Goal: Task Accomplishment & Management: Use online tool/utility

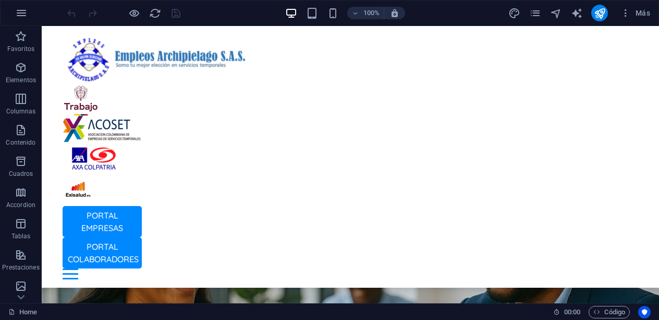
scroll to position [2845, 0]
click at [3, 72] on span "Elementos" at bounding box center [21, 73] width 42 height 25
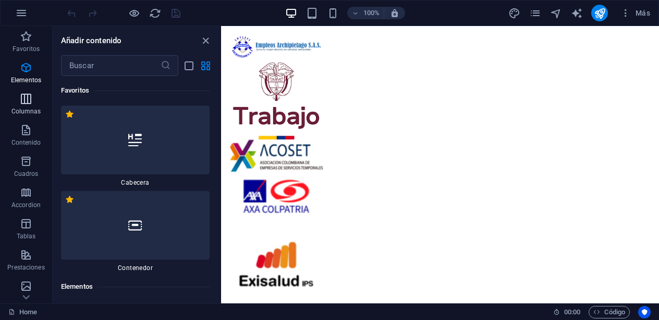
drag, startPoint x: 3, startPoint y: 86, endPoint x: 3, endPoint y: 100, distance: 13.5
click at [3, 100] on div "Favoritos Elementos Columnas Contenido Cuadros Accordion Tablas Prestaciones Im…" at bounding box center [26, 260] width 52 height 469
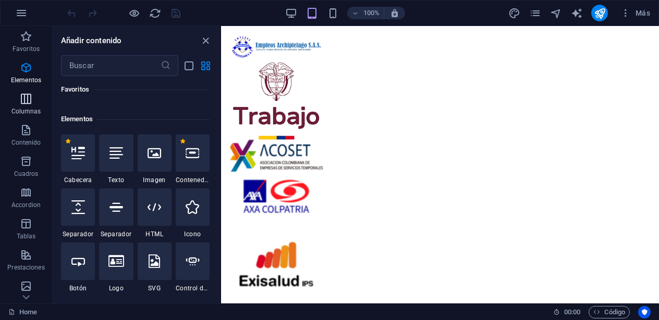
scroll to position [196, 0]
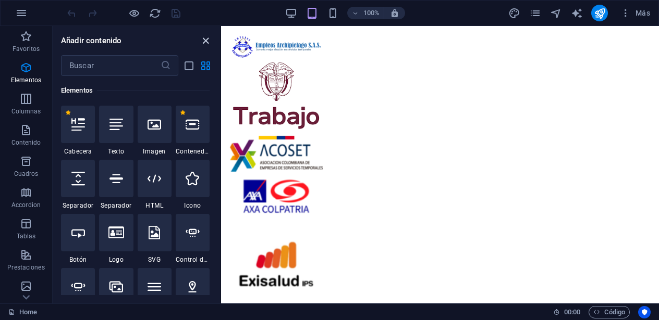
click at [203, 40] on icon "close panel" at bounding box center [206, 41] width 12 height 12
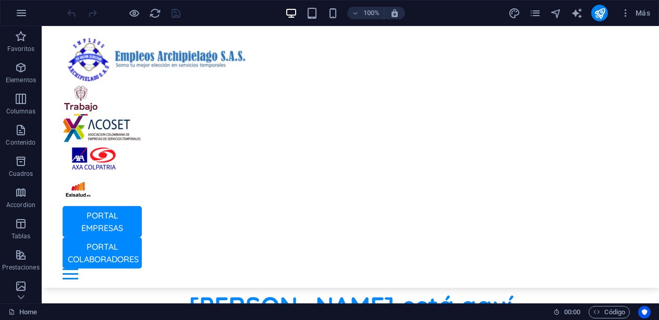
scroll to position [199, 0]
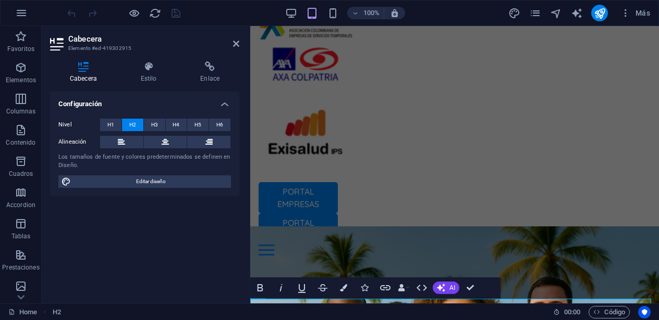
scroll to position [106, 0]
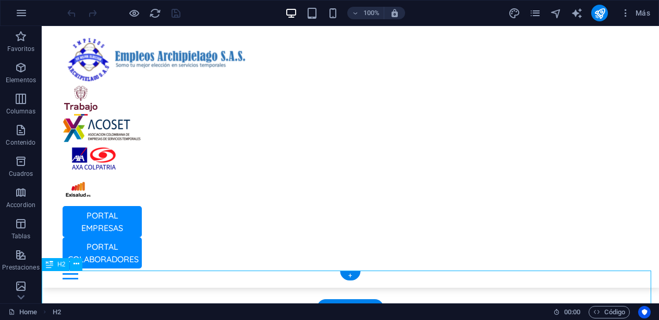
click at [75, 265] on icon at bounding box center [76, 264] width 6 height 11
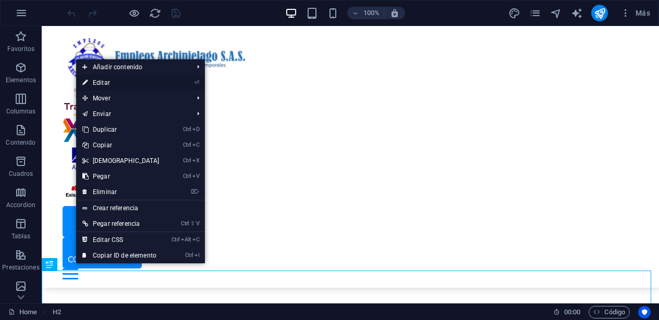
click at [123, 83] on link "⏎ Editar" at bounding box center [121, 83] width 90 height 16
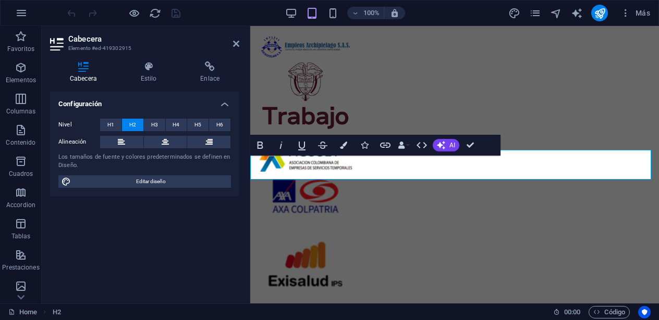
scroll to position [343, 0]
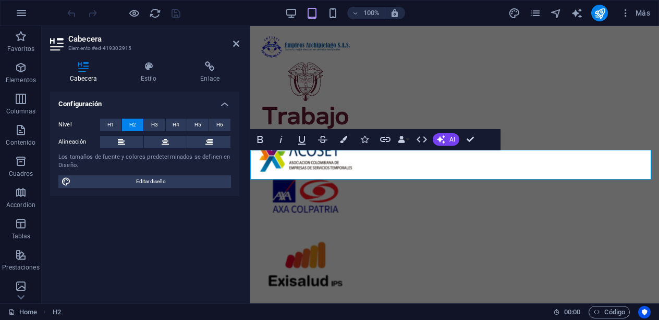
click at [115, 43] on h2 "Cabecera" at bounding box center [153, 38] width 171 height 9
click at [148, 231] on div "Configuración Nivel H1 H2 H3 H4 H5 H6 Alineación Los tamaños de fuente y colore…" at bounding box center [144, 194] width 189 height 204
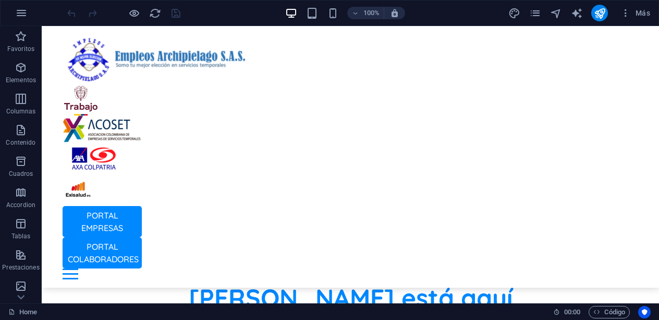
scroll to position [197, 0]
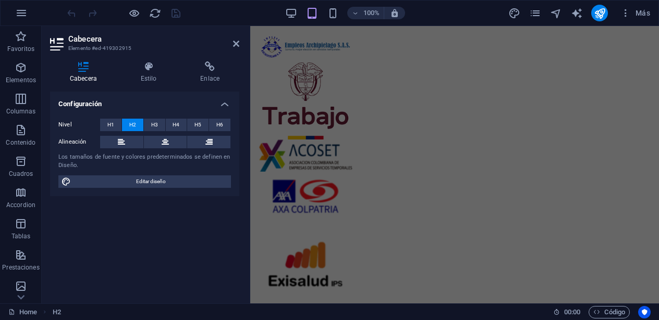
scroll to position [0, 0]
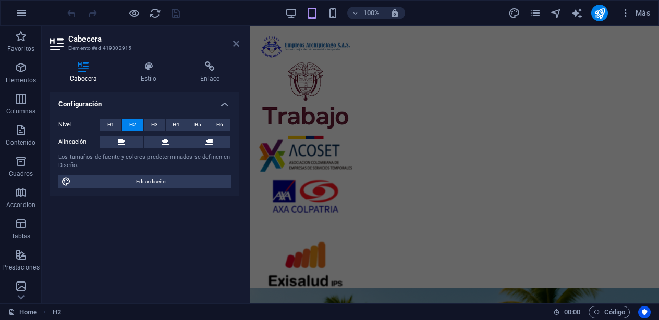
click at [236, 42] on icon at bounding box center [236, 44] width 6 height 8
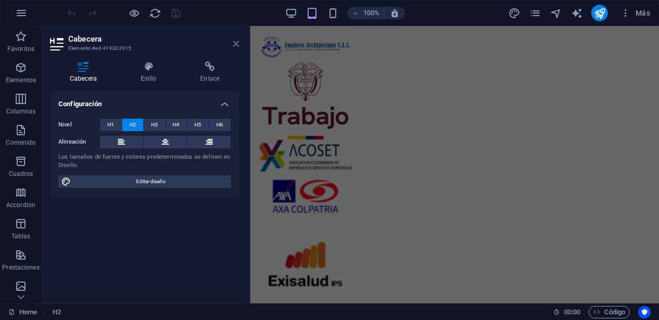
scroll to position [230, 0]
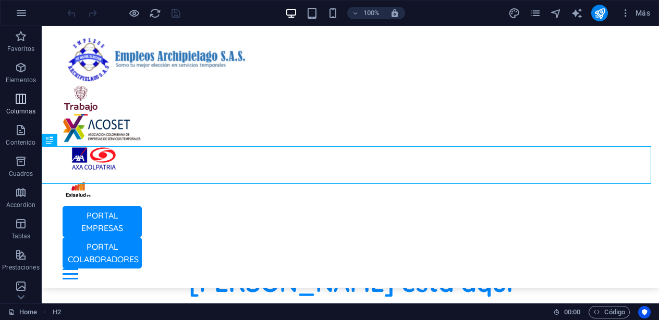
click at [23, 100] on icon "button" at bounding box center [21, 99] width 13 height 13
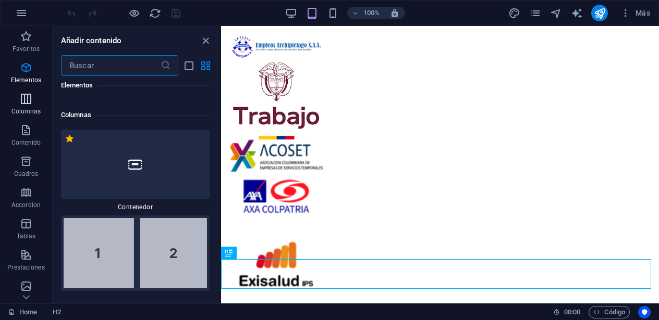
scroll to position [601, 0]
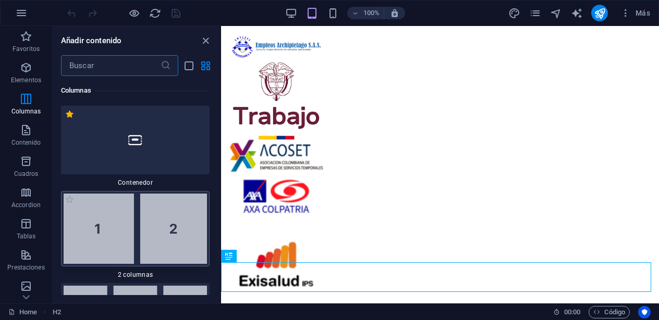
click at [137, 222] on img at bounding box center [135, 229] width 143 height 70
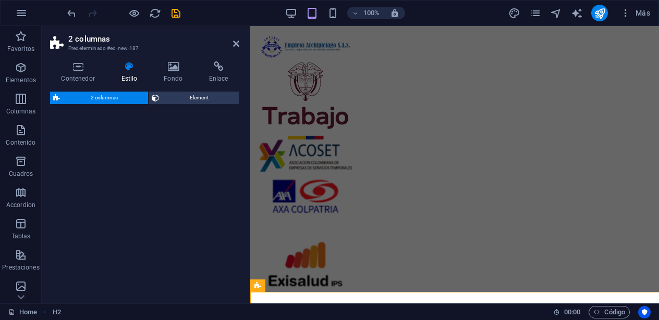
select select "rem"
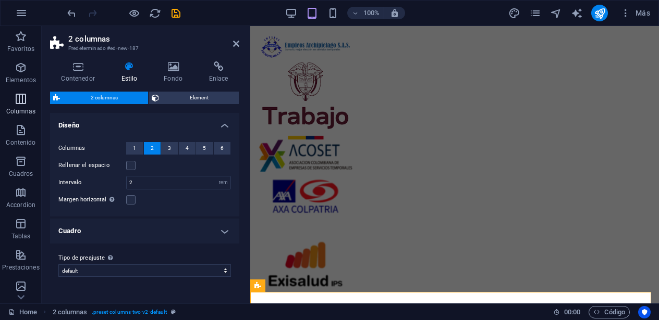
click at [21, 94] on icon "button" at bounding box center [21, 99] width 13 height 13
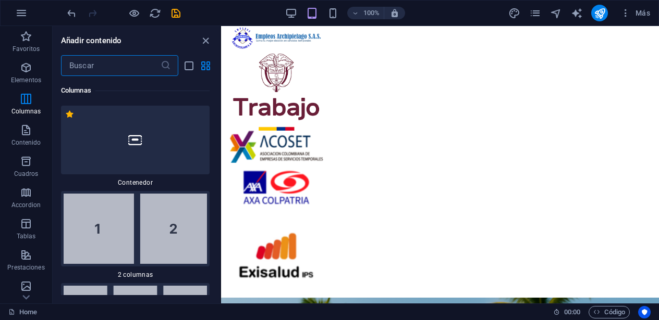
scroll to position [0, 0]
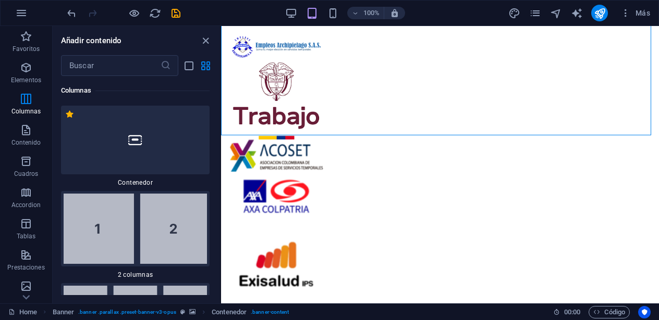
scroll to position [375, 0]
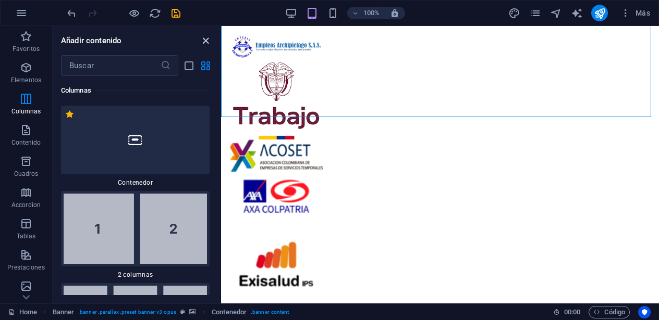
click at [208, 39] on icon "close panel" at bounding box center [206, 41] width 12 height 12
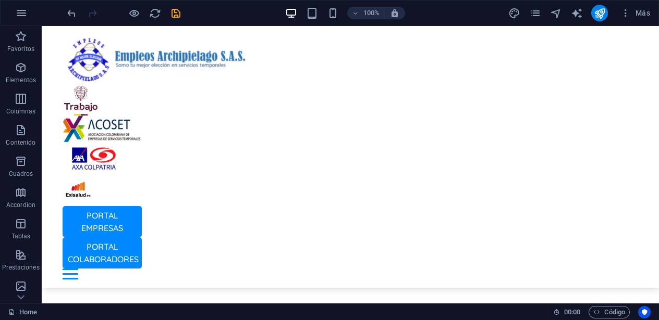
scroll to position [244, 0]
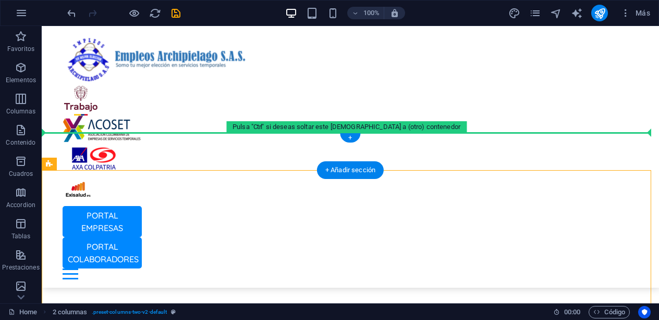
drag, startPoint x: 335, startPoint y: 225, endPoint x: 320, endPoint y: 143, distance: 82.6
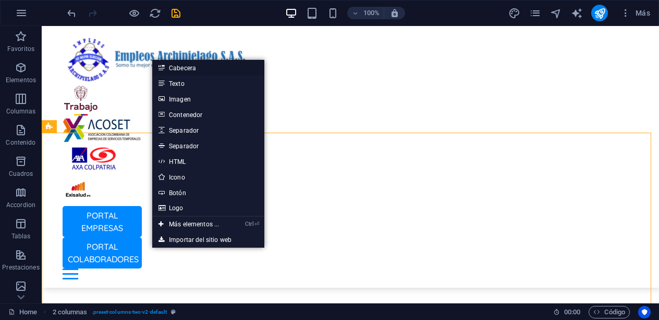
click at [182, 68] on link "Cabecera" at bounding box center [208, 68] width 112 height 16
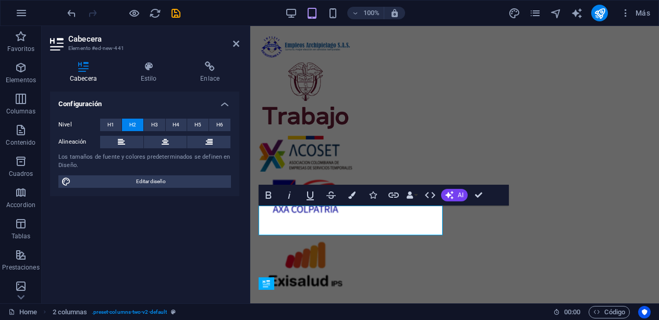
scroll to position [329, 0]
click at [529, 117] on div "PORTAL EMPRESAS PORTAL COLABORADORES Inicio Oficina Colaboradores Oficina Empre…" at bounding box center [454, 211] width 408 height 370
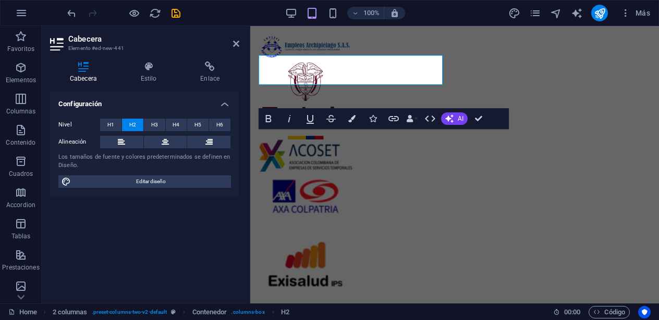
scroll to position [414, 0]
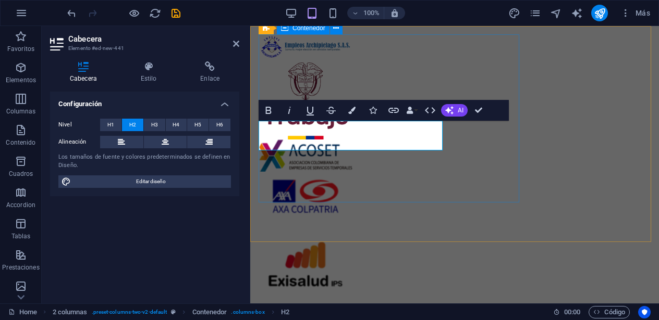
click at [450, 162] on div at bounding box center [454, 174] width 392 height 280
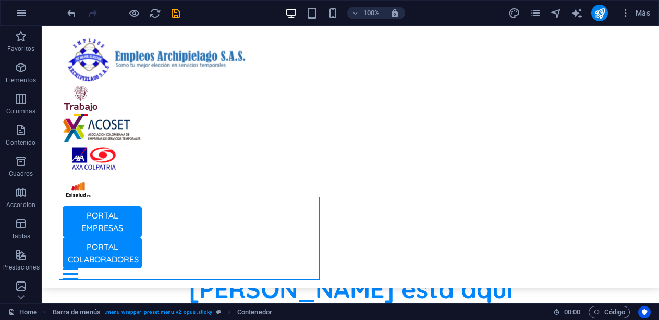
scroll to position [215, 0]
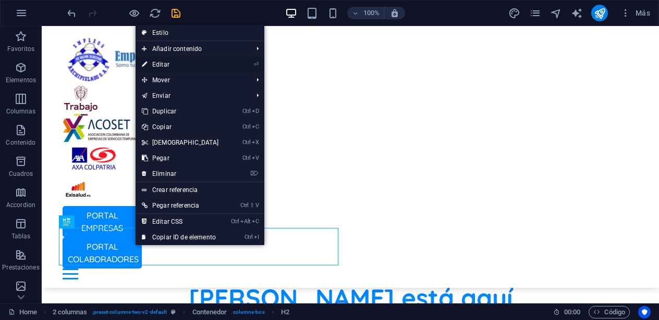
click at [225, 61] on li "⏎ Editar" at bounding box center [199, 65] width 129 height 16
click at [178, 68] on link "⏎ Editar" at bounding box center [180, 65] width 90 height 16
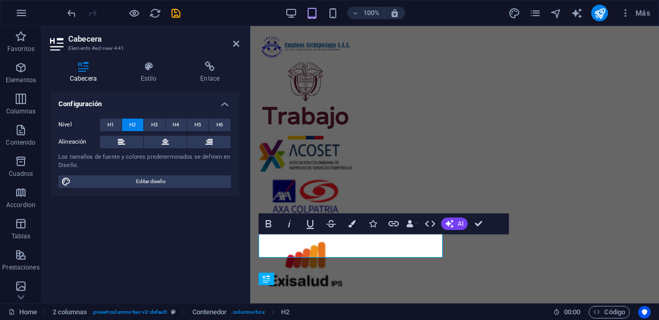
scroll to position [300, 0]
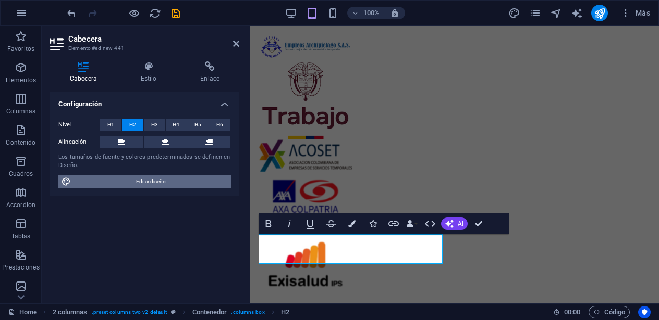
click at [122, 179] on span "Editar diseño" at bounding box center [151, 182] width 154 height 13
select select "px"
select select "400"
select select "px"
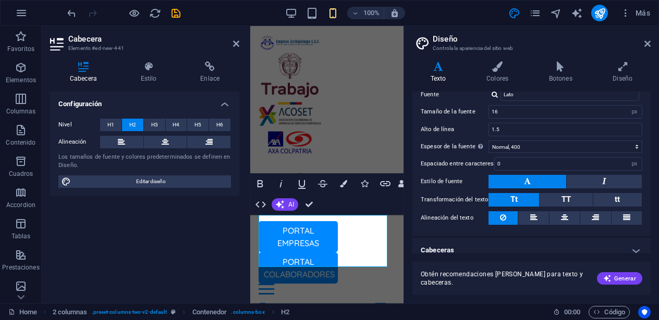
scroll to position [76, 0]
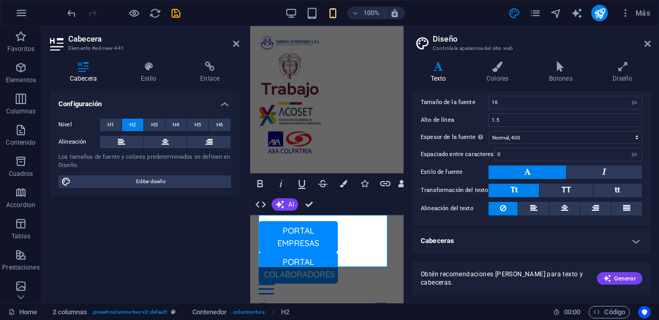
click at [633, 238] on h4 "Cabeceras" at bounding box center [531, 241] width 238 height 25
click at [510, 286] on span "Obtén recomendaciones [PERSON_NAME] para texto y cabeceras." at bounding box center [504, 278] width 168 height 17
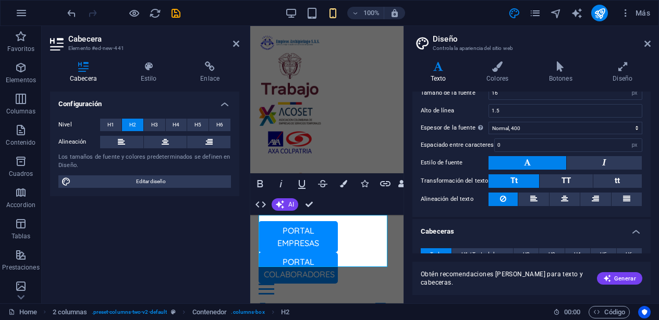
scroll to position [0, 0]
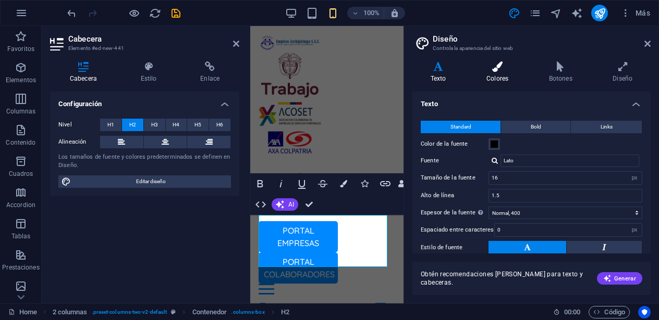
click at [492, 72] on h4 "Colores" at bounding box center [499, 72] width 63 height 22
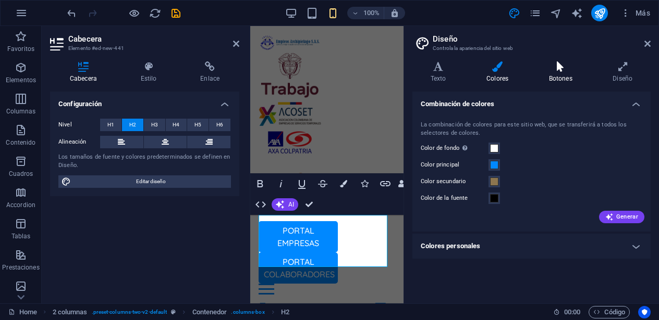
click at [546, 71] on icon at bounding box center [560, 66] width 60 height 10
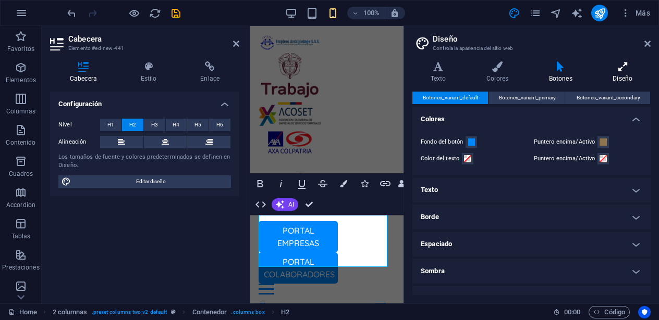
click at [602, 71] on icon at bounding box center [623, 66] width 56 height 10
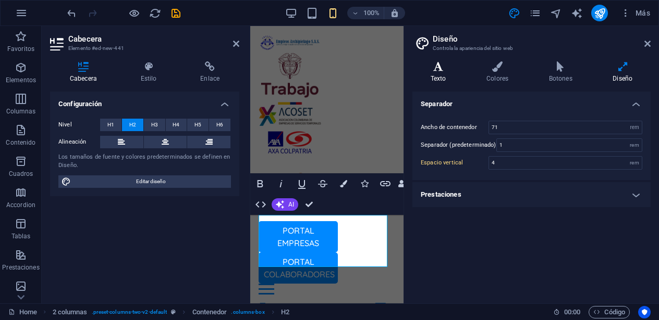
click at [428, 73] on h4 "Texto" at bounding box center [440, 72] width 56 height 22
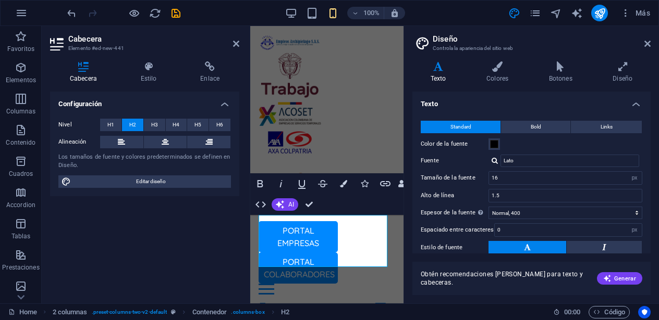
click at [647, 39] on h2 "Diseño" at bounding box center [541, 38] width 218 height 9
click at [647, 42] on icon at bounding box center [647, 44] width 6 height 8
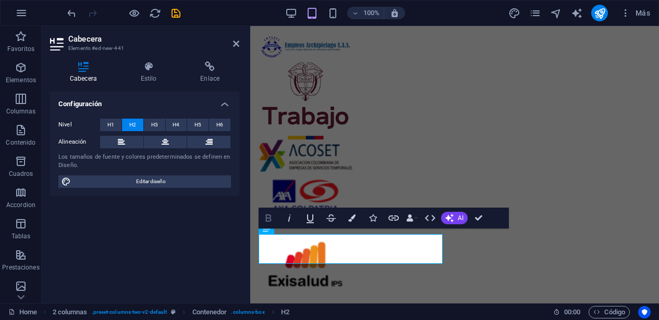
click at [271, 218] on icon "button" at bounding box center [268, 218] width 13 height 13
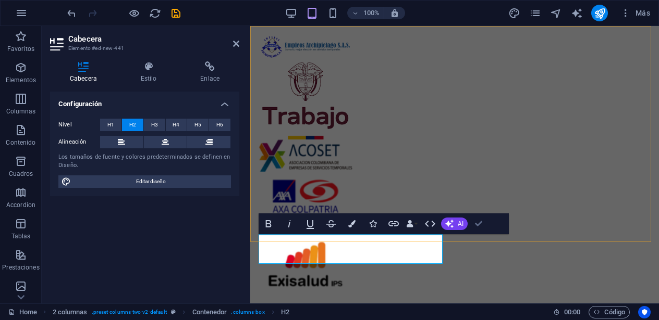
click at [591, 185] on div "PORTAL EMPRESAS PORTAL COLABORADORES Inicio Oficina Colaboradores Oficina Empre…" at bounding box center [454, 211] width 408 height 370
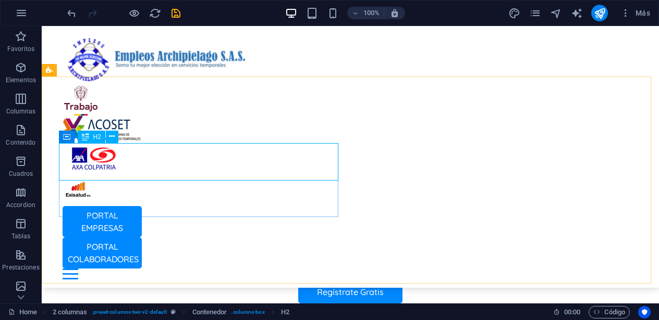
click at [88, 137] on icon at bounding box center [85, 137] width 7 height 13
click at [115, 138] on icon at bounding box center [112, 136] width 6 height 11
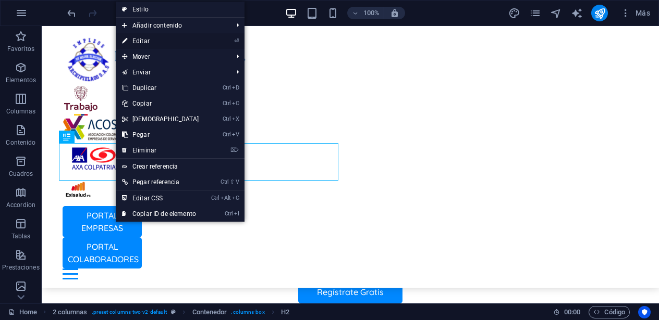
click at [200, 38] on link "⏎ Editar" at bounding box center [161, 41] width 90 height 16
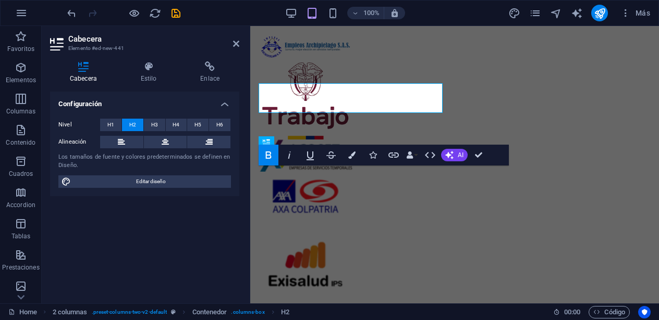
scroll to position [386, 0]
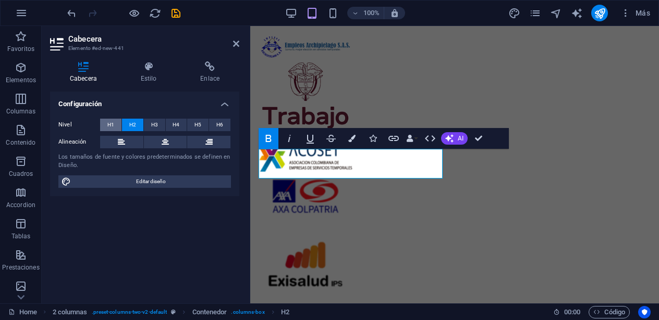
click at [109, 123] on span "H1" at bounding box center [110, 125] width 7 height 13
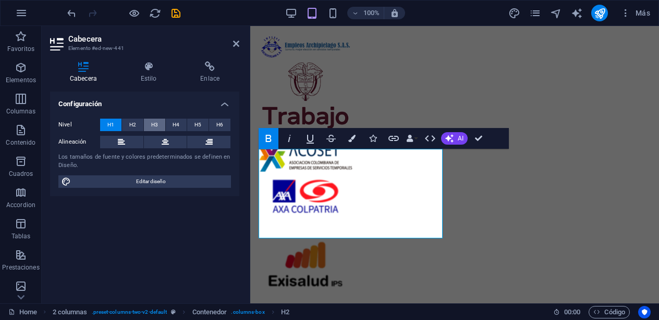
click at [146, 125] on button "H3" at bounding box center [154, 125] width 21 height 13
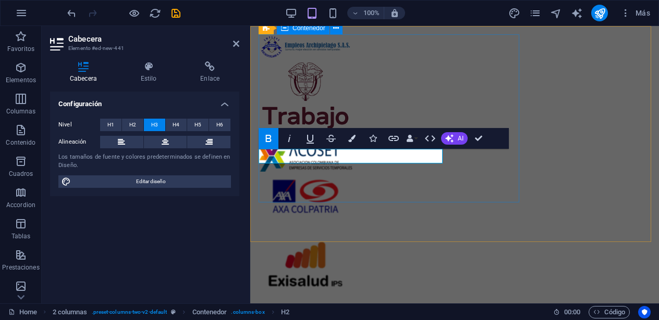
click at [505, 176] on div at bounding box center [454, 174] width 392 height 280
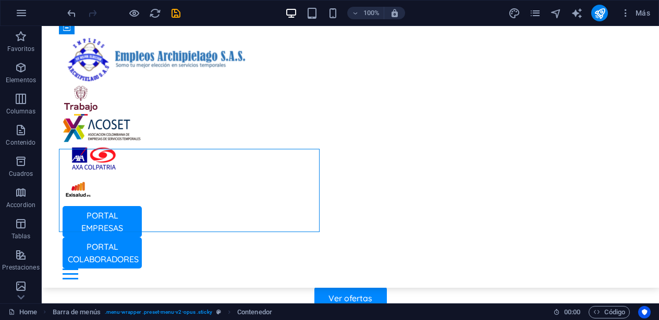
scroll to position [280, 0]
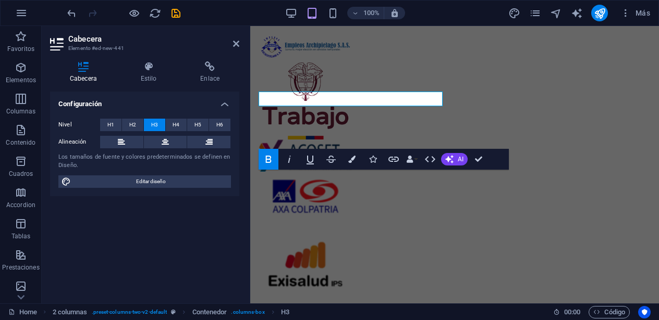
scroll to position [365, 0]
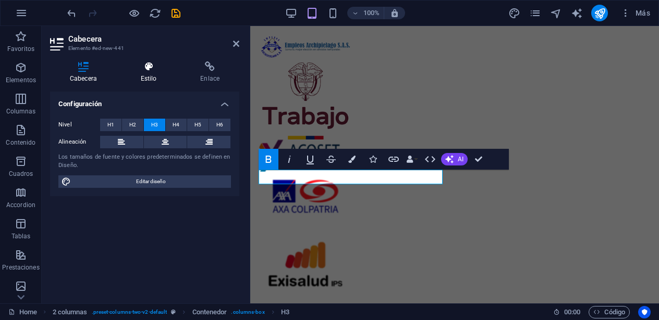
click at [148, 75] on h4 "Estilo" at bounding box center [151, 72] width 60 height 22
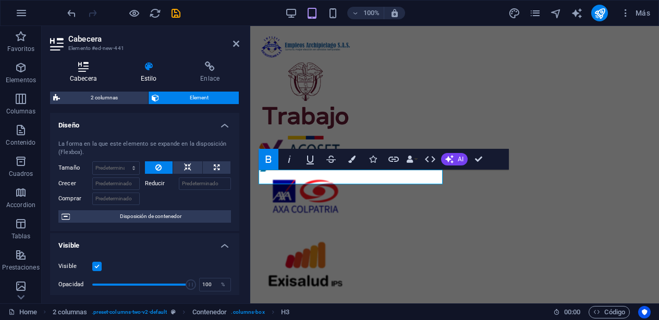
click at [81, 73] on h4 "Cabecera" at bounding box center [85, 72] width 71 height 22
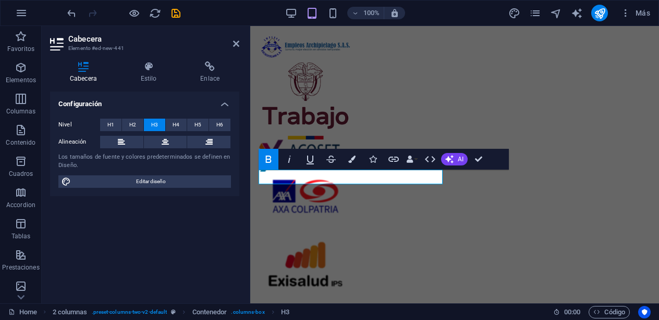
click at [104, 41] on h2 "Cabecera" at bounding box center [153, 38] width 171 height 9
click at [628, 140] on div "PORTAL EMPRESAS PORTAL COLABORADORES Inicio Oficina Colaboradores Oficina Empre…" at bounding box center [454, 211] width 408 height 370
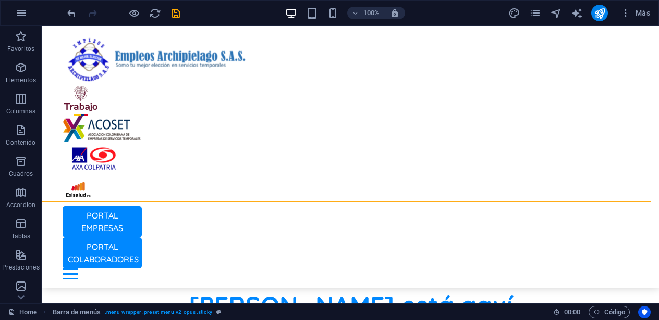
scroll to position [262, 0]
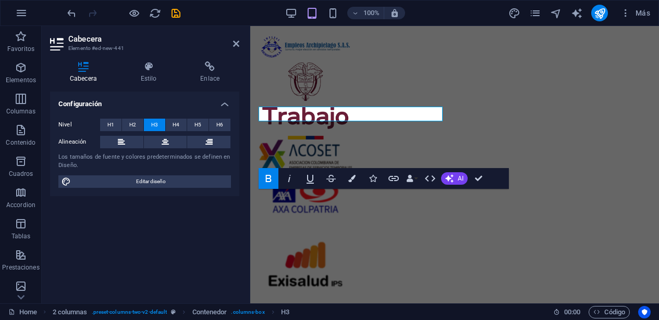
scroll to position [346, 0]
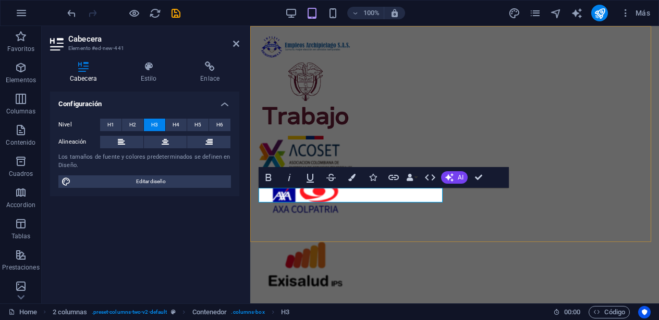
click at [614, 146] on div "PORTAL EMPRESAS PORTAL COLABORADORES Inicio Oficina Colaboradores Oficina Empre…" at bounding box center [454, 211] width 408 height 370
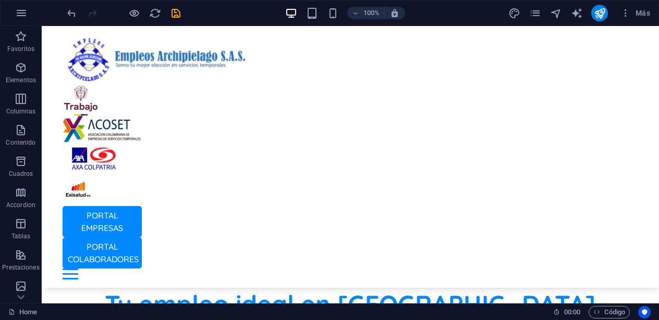
scroll to position [234, 0]
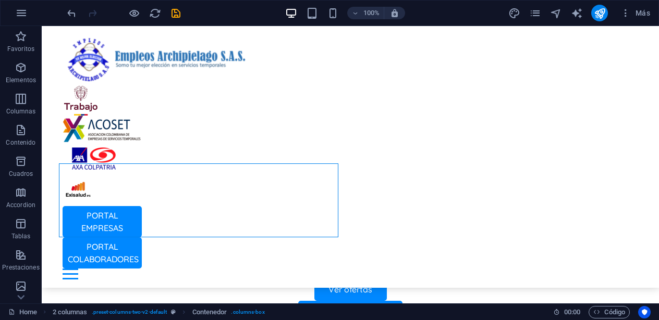
scroll to position [271, 0]
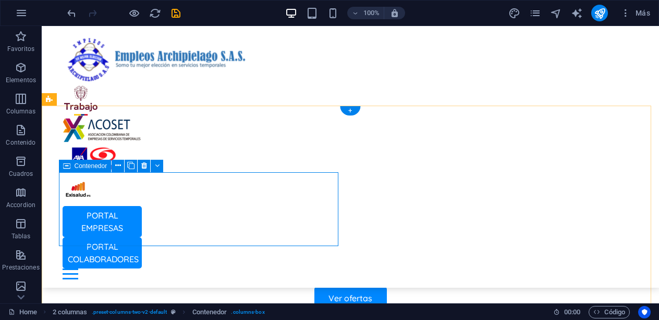
click at [120, 167] on icon at bounding box center [118, 165] width 6 height 11
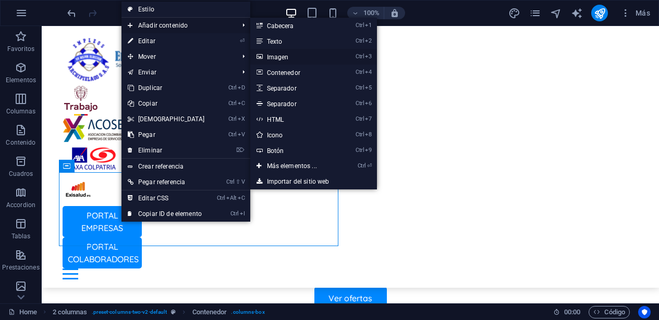
click at [268, 56] on link "Ctrl 3 Imagen" at bounding box center [294, 57] width 88 height 16
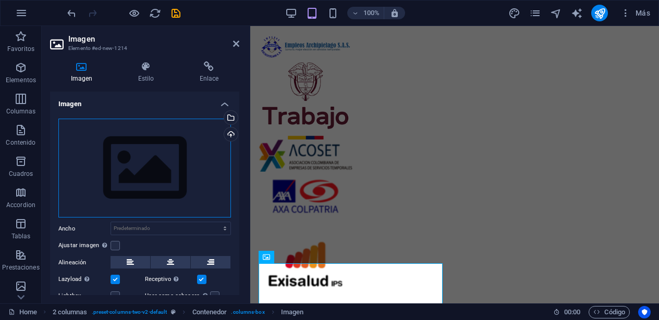
click at [151, 181] on div "Arrastra archivos aquí, haz clic para escoger archivos o selecciona archivos de…" at bounding box center [144, 169] width 172 height 100
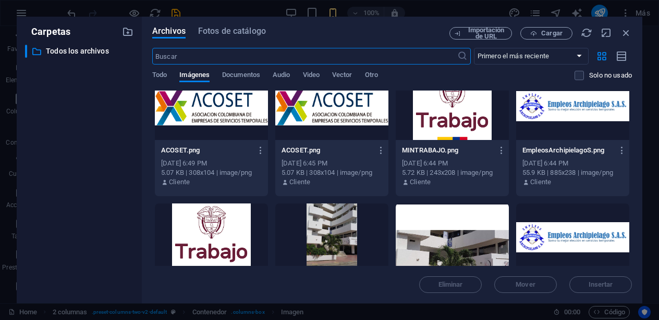
scroll to position [659, 0]
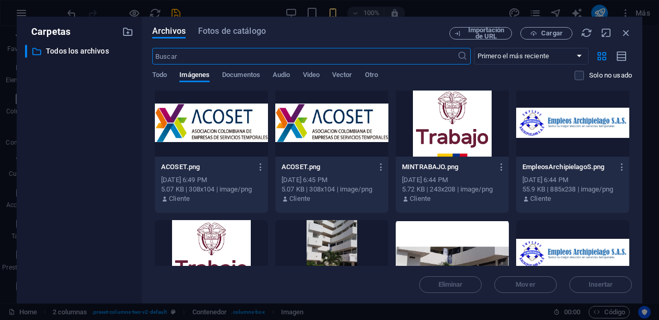
click at [442, 122] on div at bounding box center [451, 123] width 113 height 68
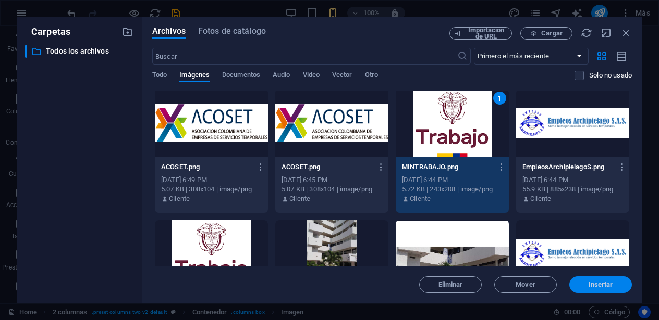
click at [598, 283] on span "Insertar" at bounding box center [600, 285] width 24 height 6
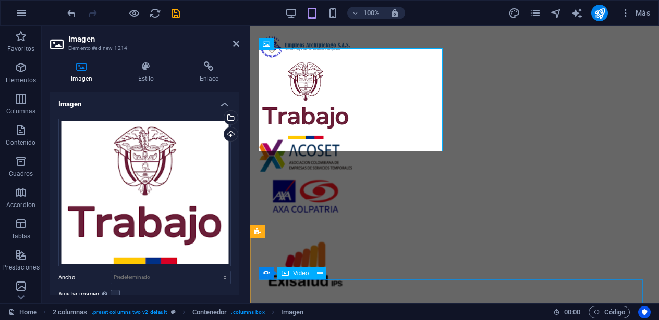
scroll to position [486, 0]
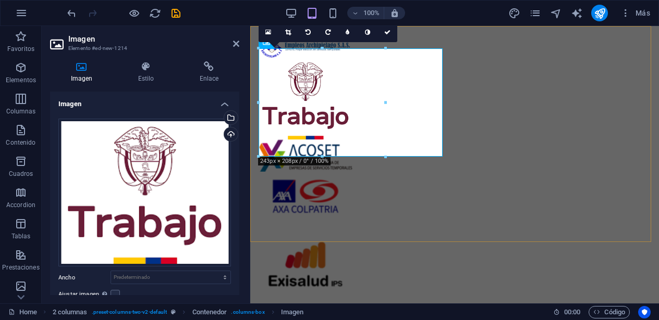
click at [599, 150] on div "PORTAL EMPRESAS PORTAL COLABORADORES Inicio Oficina Colaboradores Oficina Empre…" at bounding box center [454, 211] width 408 height 370
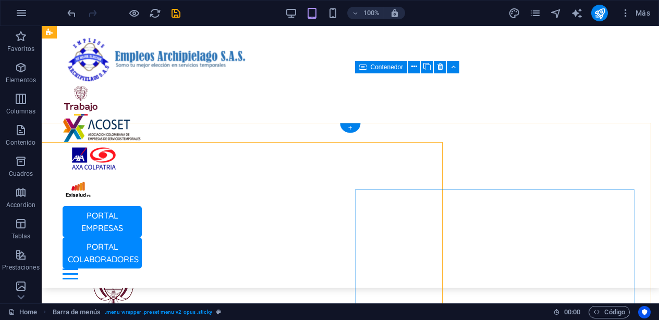
scroll to position [370, 0]
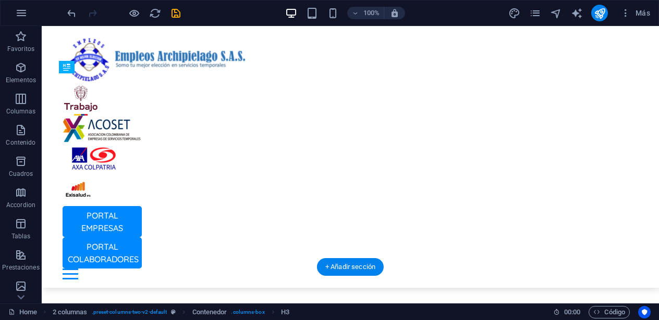
drag, startPoint x: 95, startPoint y: 192, endPoint x: 91, endPoint y: 159, distance: 33.0
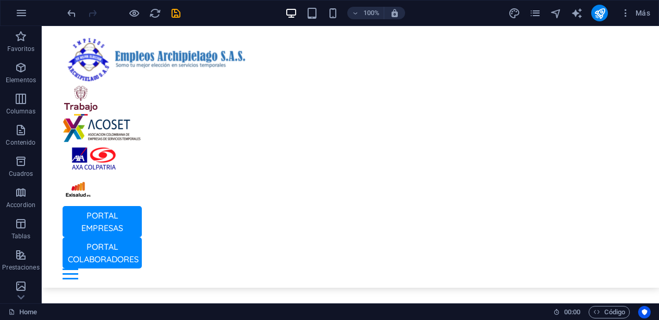
scroll to position [319, 0]
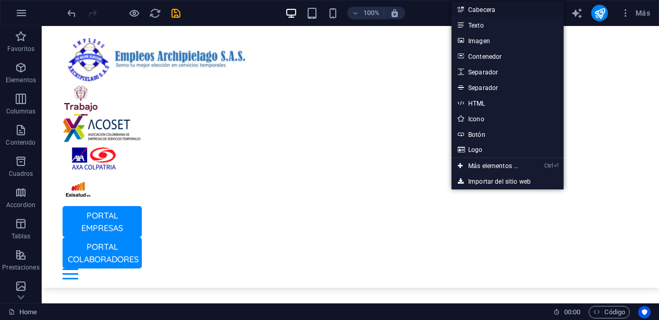
click at [491, 8] on link "Cabecera" at bounding box center [507, 10] width 112 height 16
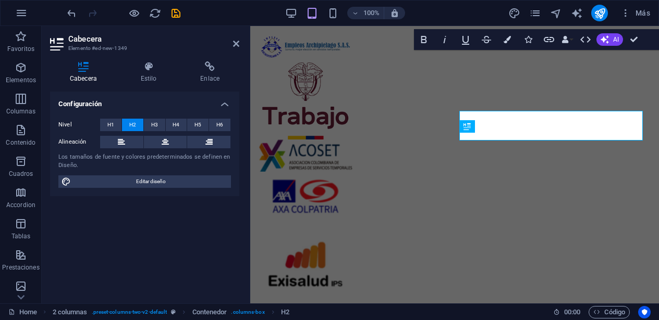
scroll to position [402, 0]
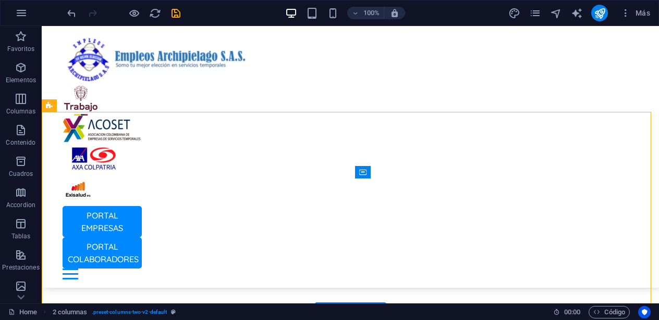
scroll to position [265, 0]
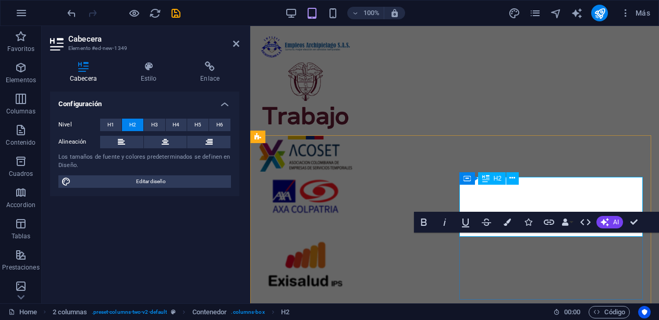
scroll to position [350, 0]
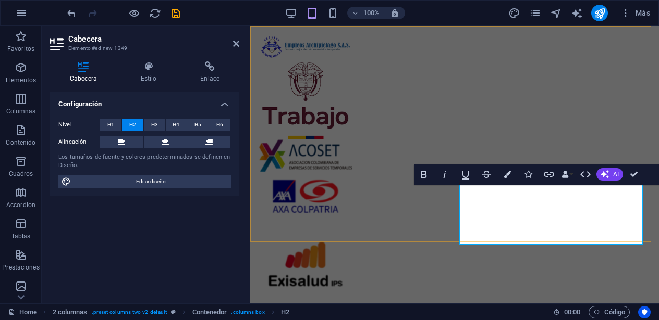
click at [528, 194] on div "PORTAL EMPRESAS PORTAL COLABORADORES Inicio Oficina Colaboradores Oficina Empre…" at bounding box center [454, 211] width 408 height 370
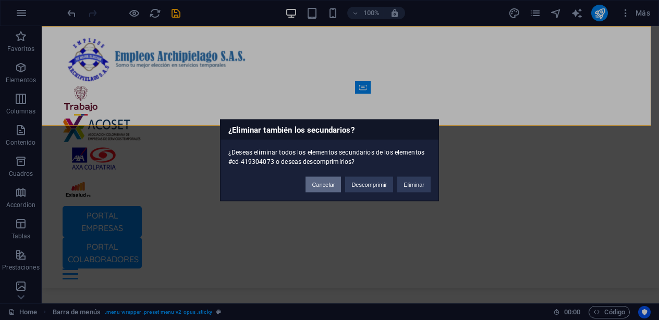
click at [327, 185] on button "Cancelar" at bounding box center [322, 185] width 35 height 16
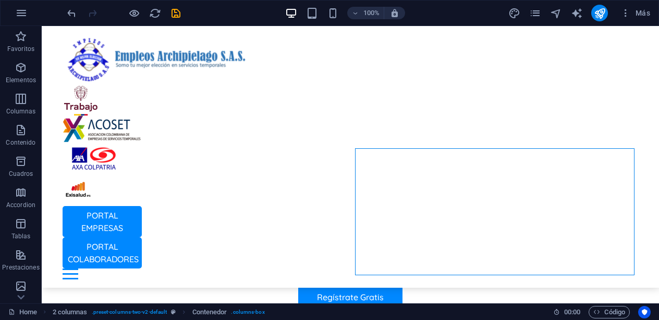
scroll to position [286, 0]
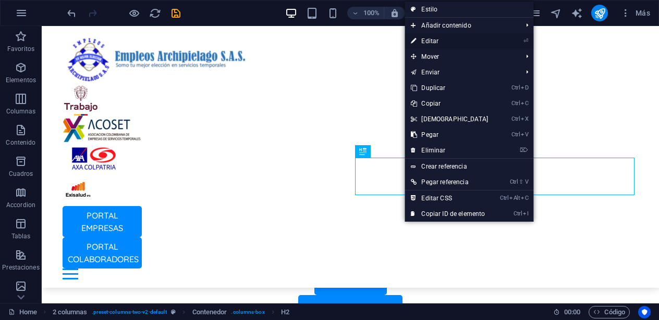
click at [475, 35] on link "⏎ Editar" at bounding box center [449, 41] width 90 height 16
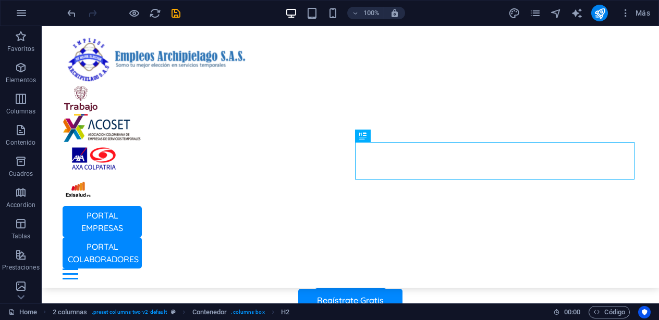
scroll to position [301, 0]
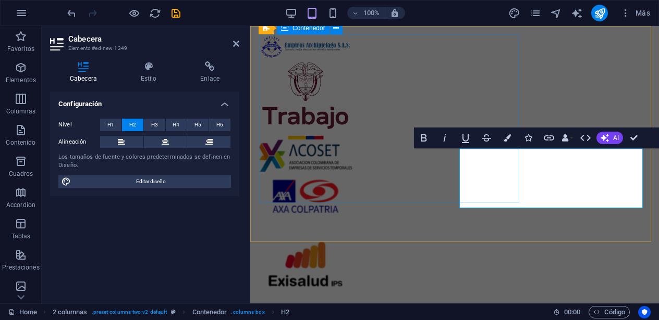
scroll to position [386, 0]
click at [153, 124] on span "H3" at bounding box center [154, 125] width 7 height 13
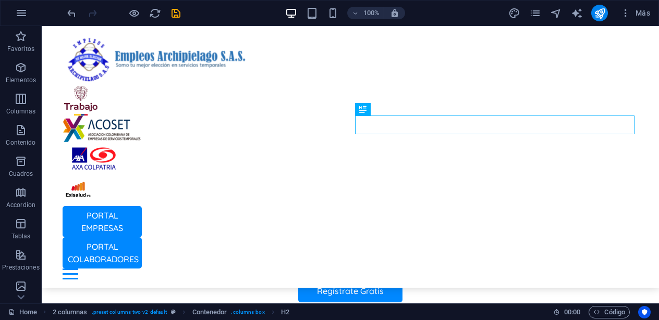
scroll to position [282, 0]
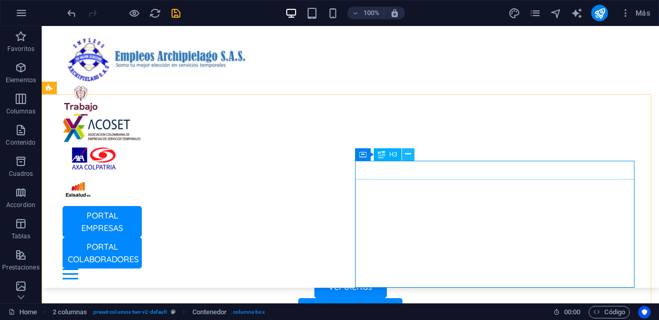
click at [409, 153] on icon at bounding box center [408, 154] width 6 height 11
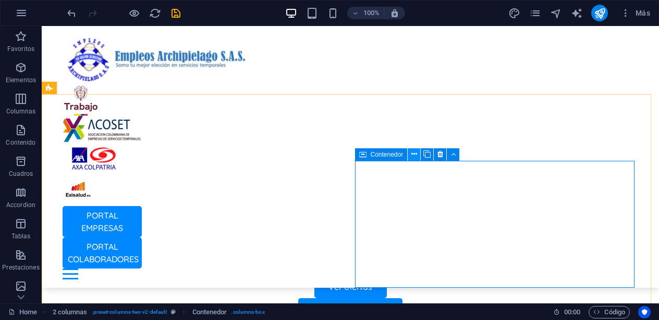
click at [415, 154] on icon at bounding box center [414, 154] width 6 height 11
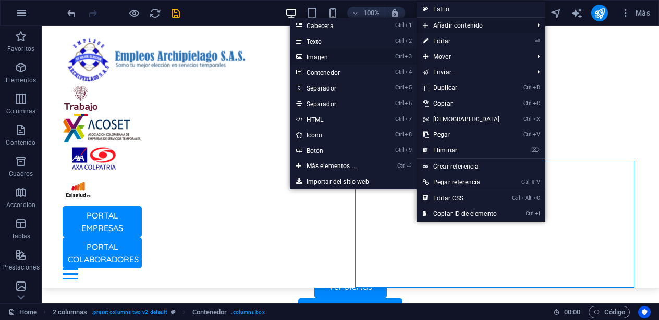
click at [350, 54] on link "Ctrl 3 Imagen" at bounding box center [334, 57] width 88 height 16
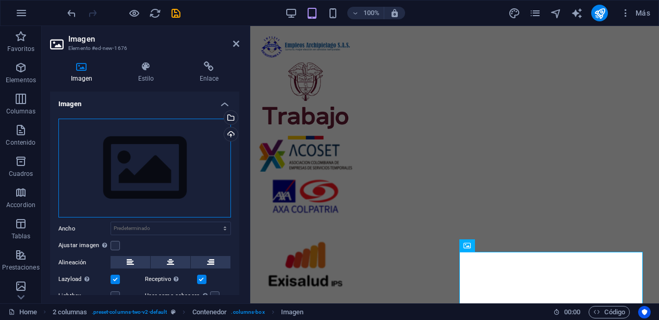
click at [82, 142] on div "Arrastra archivos aquí, haz clic para escoger archivos o selecciona archivos de…" at bounding box center [144, 169] width 172 height 100
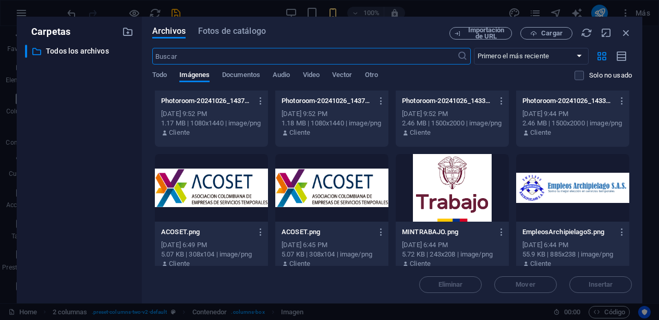
scroll to position [597, 0]
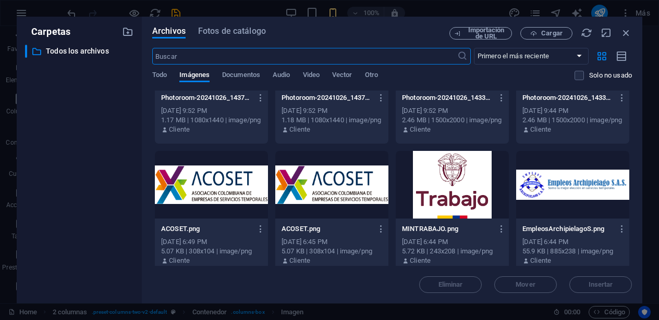
click at [180, 185] on div at bounding box center [211, 185] width 113 height 68
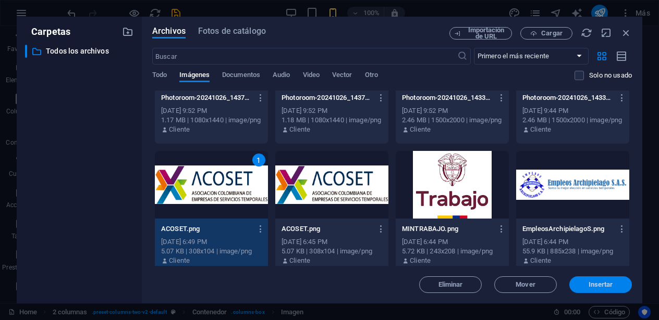
click at [611, 282] on span "Insertar" at bounding box center [600, 285] width 24 height 6
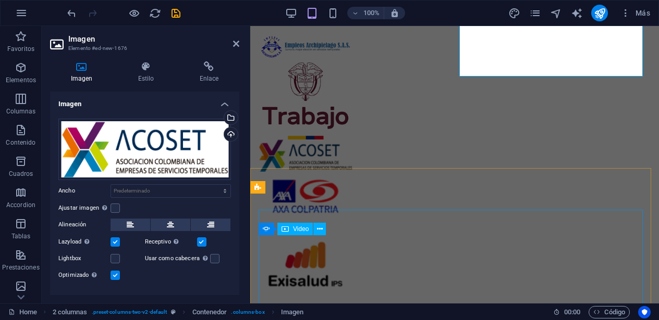
scroll to position [536, 0]
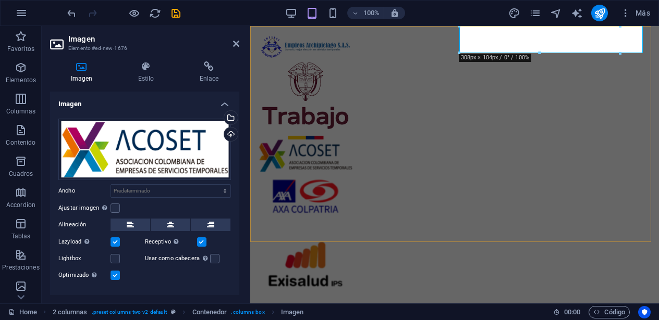
click at [630, 156] on div "PORTAL EMPRESAS PORTAL COLABORADORES Inicio Oficina Colaboradores Oficina Empre…" at bounding box center [454, 211] width 408 height 370
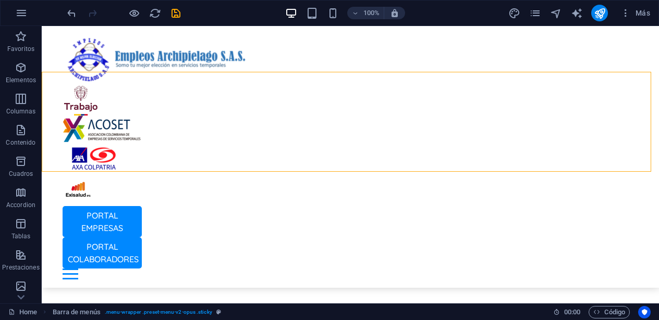
scroll to position [264, 0]
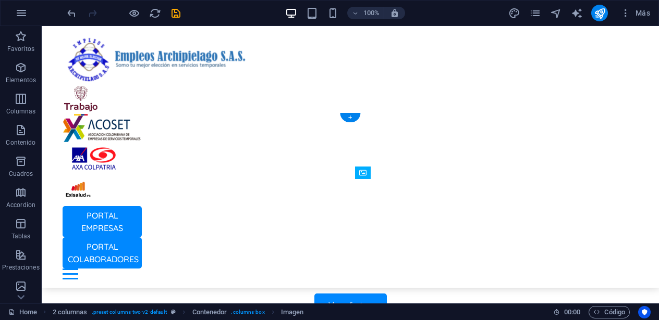
drag, startPoint x: 413, startPoint y: 202, endPoint x: 414, endPoint y: 247, distance: 44.8
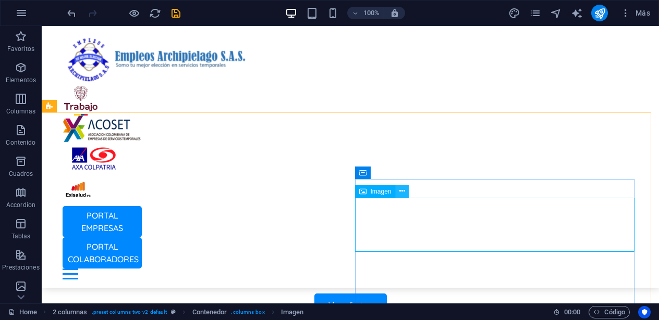
click at [404, 190] on icon at bounding box center [402, 191] width 6 height 11
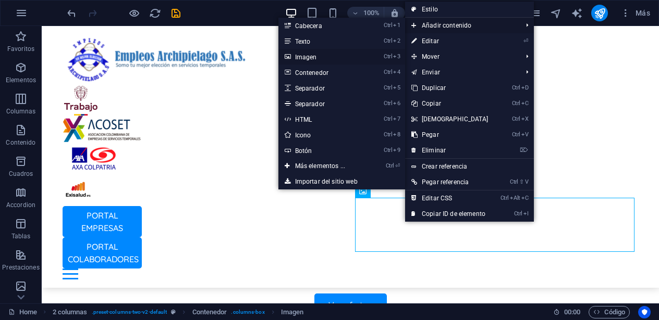
click at [352, 54] on link "Ctrl 3 Imagen" at bounding box center [322, 57] width 88 height 16
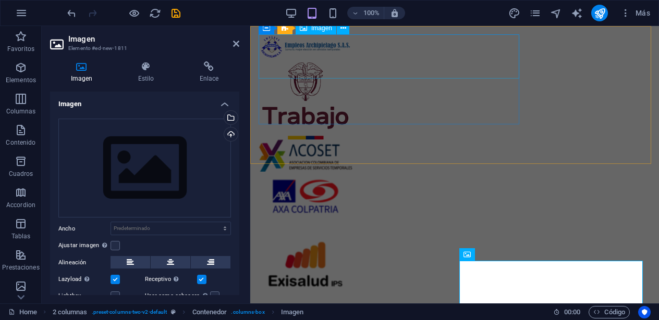
scroll to position [490, 0]
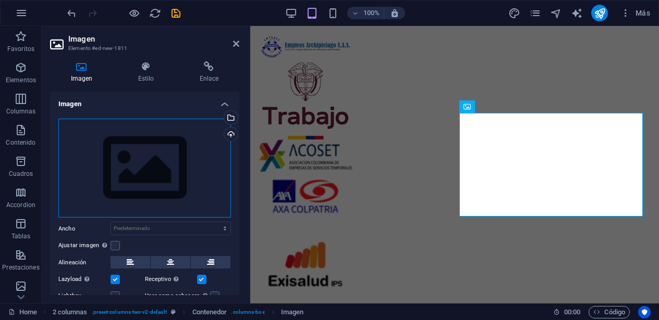
click at [148, 164] on div "Arrastra archivos aquí, haz clic para escoger archivos o selecciona archivos de…" at bounding box center [144, 169] width 172 height 100
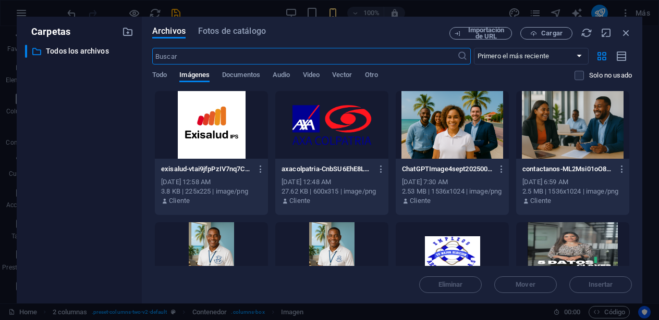
scroll to position [479, 0]
click at [352, 131] on div at bounding box center [331, 125] width 113 height 68
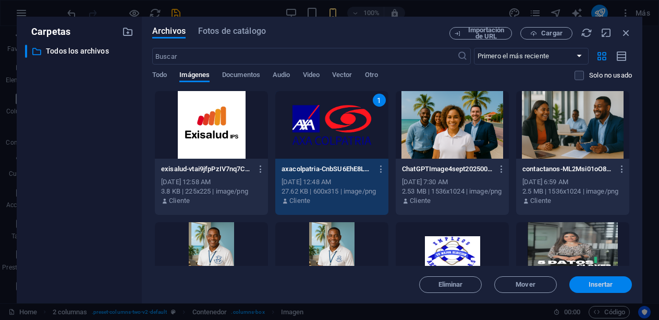
click at [603, 283] on span "Insertar" at bounding box center [600, 285] width 24 height 6
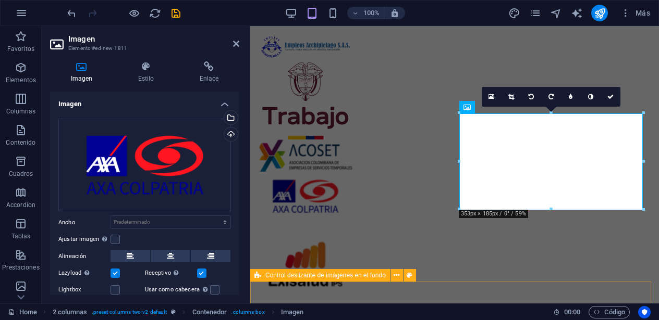
scroll to position [490, 0]
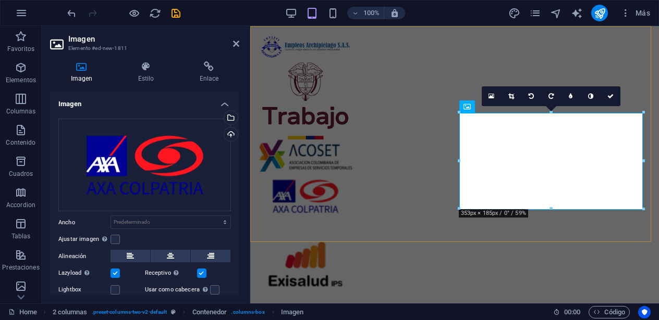
click at [585, 54] on div "PORTAL EMPRESAS PORTAL COLABORADORES Inicio Oficina Colaboradores Oficina Empre…" at bounding box center [454, 211] width 408 height 370
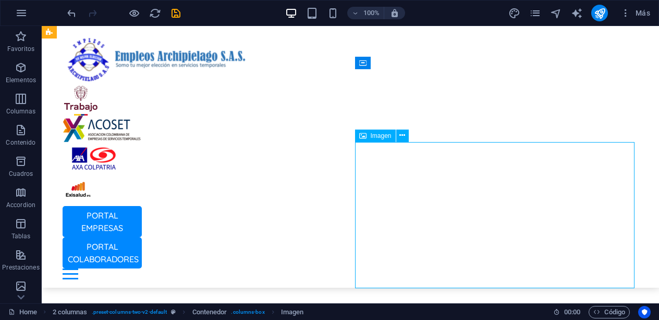
drag, startPoint x: 494, startPoint y: 211, endPoint x: 519, endPoint y: 206, distance: 25.4
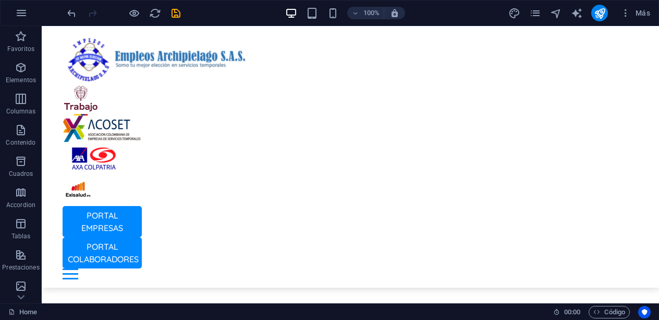
scroll to position [345, 0]
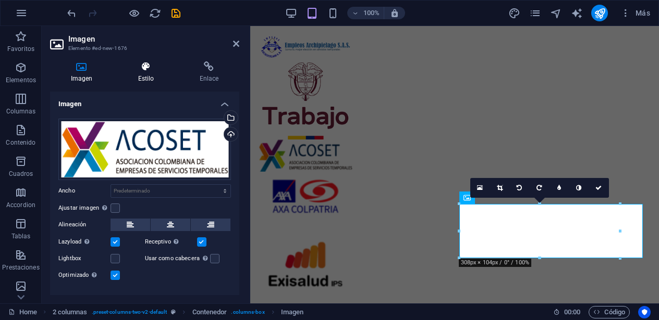
click at [144, 63] on icon at bounding box center [145, 66] width 57 height 10
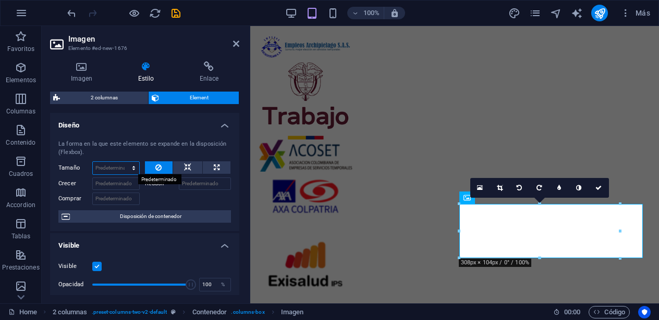
click at [110, 166] on select "Predeterminado automático px % 1/1 1/2 1/3 1/4 1/5 1/6 1/7 1/8 1/9 1/10" at bounding box center [116, 168] width 46 height 13
select select "1/3"
click at [123, 162] on select "Predeterminado automático px % 1/1 1/2 1/3 1/4 1/5 1/6 1/7 1/8 1/9 1/10" at bounding box center [116, 168] width 46 height 13
type input "33.33"
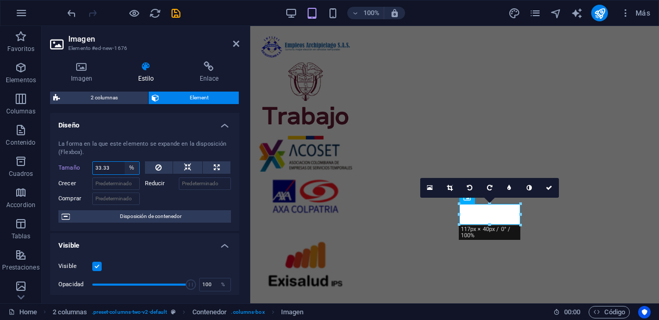
click at [131, 165] on select "Predeterminado automático px % 1/1 1/2 1/3 1/4 1/5 1/6 1/7 1/8 1/9 1/10" at bounding box center [132, 168] width 15 height 13
select select "1/4"
click at [125, 162] on select "Predeterminado automático px % 1/1 1/2 1/3 1/4 1/5 1/6 1/7 1/8 1/9 1/10" at bounding box center [132, 168] width 15 height 13
type input "25"
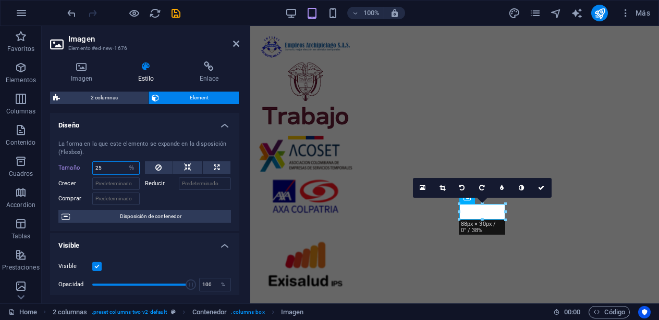
click at [118, 168] on input "25" at bounding box center [116, 168] width 46 height 13
click at [133, 168] on select "Predeterminado automático px % 1/1 1/2 1/3 1/4 1/5 1/6 1/7 1/8 1/9 1/10" at bounding box center [132, 168] width 15 height 13
select select "1/1"
click at [125, 162] on select "Predeterminado automático px % 1/1 1/2 1/3 1/4 1/5 1/6 1/7 1/8 1/9 1/10" at bounding box center [132, 168] width 15 height 13
type input "100"
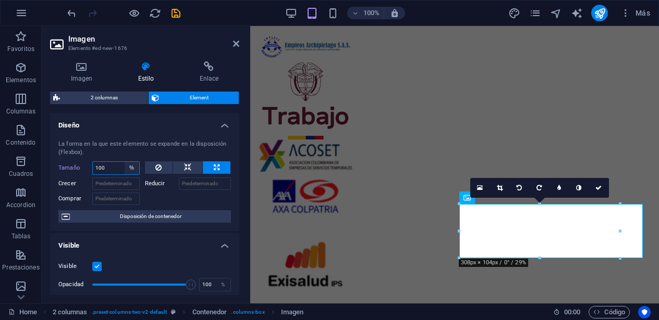
click at [131, 164] on select "Predeterminado automático px % 1/1 1/2 1/3 1/4 1/5 1/6 1/7 1/8 1/9 1/10" at bounding box center [132, 168] width 15 height 13
select select "1/2"
click at [125, 162] on select "Predeterminado automático px % 1/1 1/2 1/3 1/4 1/5 1/6 1/7 1/8 1/9 1/10" at bounding box center [132, 168] width 15 height 13
type input "50"
select select "%"
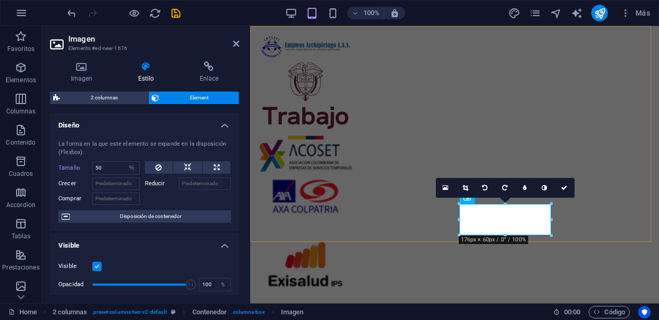
click at [633, 179] on div "PORTAL EMPRESAS PORTAL COLABORADORES Inicio Oficina Colaboradores Oficina Empre…" at bounding box center [454, 211] width 408 height 370
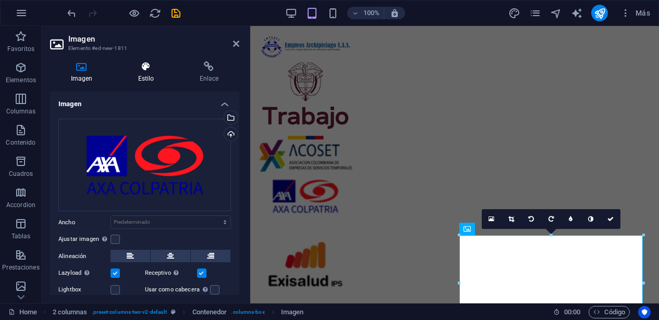
click at [148, 76] on h4 "Estilo" at bounding box center [147, 72] width 61 height 22
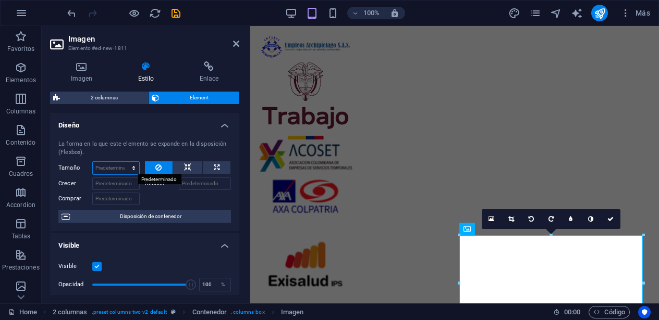
click at [127, 166] on select "Predeterminado automático px % 1/1 1/2 1/3 1/4 1/5 1/6 1/7 1/8 1/9 1/10" at bounding box center [116, 168] width 46 height 13
select select "1/2"
click at [123, 162] on select "Predeterminado automático px % 1/1 1/2 1/3 1/4 1/5 1/6 1/7 1/8 1/9 1/10" at bounding box center [116, 168] width 46 height 13
type input "50"
select select "%"
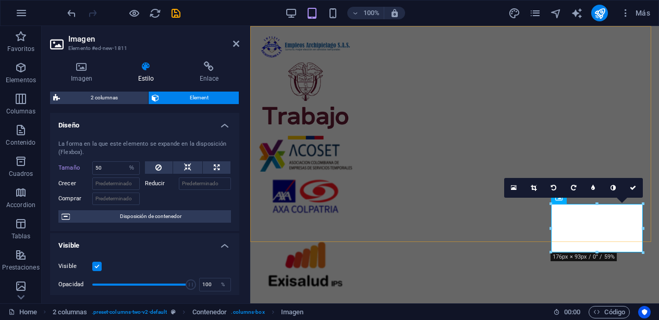
click at [645, 107] on div "PORTAL EMPRESAS PORTAL COLABORADORES Inicio Oficina Colaboradores Oficina Empre…" at bounding box center [454, 211] width 408 height 370
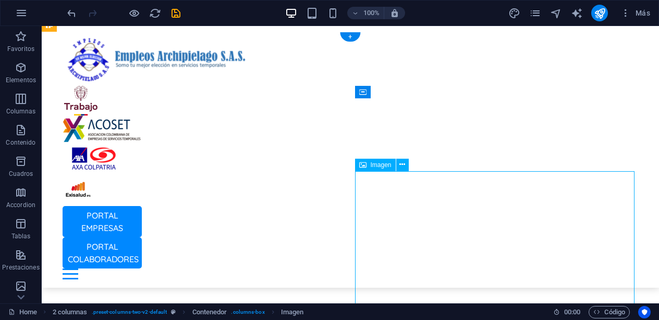
select select "%"
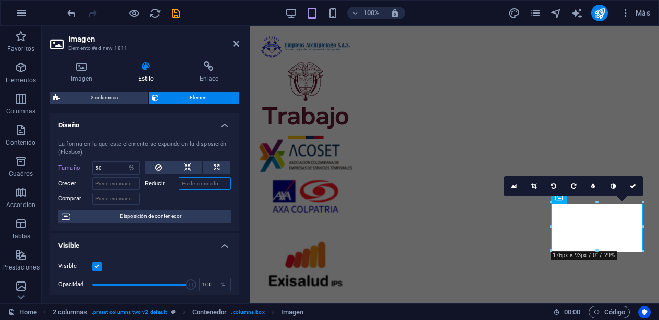
click at [196, 183] on input "Reducir" at bounding box center [205, 184] width 53 height 13
click at [203, 183] on input "Reducir" at bounding box center [205, 184] width 53 height 13
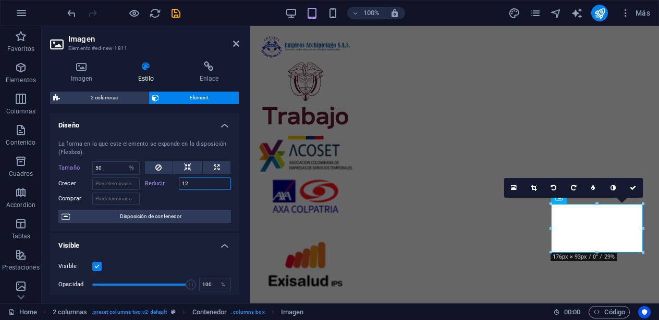
type input "12"
click at [194, 240] on h4 "Visible" at bounding box center [144, 242] width 189 height 19
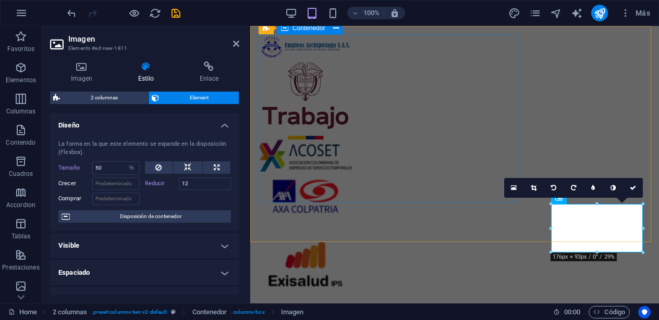
click at [454, 144] on div at bounding box center [454, 174] width 392 height 280
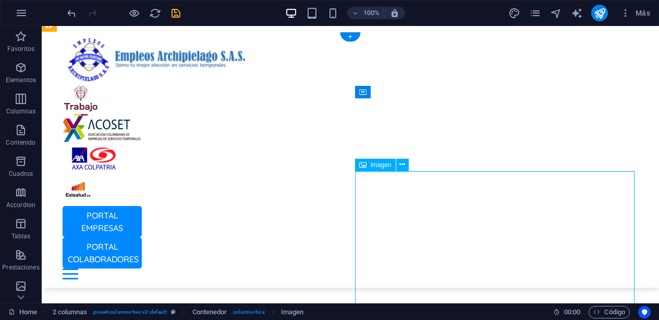
select select "%"
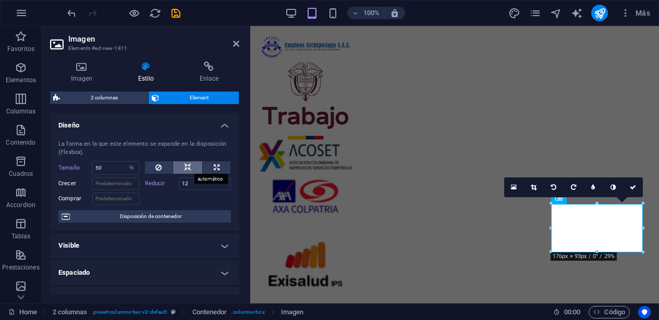
click at [188, 165] on icon at bounding box center [187, 168] width 7 height 13
select select "DISABLED_OPTION_VALUE"
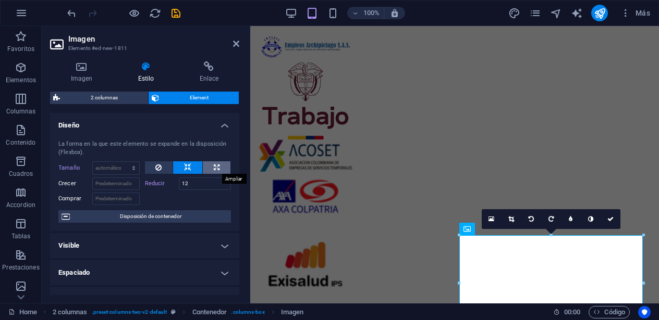
click at [214, 170] on icon at bounding box center [217, 168] width 6 height 13
type input "100"
select select "%"
click at [197, 170] on button at bounding box center [187, 168] width 29 height 13
select select "DISABLED_OPTION_VALUE"
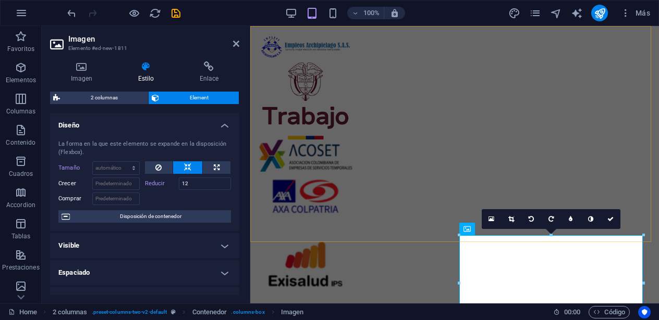
click at [572, 111] on div "PORTAL EMPRESAS PORTAL COLABORADORES Inicio Oficina Colaboradores Oficina Empre…" at bounding box center [454, 211] width 408 height 370
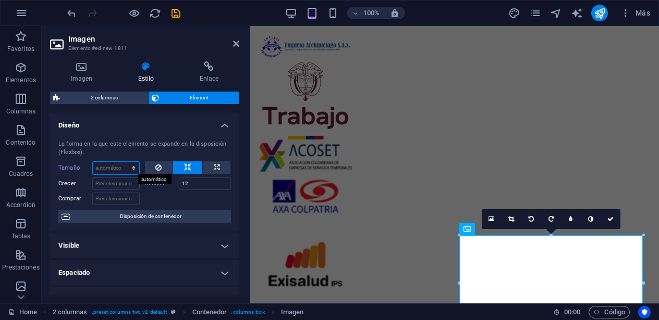
click at [115, 169] on select "Predeterminado automático px % 1/1 1/2 1/3 1/4 1/5 1/6 1/7 1/8 1/9 1/10" at bounding box center [116, 168] width 46 height 13
select select "1/2"
click at [123, 162] on select "Predeterminado automático px % 1/1 1/2 1/3 1/4 1/5 1/6 1/7 1/8 1/9 1/10" at bounding box center [116, 168] width 46 height 13
type input "50"
select select "%"
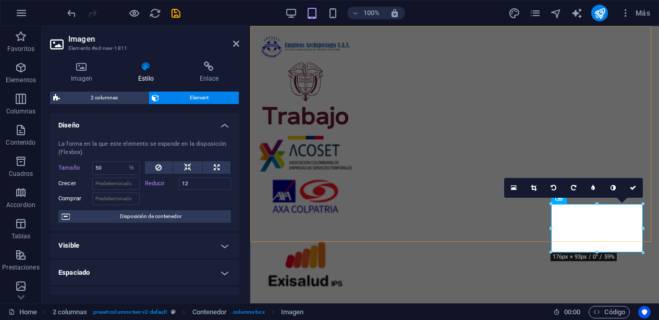
click at [583, 117] on div "PORTAL EMPRESAS PORTAL COLABORADORES Inicio Oficina Colaboradores Oficina Empre…" at bounding box center [454, 211] width 408 height 370
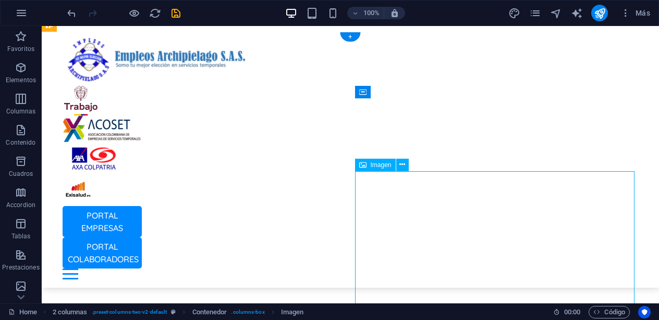
select select "%"
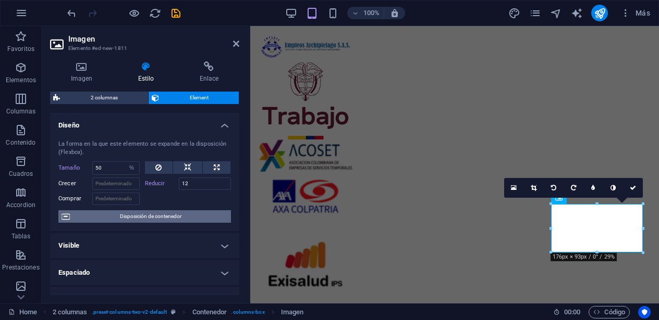
click at [190, 216] on span "Disposición de contenedor" at bounding box center [150, 216] width 155 height 13
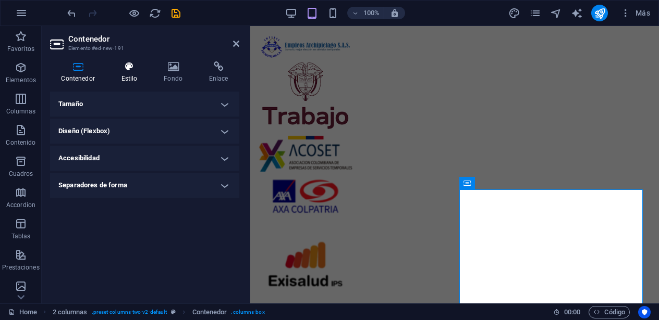
click at [135, 74] on h4 "Estilo" at bounding box center [131, 72] width 43 height 22
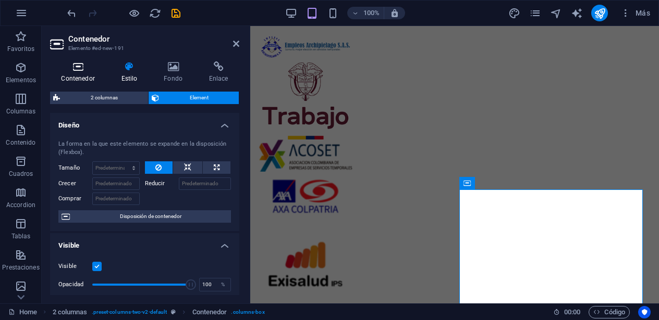
click at [69, 76] on h4 "Contenedor" at bounding box center [80, 72] width 60 height 22
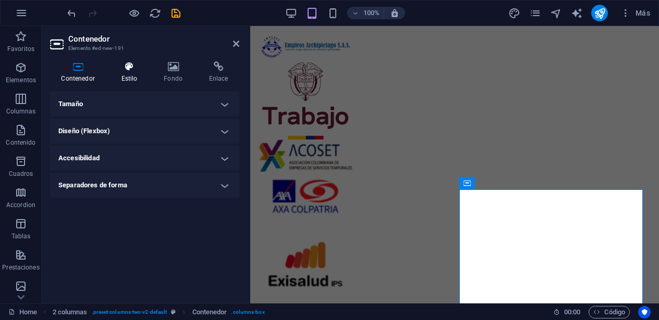
click at [146, 68] on icon at bounding box center [129, 66] width 39 height 10
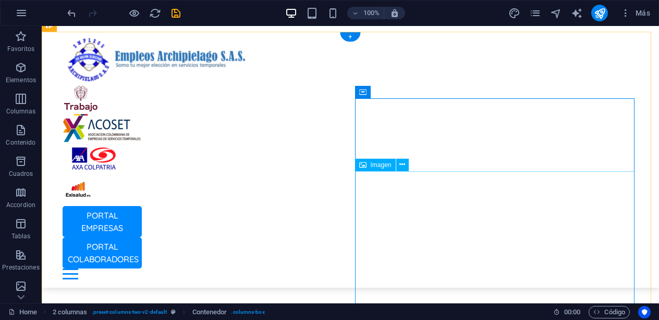
select select "%"
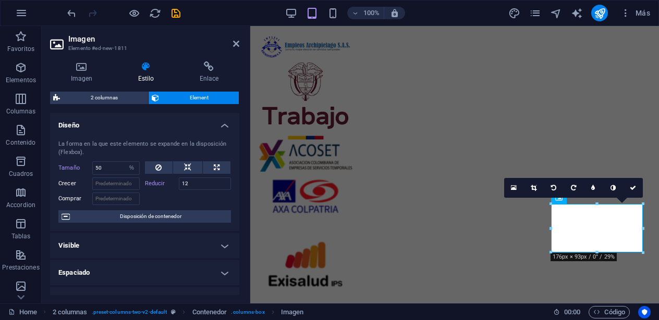
drag, startPoint x: 240, startPoint y: 182, endPoint x: 238, endPoint y: 198, distance: 16.2
click at [238, 198] on div "Imagen Estilo Enlace Imagen Arrastra archivos aquí, haz clic para escoger archi…" at bounding box center [145, 178] width 206 height 251
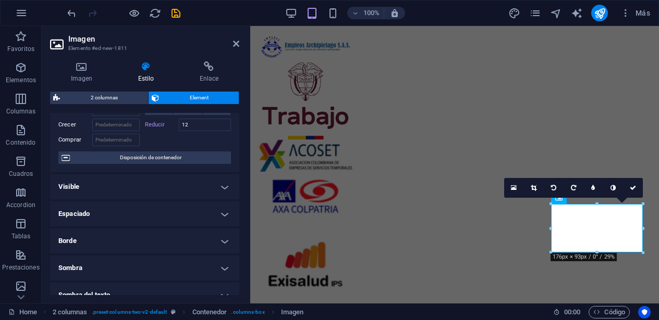
scroll to position [47, 0]
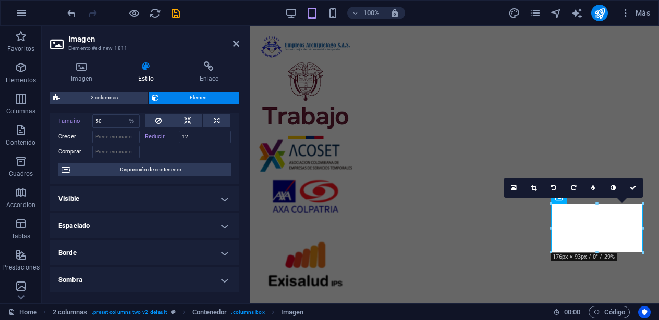
click at [231, 146] on div "La forma en la que este elemento se expande en la disposición (Flexbox). Tamaño…" at bounding box center [144, 135] width 189 height 100
drag, startPoint x: 208, startPoint y: 137, endPoint x: 181, endPoint y: 140, distance: 27.8
click at [181, 140] on input "12" at bounding box center [205, 137] width 53 height 13
click at [76, 78] on h4 "Imagen" at bounding box center [83, 72] width 67 height 22
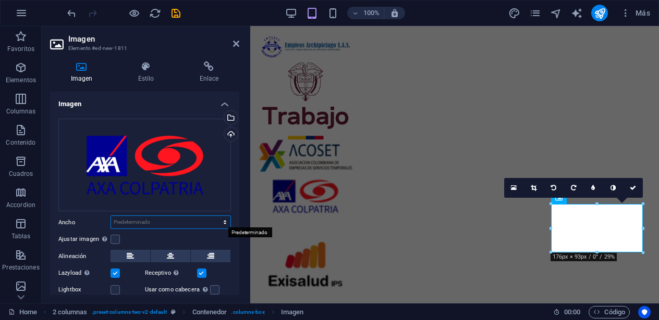
click at [203, 223] on select "Predeterminado automático px rem % em vh vw" at bounding box center [170, 222] width 119 height 13
click at [111, 216] on select "Predeterminado automático px rem % em vh vw" at bounding box center [170, 222] width 119 height 13
select select "DISABLED_OPTION_VALUE"
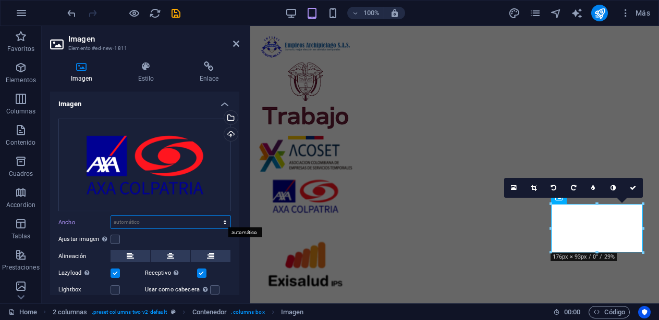
click at [157, 228] on select "Predeterminado automático px rem % em vh vw" at bounding box center [170, 222] width 119 height 13
select select "px"
click at [214, 216] on select "Predeterminado automático px rem % em vh vw" at bounding box center [170, 222] width 119 height 13
type input "176"
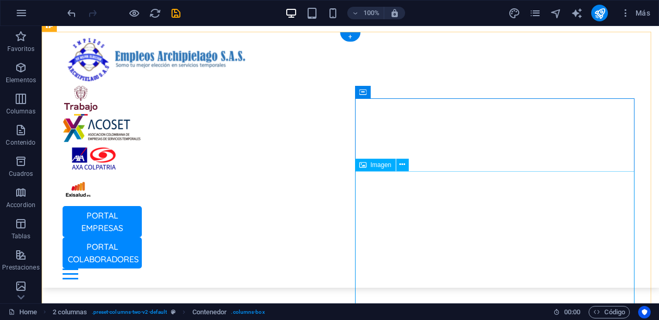
select select "px"
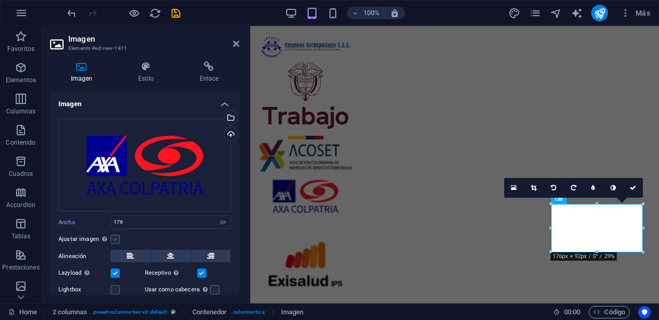
click at [118, 237] on label at bounding box center [114, 239] width 9 height 9
click at [0, 0] on input "Ajustar imagen Ajustar imagen automáticamente a un ancho y alto fijo" at bounding box center [0, 0] width 0 height 0
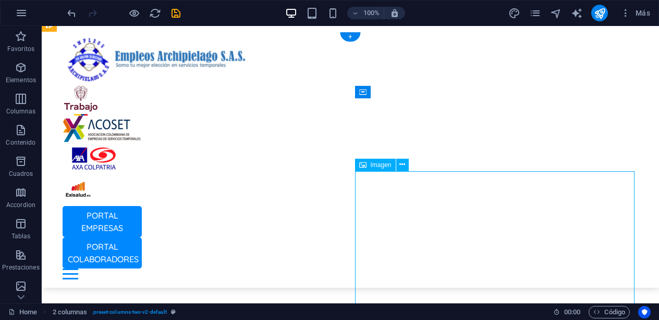
select select "px"
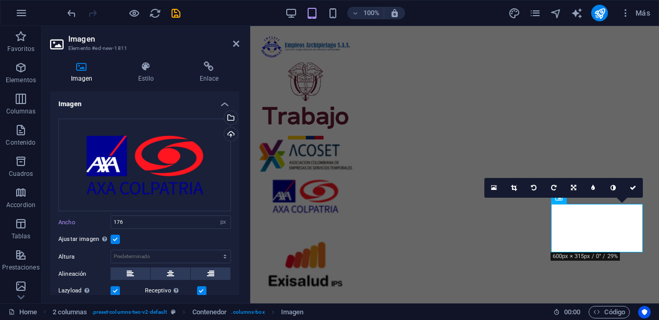
click at [118, 237] on label at bounding box center [114, 239] width 9 height 9
click at [0, 0] on input "Ajustar imagen Ajustar imagen automáticamente a un ancho y alto fijo" at bounding box center [0, 0] width 0 height 0
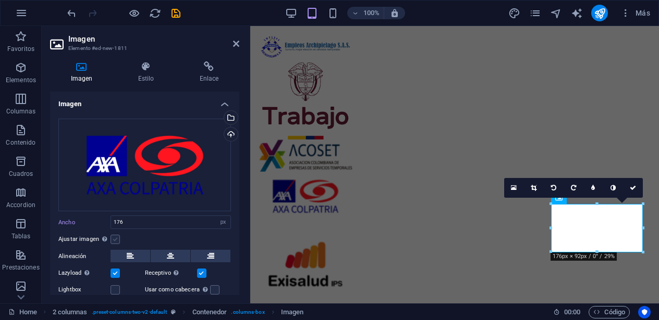
click at [114, 237] on label at bounding box center [114, 239] width 9 height 9
click at [0, 0] on input "Ajustar imagen Ajustar imagen automáticamente a un ancho y alto fijo" at bounding box center [0, 0] width 0 height 0
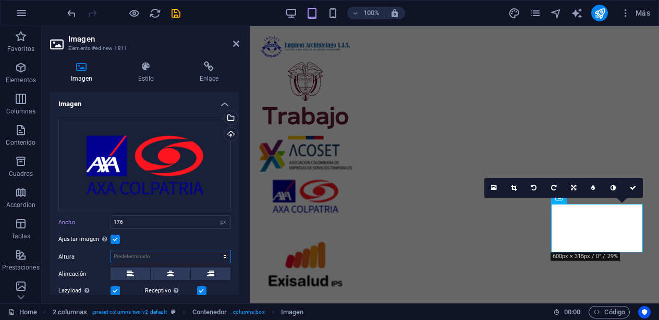
click at [140, 252] on select "Predeterminado automático px" at bounding box center [170, 257] width 119 height 13
select select "px"
click at [214, 251] on select "Predeterminado automático px" at bounding box center [170, 257] width 119 height 13
type input "92"
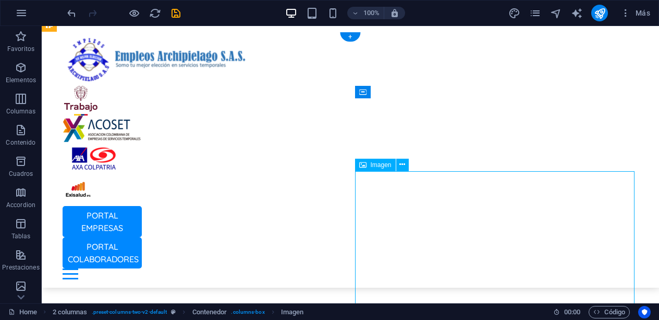
select select "px"
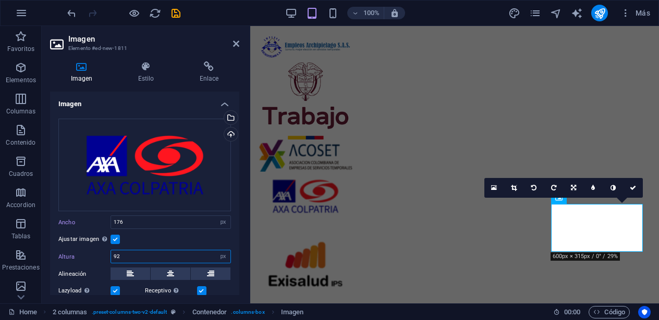
click at [163, 253] on input "92" at bounding box center [170, 257] width 119 height 13
type input "9"
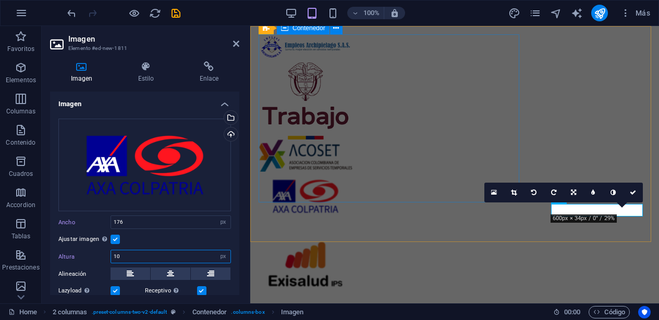
type input "10"
click at [486, 122] on div at bounding box center [454, 174] width 392 height 280
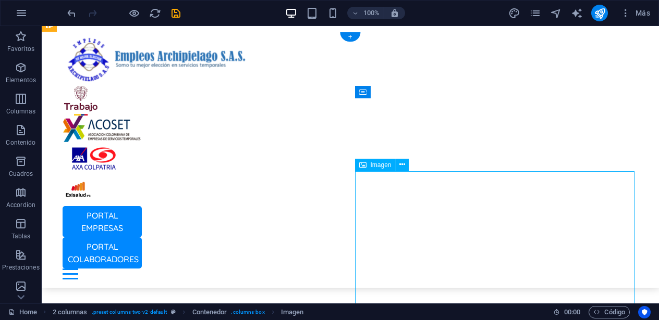
select select "px"
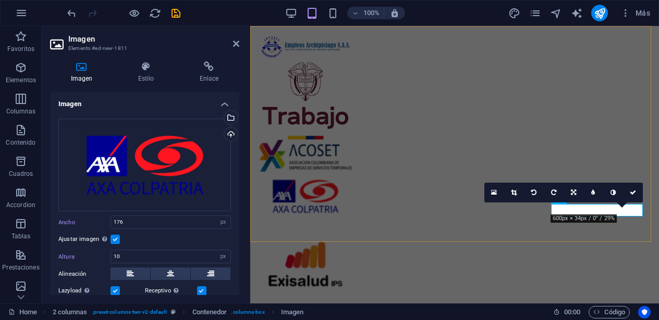
click at [568, 106] on div "PORTAL EMPRESAS PORTAL COLABORADORES Inicio Oficina Colaboradores Oficina Empre…" at bounding box center [454, 211] width 408 height 370
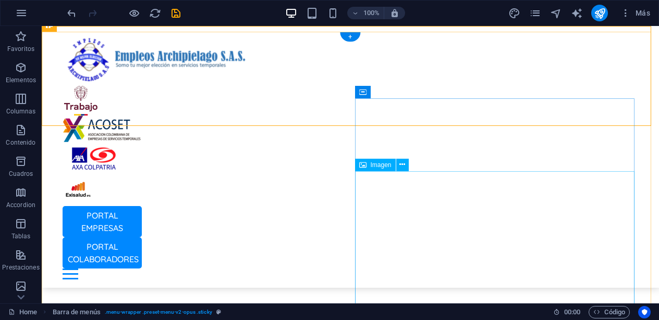
select select "px"
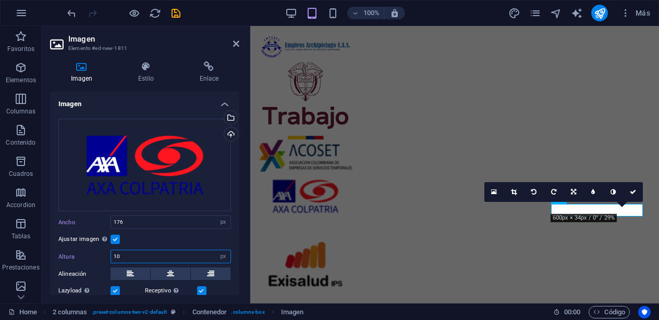
drag, startPoint x: 120, startPoint y: 259, endPoint x: 100, endPoint y: 255, distance: 21.3
click at [100, 255] on div "Altura 10 Predeterminado automático px" at bounding box center [144, 257] width 172 height 14
click at [117, 239] on label at bounding box center [114, 239] width 9 height 9
click at [0, 0] on input "Ajustar imagen Ajustar imagen automáticamente a un ancho y alto fijo" at bounding box center [0, 0] width 0 height 0
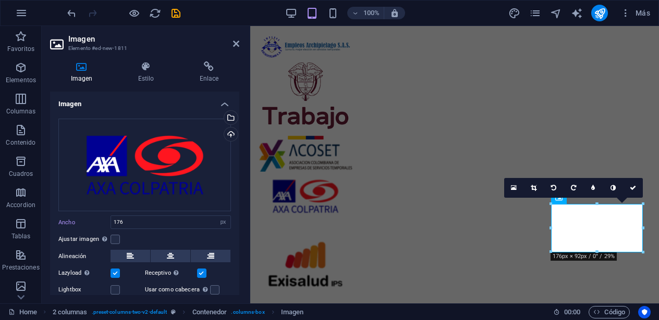
drag, startPoint x: 239, startPoint y: 187, endPoint x: 239, endPoint y: 203, distance: 16.7
click at [239, 203] on div "Imagen Estilo Enlace Imagen Arrastra archivos aquí, haz clic para escoger archi…" at bounding box center [145, 178] width 206 height 251
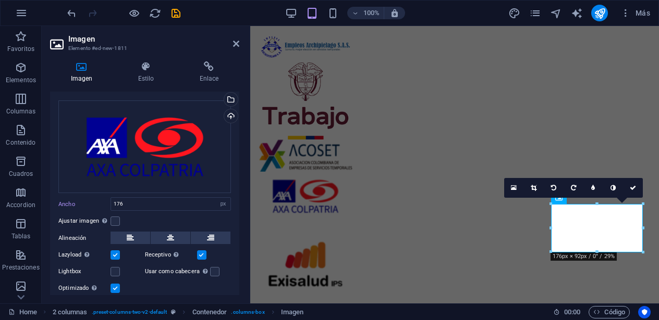
scroll to position [16, 0]
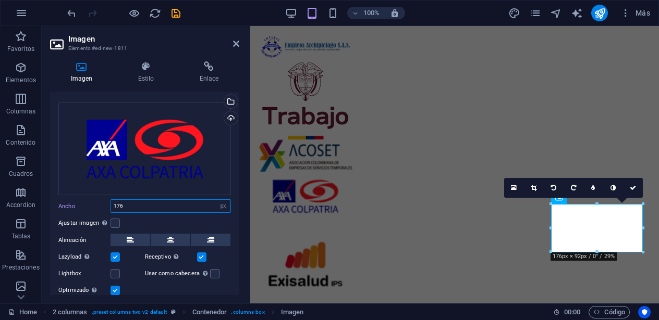
click at [132, 200] on input "176" at bounding box center [170, 206] width 119 height 13
type input "1"
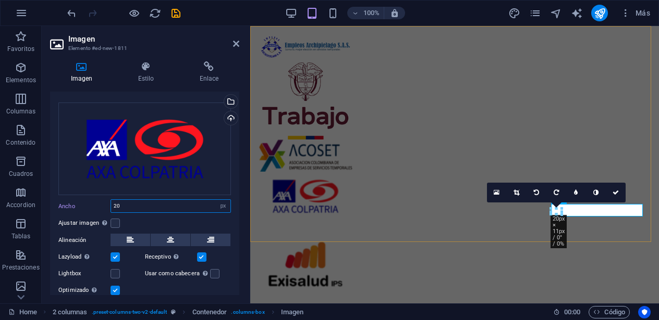
type input "20"
click at [643, 99] on div "PORTAL EMPRESAS PORTAL COLABORADORES Inicio Oficina Colaboradores Oficina Empre…" at bounding box center [454, 211] width 408 height 370
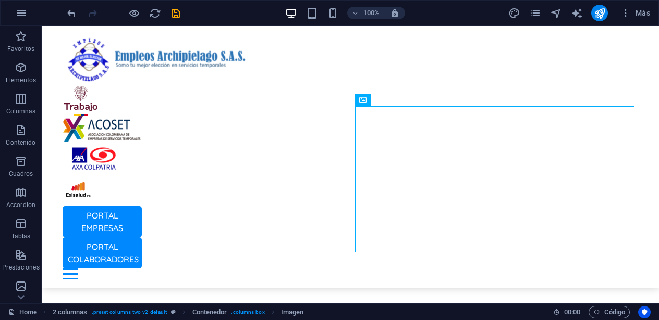
scroll to position [401, 0]
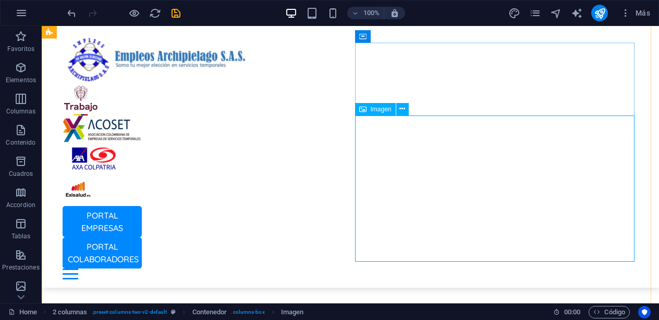
select select "px"
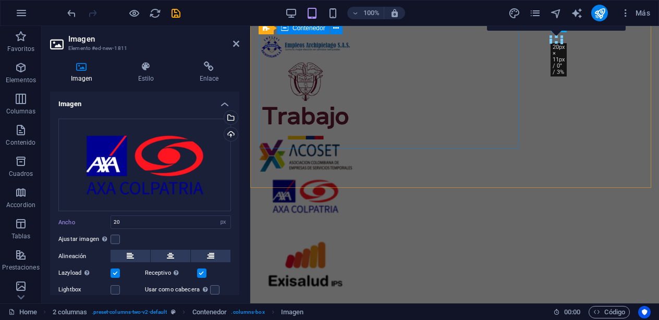
scroll to position [517, 0]
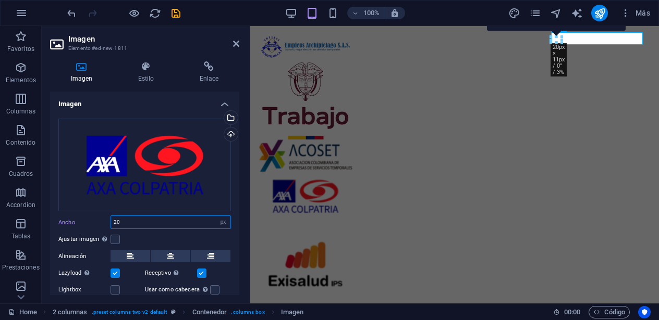
drag, startPoint x: 132, startPoint y: 220, endPoint x: 75, endPoint y: 220, distance: 56.8
click at [75, 220] on div "Ancho 20 Predeterminado automático px rem % em vh vw" at bounding box center [144, 223] width 172 height 14
click at [146, 69] on icon at bounding box center [145, 66] width 57 height 10
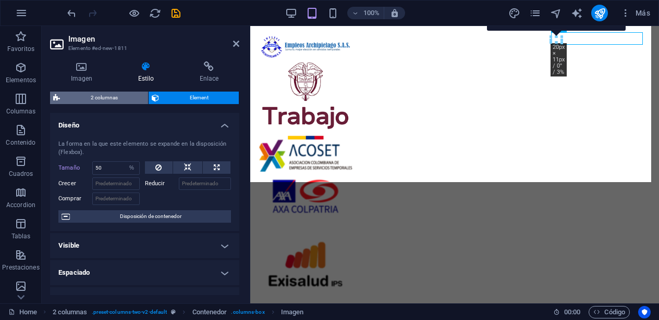
click at [127, 92] on span "2 columnas" at bounding box center [104, 98] width 82 height 13
select select "rem"
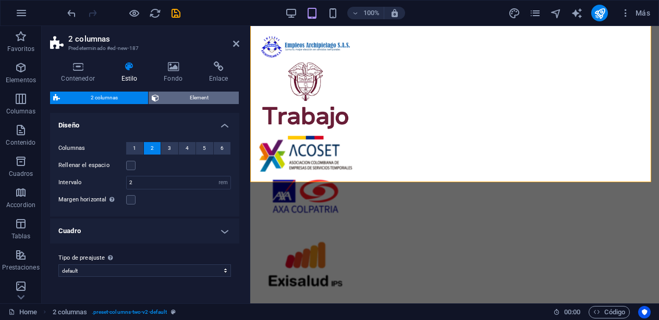
click at [178, 92] on span "Element" at bounding box center [198, 98] width 73 height 13
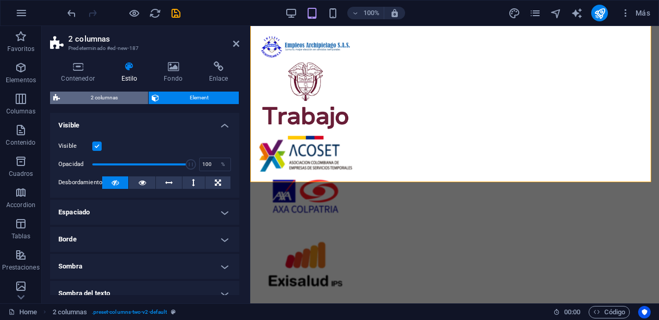
click at [126, 100] on span "2 columnas" at bounding box center [104, 98] width 82 height 13
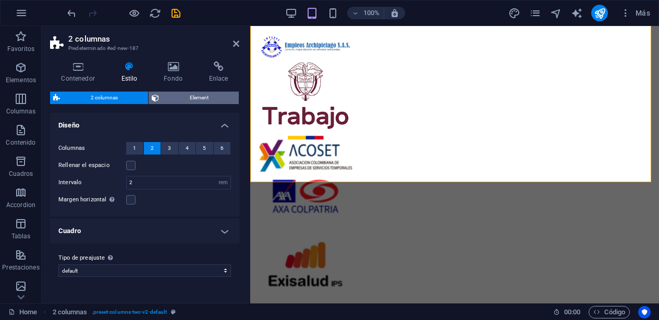
click at [177, 95] on span "Element" at bounding box center [198, 98] width 73 height 13
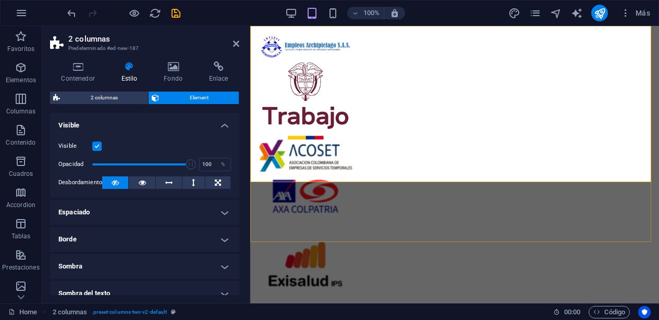
scroll to position [401, 0]
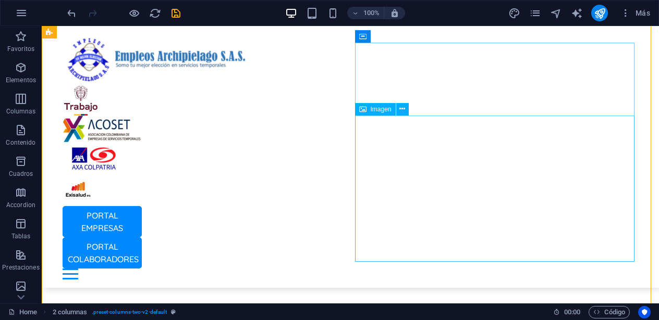
click at [388, 108] on span "Imagen" at bounding box center [380, 109] width 21 height 6
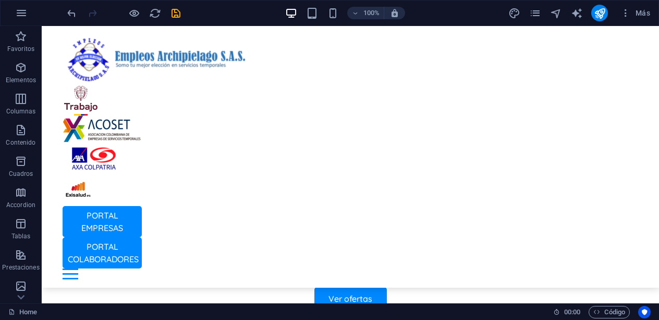
scroll to position [279, 0]
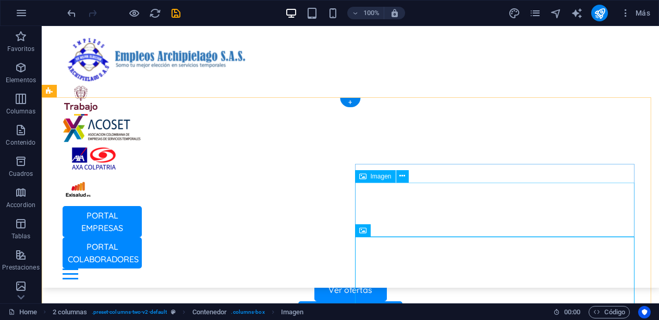
click at [396, 179] on button at bounding box center [402, 176] width 13 height 13
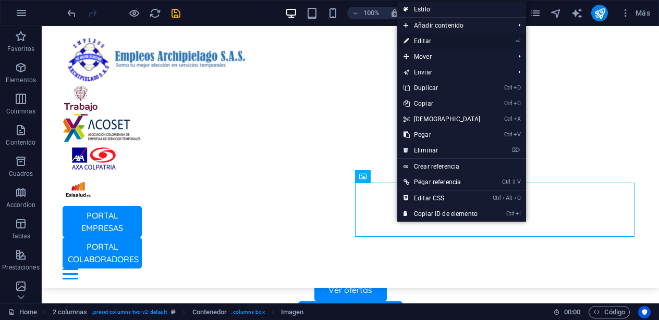
click at [444, 39] on link "⏎ Editar" at bounding box center [442, 41] width 90 height 16
select select "%"
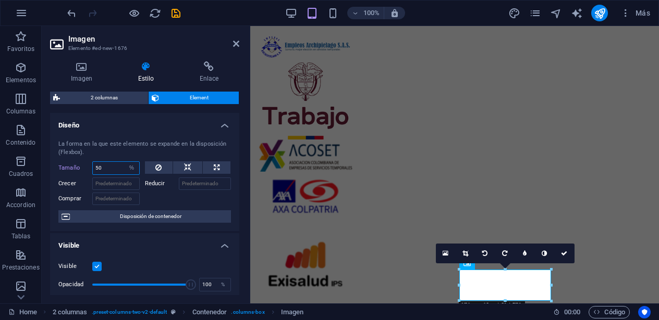
drag, startPoint x: 108, startPoint y: 169, endPoint x: 83, endPoint y: 168, distance: 25.6
click at [84, 168] on div "Tamaño 50 Predeterminado automático px % 1/1 1/2 1/3 1/4 1/5 1/6 1/7 1/8 1/9 1/…" at bounding box center [98, 169] width 81 height 14
type input "10"
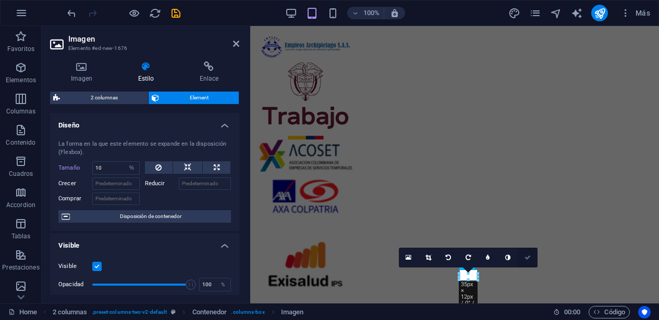
click at [526, 254] on link at bounding box center [527, 258] width 20 height 20
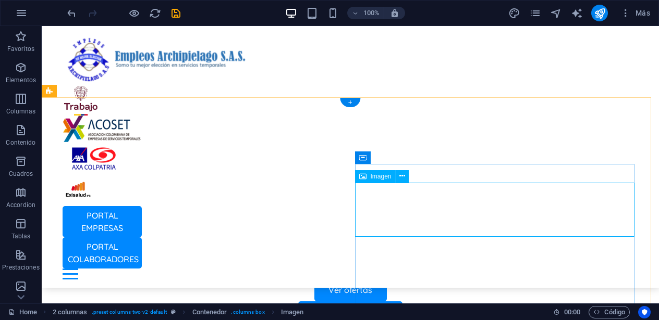
click at [404, 175] on icon at bounding box center [402, 176] width 6 height 11
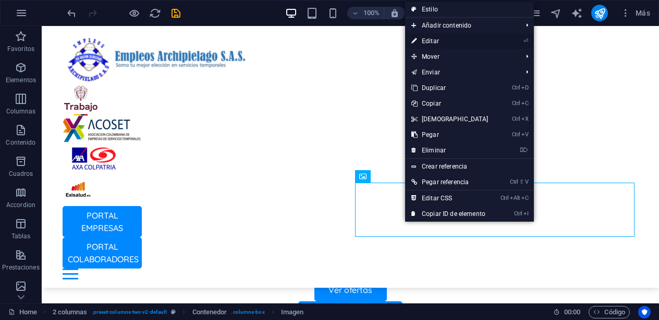
click at [460, 36] on link "⏎ Editar" at bounding box center [450, 41] width 90 height 16
select select "%"
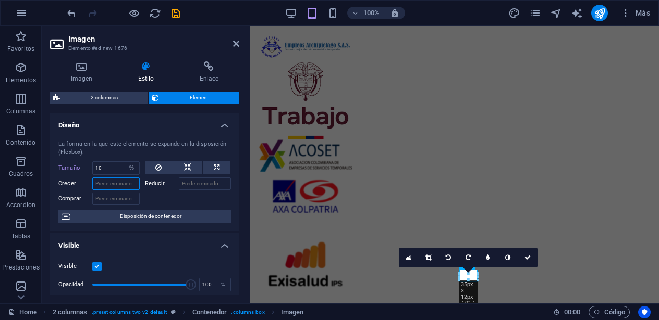
click at [118, 184] on input "Crecer" at bounding box center [115, 184] width 47 height 13
click at [117, 202] on input "Comprar" at bounding box center [115, 199] width 47 height 13
click at [82, 66] on icon at bounding box center [81, 66] width 63 height 10
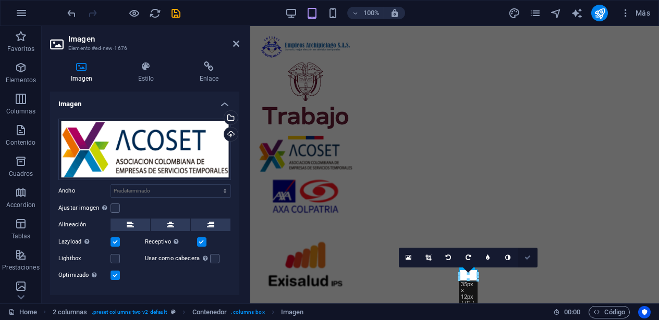
click at [526, 255] on icon at bounding box center [527, 258] width 6 height 6
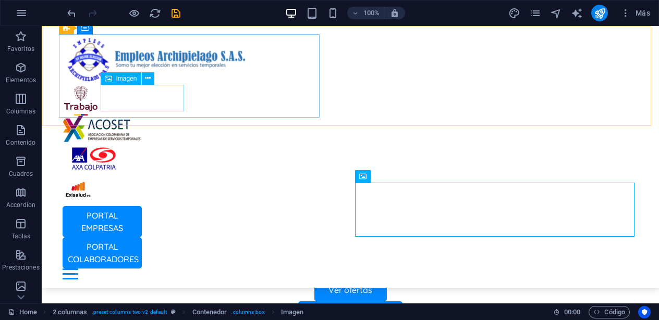
click at [153, 116] on figure at bounding box center [350, 129] width 575 height 27
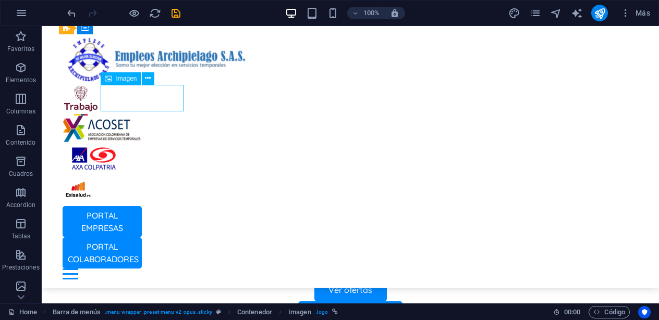
click at [113, 116] on figure at bounding box center [350, 129] width 575 height 27
select select "px"
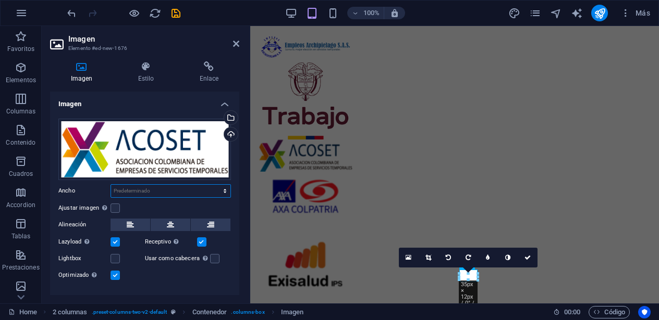
click at [128, 188] on select "Predeterminado automático px rem % em vh vw" at bounding box center [170, 191] width 119 height 13
select select "px"
click at [214, 185] on select "Predeterminado automático px rem % em vh vw" at bounding box center [170, 191] width 119 height 13
type input "180"
click at [143, 202] on div "Ajustar imagen Ajustar imagen automáticamente a un ancho y alto fijo" at bounding box center [144, 208] width 172 height 13
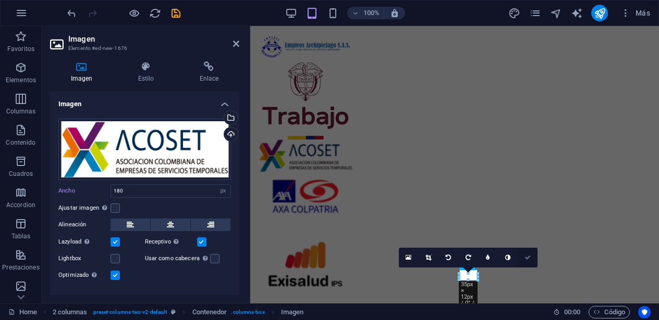
click at [534, 255] on link at bounding box center [527, 258] width 20 height 20
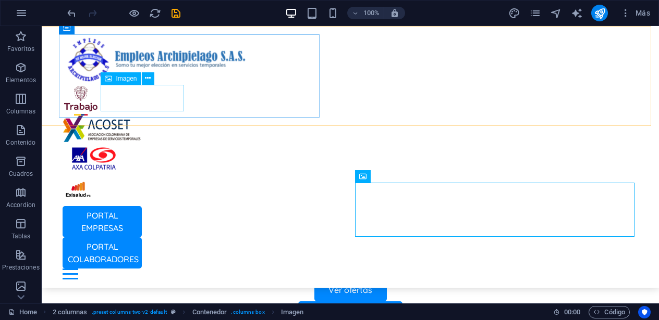
click at [129, 116] on figure at bounding box center [350, 129] width 575 height 27
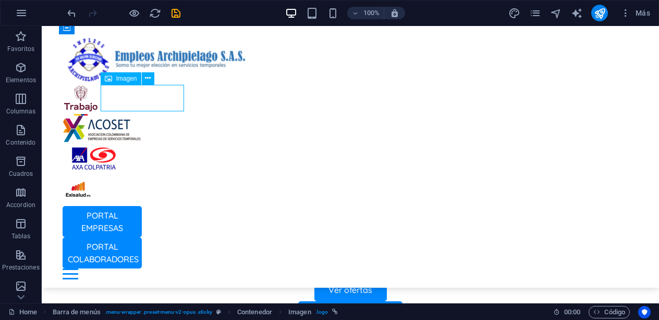
click at [129, 116] on figure at bounding box center [350, 129] width 575 height 27
select select "px"
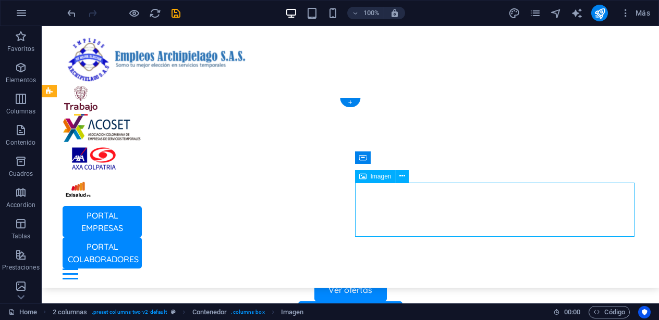
select select "px"
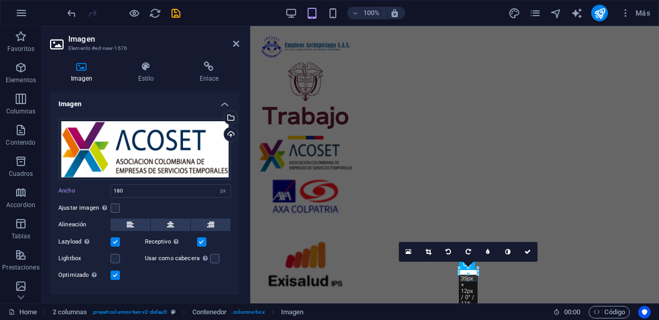
click at [114, 240] on label at bounding box center [114, 242] width 9 height 9
click at [0, 0] on input "Lazyload La carga de imágenes tras la carga de la página mejora la velocidad de…" at bounding box center [0, 0] width 0 height 0
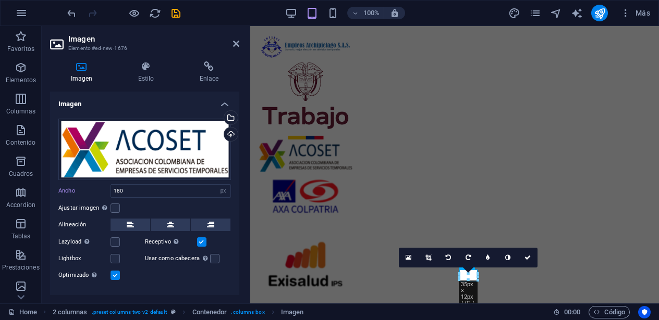
click at [198, 238] on label at bounding box center [201, 242] width 9 height 9
click at [0, 0] on input "Receptivo Automáticamente cargar tamaños optimizados de smartphone e imagen ret…" at bounding box center [0, 0] width 0 height 0
click at [527, 255] on icon at bounding box center [527, 258] width 6 height 6
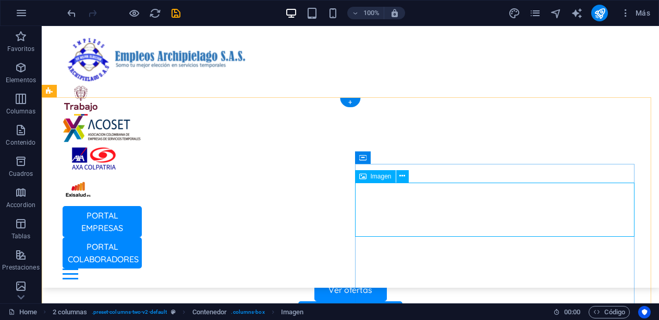
select select "px"
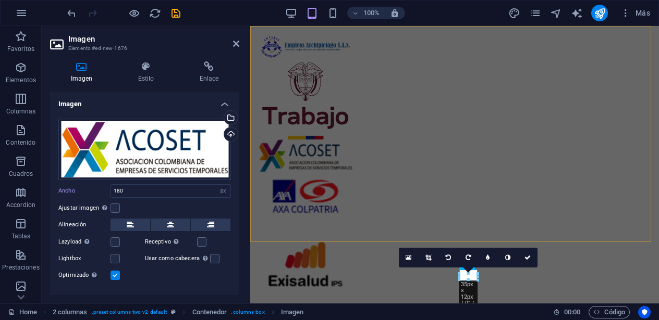
click at [588, 147] on div "PORTAL EMPRESAS PORTAL COLABORADORES Inicio Oficina Colaboradores Oficina Empre…" at bounding box center [454, 211] width 408 height 370
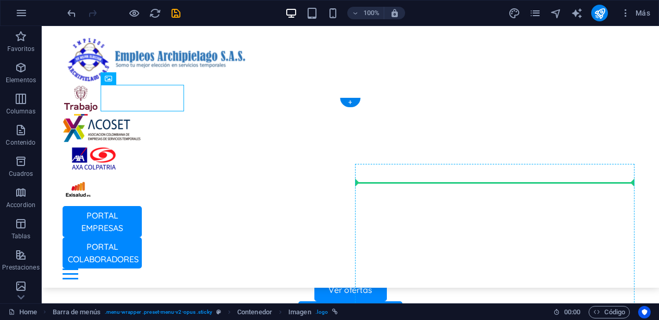
drag, startPoint x: 133, startPoint y: 97, endPoint x: 414, endPoint y: 204, distance: 300.6
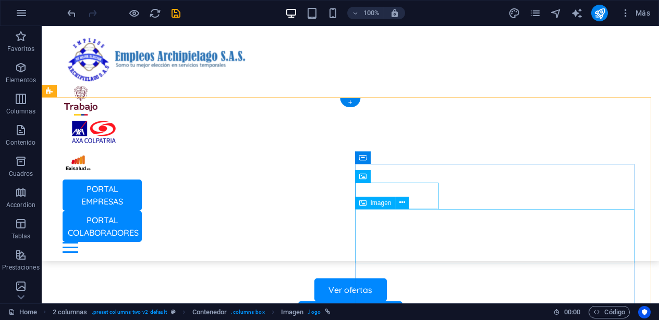
click at [404, 204] on icon at bounding box center [402, 202] width 6 height 11
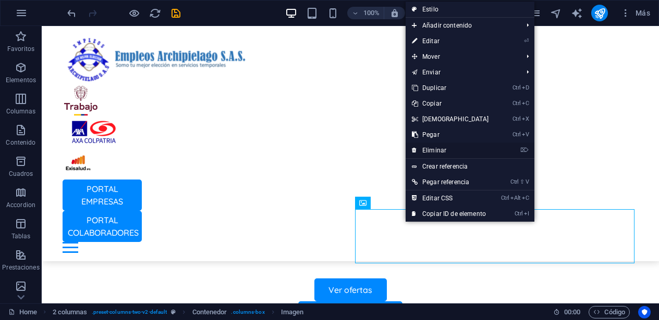
click at [447, 146] on link "⌦ Eliminar" at bounding box center [450, 151] width 90 height 16
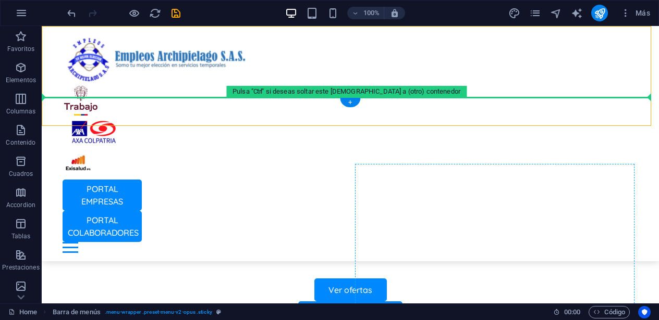
drag, startPoint x: 138, startPoint y: 103, endPoint x: 424, endPoint y: 200, distance: 302.7
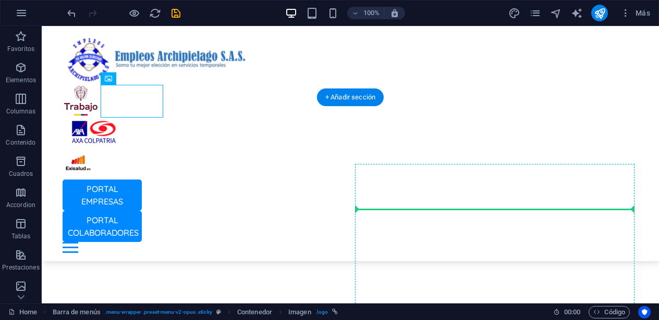
drag, startPoint x: 134, startPoint y: 98, endPoint x: 453, endPoint y: 212, distance: 338.3
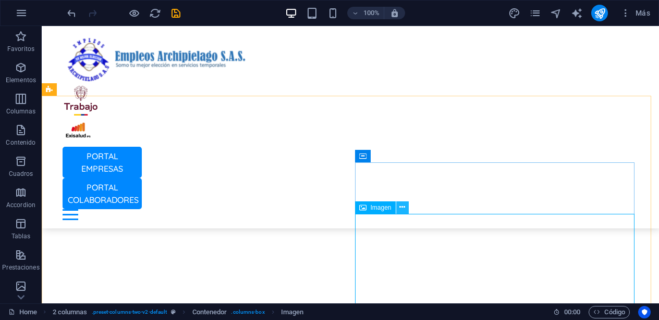
click at [400, 208] on icon at bounding box center [402, 207] width 6 height 11
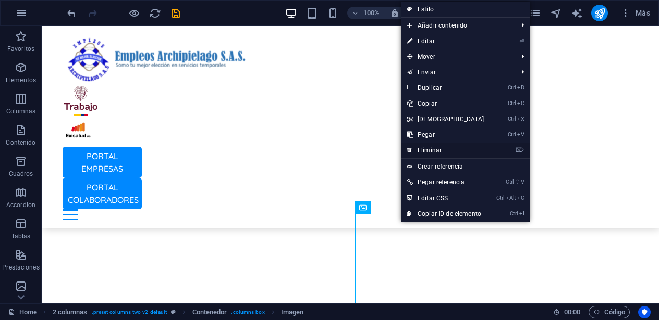
click at [449, 149] on link "⌦ Eliminar" at bounding box center [446, 151] width 90 height 16
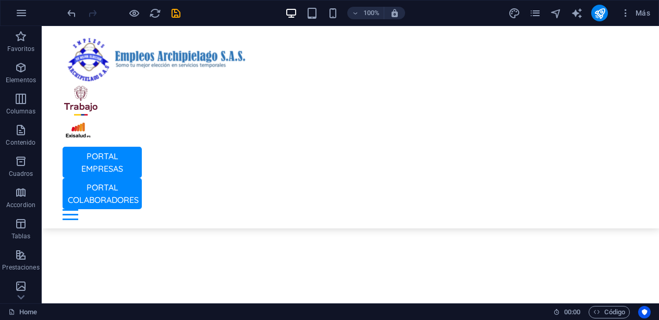
scroll to position [307, 0]
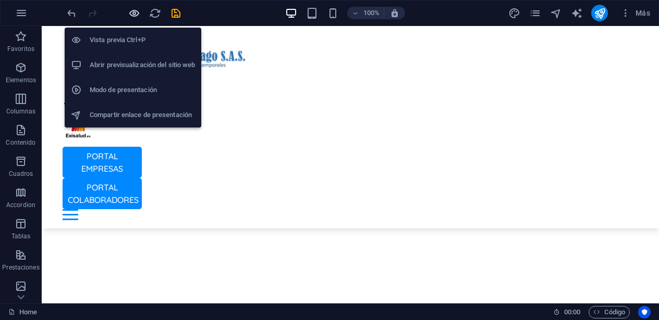
click at [131, 17] on icon "button" at bounding box center [134, 13] width 12 height 12
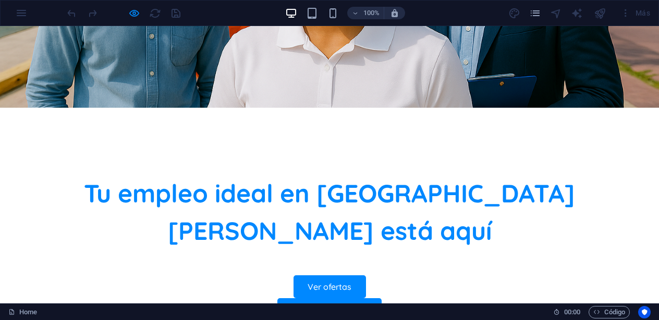
scroll to position [0, 0]
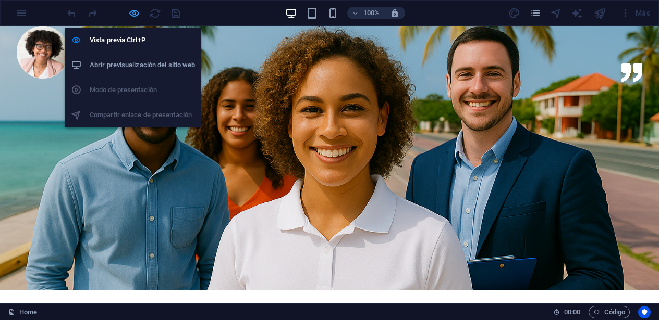
click at [133, 13] on icon "button" at bounding box center [134, 13] width 12 height 12
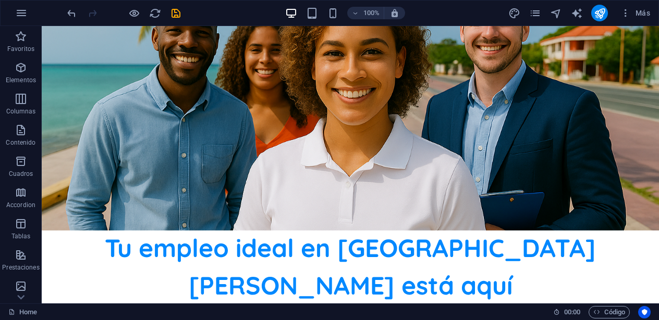
scroll to position [146, 0]
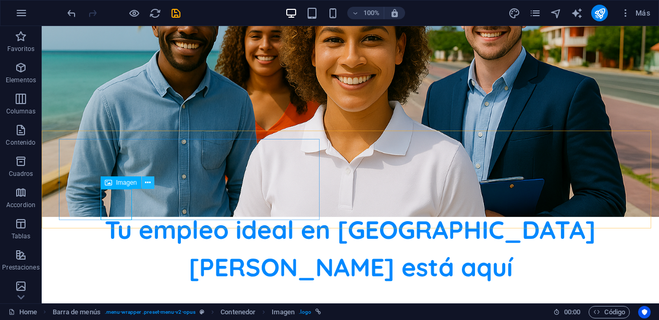
click at [148, 182] on icon at bounding box center [148, 183] width 6 height 11
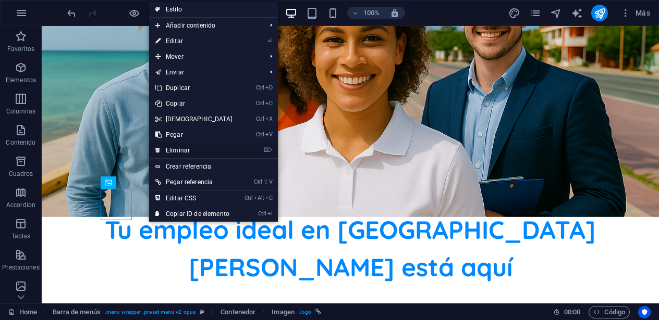
click at [190, 149] on link "⌦ Eliminar" at bounding box center [194, 151] width 90 height 16
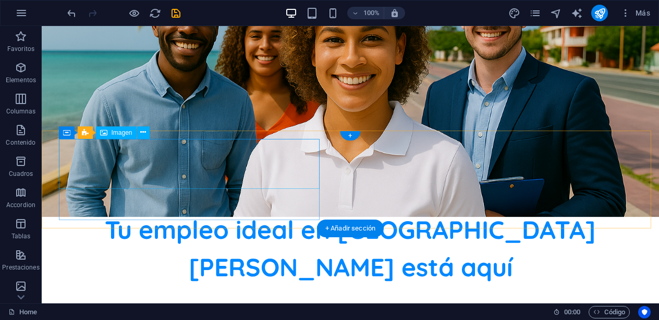
select select "px"
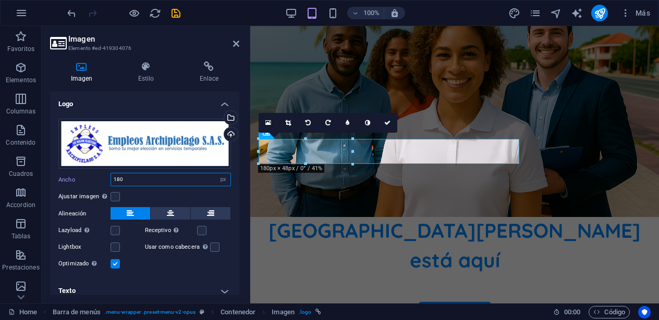
click at [144, 177] on input "180" at bounding box center [170, 180] width 119 height 13
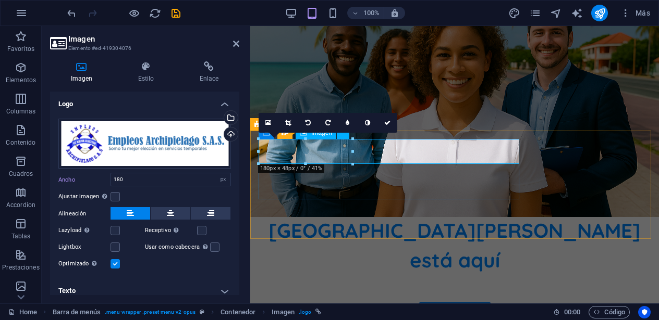
click at [238, 40] on icon at bounding box center [236, 44] width 6 height 8
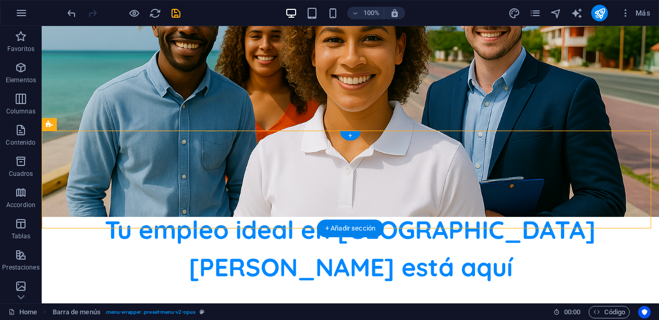
select select "px"
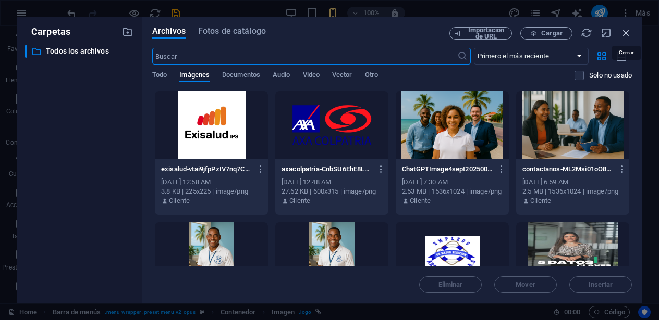
click at [624, 28] on icon "button" at bounding box center [625, 32] width 11 height 11
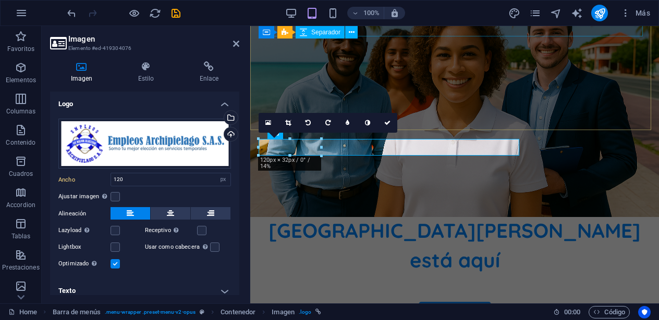
type input "180"
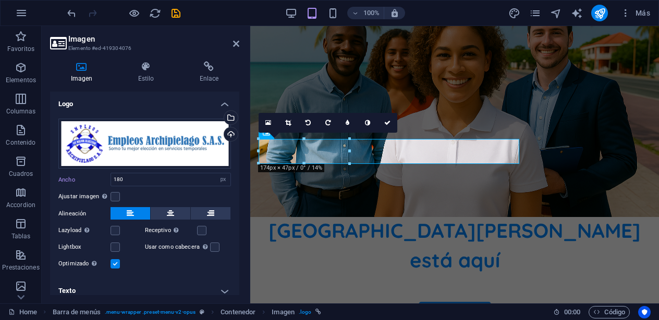
click at [103, 77] on h4 "Imagen" at bounding box center [83, 72] width 67 height 22
click at [102, 76] on h4 "Imagen" at bounding box center [83, 72] width 67 height 22
click at [102, 77] on h4 "Imagen" at bounding box center [83, 72] width 67 height 22
click at [130, 75] on h4 "Estilo" at bounding box center [147, 72] width 61 height 22
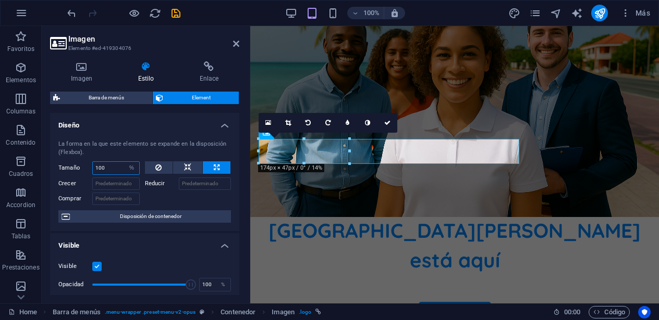
click at [109, 168] on input "100" at bounding box center [116, 168] width 46 height 13
click at [213, 61] on icon at bounding box center [209, 66] width 60 height 10
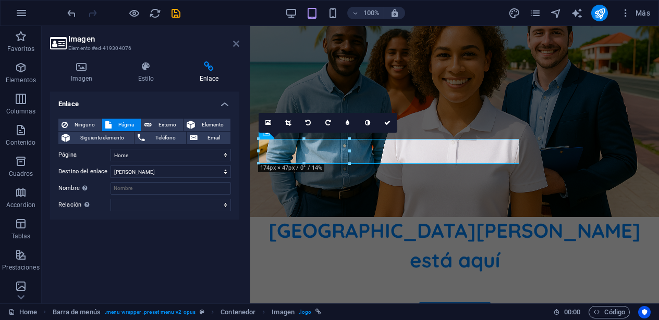
click at [234, 44] on icon at bounding box center [236, 44] width 6 height 8
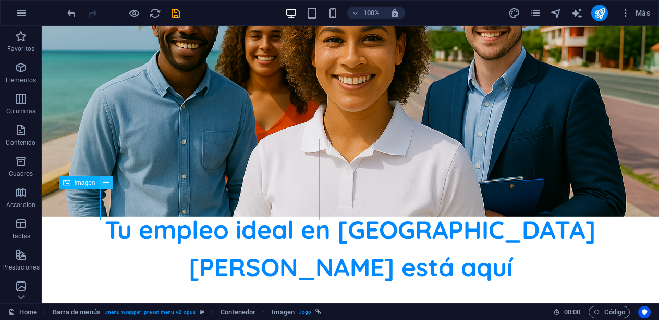
click at [106, 187] on icon at bounding box center [106, 183] width 6 height 11
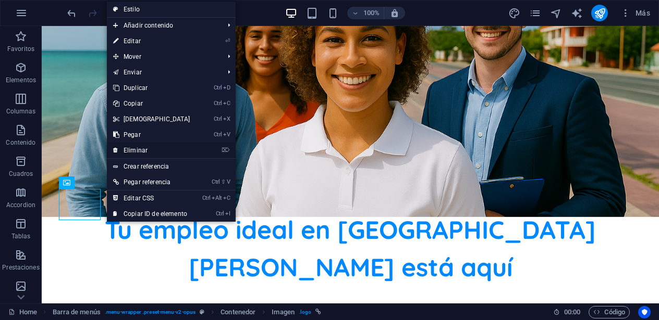
click at [140, 148] on link "⌦ Eliminar" at bounding box center [152, 151] width 90 height 16
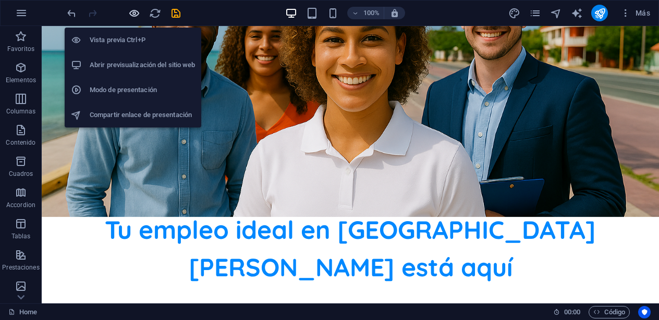
click at [134, 11] on icon "button" at bounding box center [134, 13] width 12 height 12
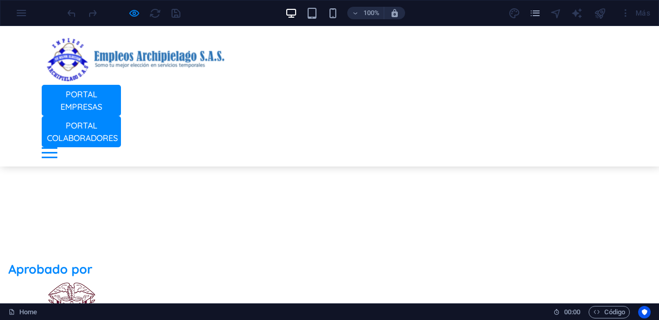
scroll to position [408, 0]
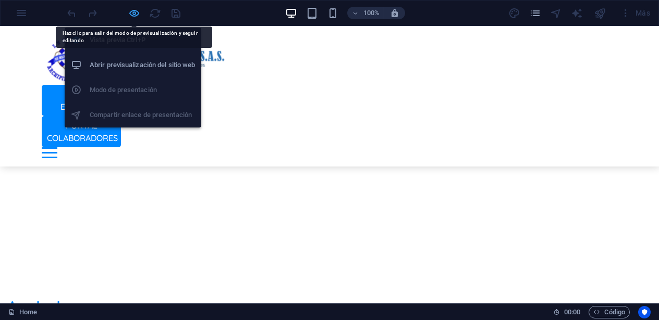
click at [135, 11] on icon "button" at bounding box center [134, 13] width 12 height 12
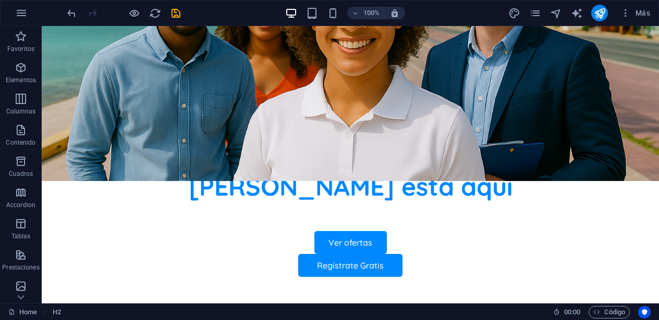
scroll to position [299, 0]
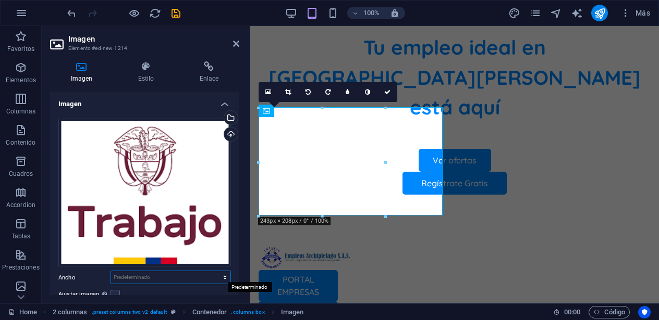
click at [132, 274] on select "Predeterminado automático px rem % em vh vw" at bounding box center [170, 277] width 119 height 13
select select "%"
click at [214, 271] on select "Predeterminado automático px rem % em vh vw" at bounding box center [170, 277] width 119 height 13
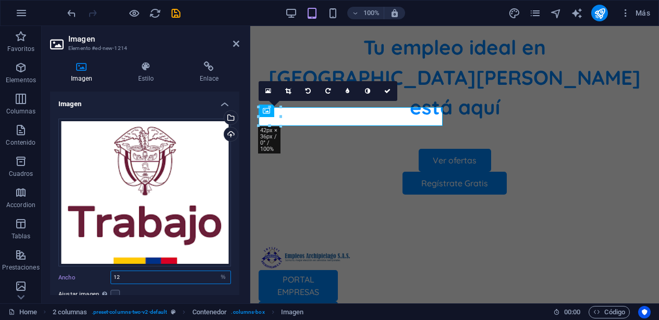
drag, startPoint x: 133, startPoint y: 278, endPoint x: 103, endPoint y: 277, distance: 29.7
click at [106, 277] on div "Ancho 12 Predeterminado automático px rem % em vh vw" at bounding box center [144, 278] width 172 height 14
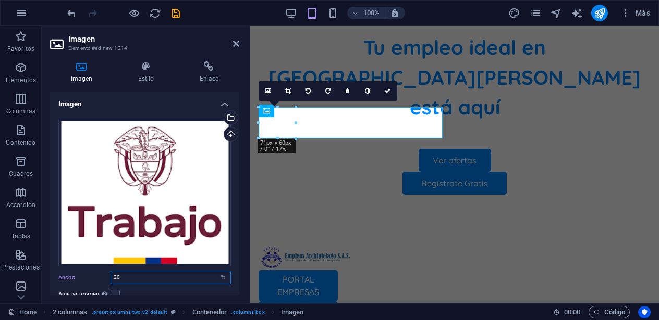
drag, startPoint x: 125, startPoint y: 275, endPoint x: 94, endPoint y: 278, distance: 30.3
click at [94, 278] on div "Ancho 20 Predeterminado automático px rem % em vh vw" at bounding box center [144, 278] width 172 height 14
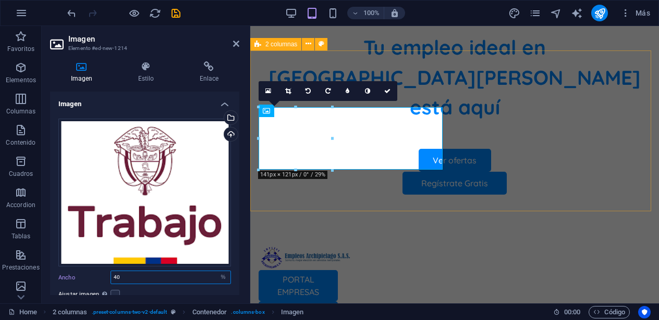
type input "40"
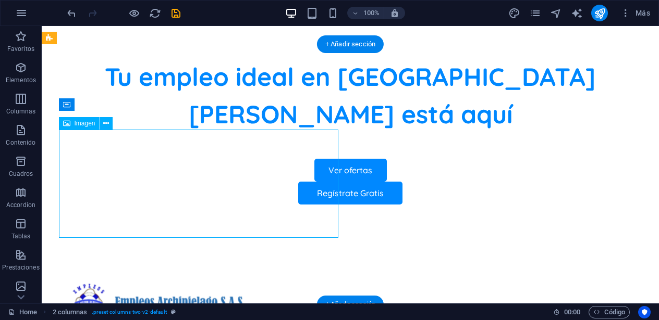
select select "%"
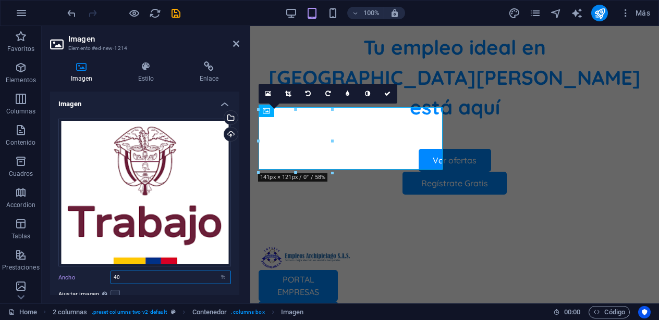
click at [139, 276] on input "40" at bounding box center [170, 277] width 119 height 13
click at [144, 71] on icon at bounding box center [145, 66] width 57 height 10
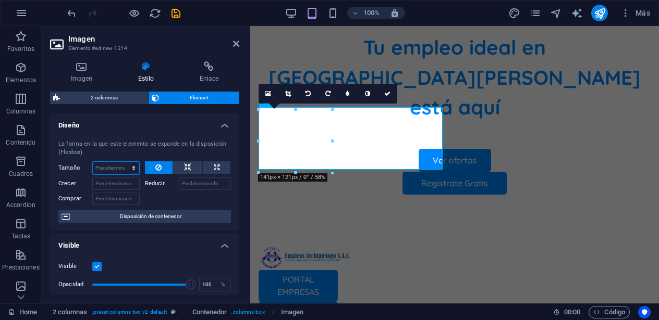
click at [109, 169] on select "Predeterminado automático px % 1/1 1/2 1/3 1/4 1/5 1/6 1/7 1/8 1/9 1/10" at bounding box center [116, 168] width 46 height 13
select select "%"
click at [123, 162] on select "Predeterminado automático px % 1/1 1/2 1/3 1/4 1/5 1/6 1/7 1/8 1/9 1/10" at bounding box center [116, 168] width 46 height 13
type input "100"
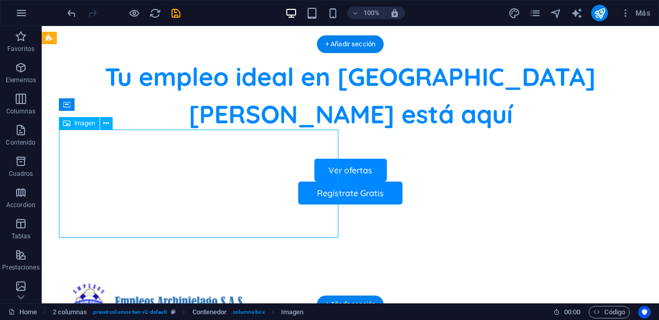
select select "%"
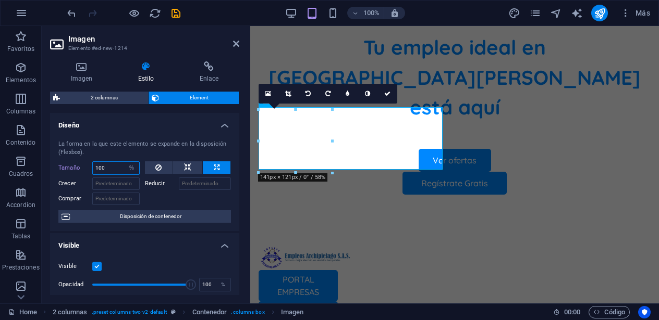
drag, startPoint x: 115, startPoint y: 167, endPoint x: 74, endPoint y: 171, distance: 41.3
click at [74, 171] on div "Tamaño 100 Predeterminado automático px % 1/1 1/2 1/3 1/4 1/5 1/6 1/7 1/8 1/9 1…" at bounding box center [98, 169] width 81 height 14
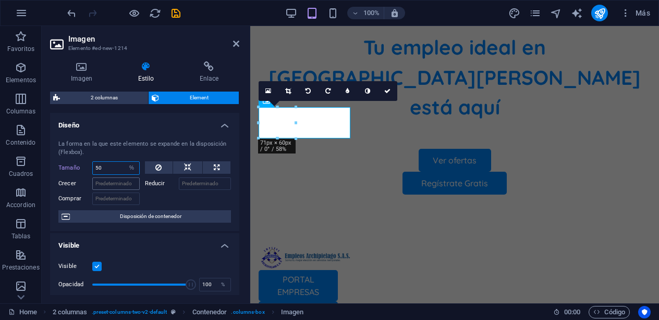
type input "50"
click at [103, 183] on input "Crecer" at bounding box center [115, 184] width 47 height 13
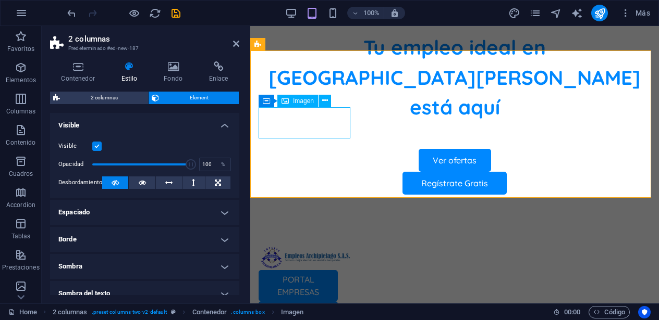
select select "%"
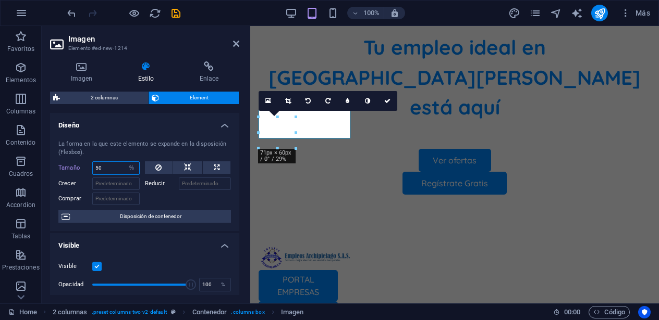
click at [112, 167] on input "50" at bounding box center [116, 168] width 46 height 13
drag, startPoint x: 112, startPoint y: 167, endPoint x: 82, endPoint y: 165, distance: 30.3
click at [83, 165] on div "Tamaño 50 Predeterminado automático px % 1/1 1/2 1/3 1/4 1/5 1/6 1/7 1/8 1/9 1/…" at bounding box center [98, 169] width 81 height 14
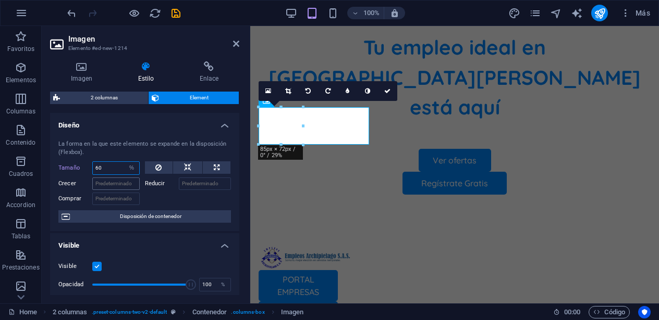
type input "60"
click at [107, 186] on input "Crecer" at bounding box center [115, 184] width 47 height 13
click at [389, 89] on icon at bounding box center [387, 91] width 6 height 6
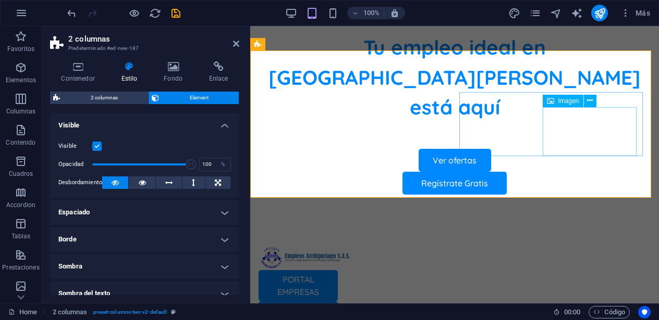
select select "px"
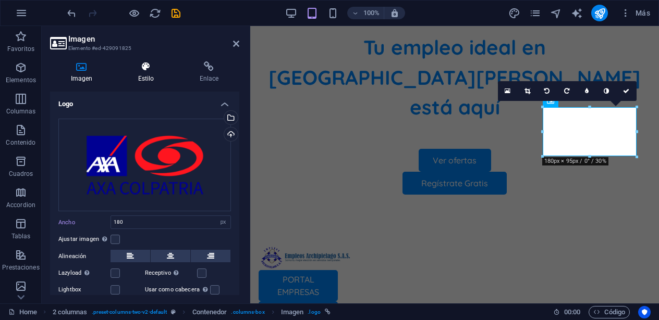
click at [140, 76] on h4 "Estilo" at bounding box center [147, 72] width 61 height 22
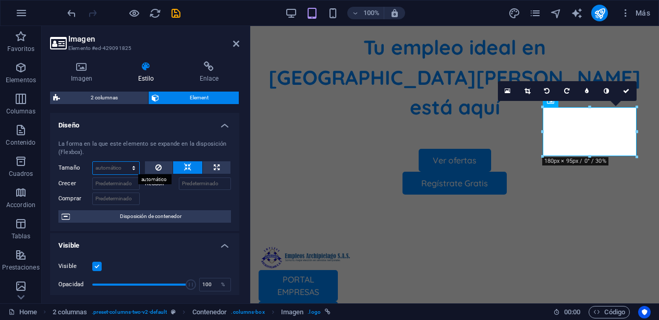
click at [99, 166] on select "Predeterminado automático px % 1/1 1/2 1/3 1/4 1/5 1/6 1/7 1/8 1/9 1/10" at bounding box center [116, 168] width 46 height 13
select select "%"
click at [123, 162] on select "Predeterminado automático px % 1/1 1/2 1/3 1/4 1/5 1/6 1/7 1/8 1/9 1/10" at bounding box center [116, 168] width 46 height 13
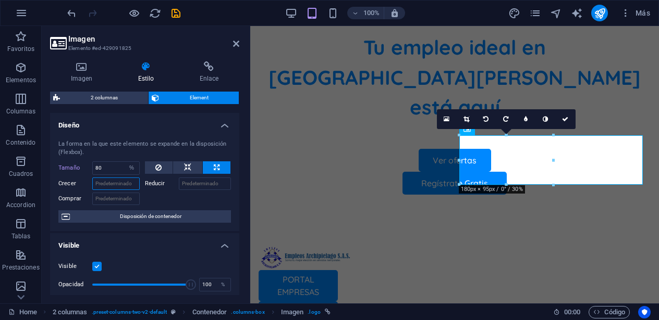
click at [112, 178] on input "Crecer" at bounding box center [115, 184] width 47 height 13
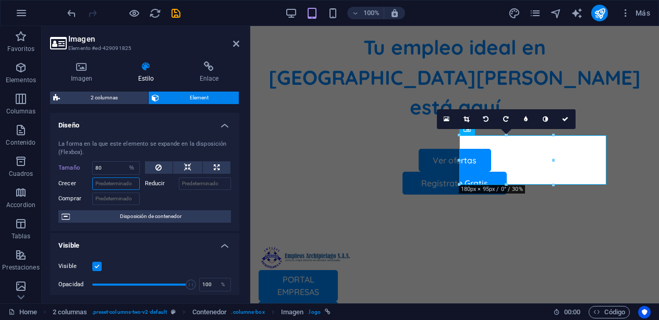
click at [111, 183] on input "Crecer" at bounding box center [115, 184] width 47 height 13
click at [106, 166] on input "80" at bounding box center [116, 168] width 46 height 13
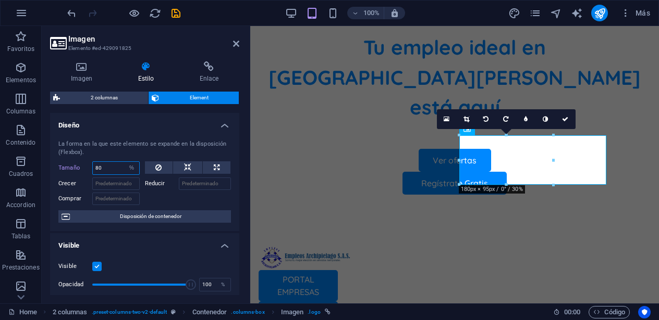
click at [106, 166] on input "80" at bounding box center [116, 168] width 46 height 13
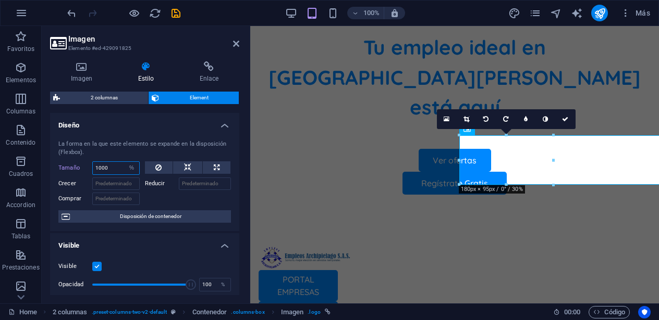
drag, startPoint x: 108, startPoint y: 167, endPoint x: 80, endPoint y: 167, distance: 27.6
click at [80, 167] on div "Tamaño 1000 Predeterminado automático px % 1/1 1/2 1/3 1/4 1/5 1/6 1/7 1/8 1/9 …" at bounding box center [98, 169] width 81 height 14
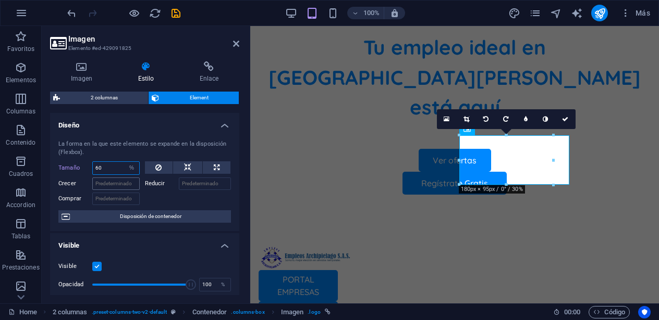
type input "60"
click at [101, 180] on input "Crecer" at bounding box center [115, 184] width 47 height 13
click at [82, 75] on h4 "Imagen" at bounding box center [83, 72] width 67 height 22
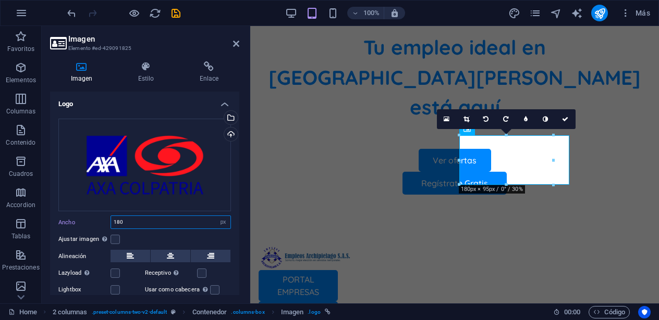
drag, startPoint x: 130, startPoint y: 221, endPoint x: 95, endPoint y: 216, distance: 35.3
click at [95, 216] on div "Ancho 180 Predeterminado automático px rem % em vh vw" at bounding box center [144, 223] width 172 height 14
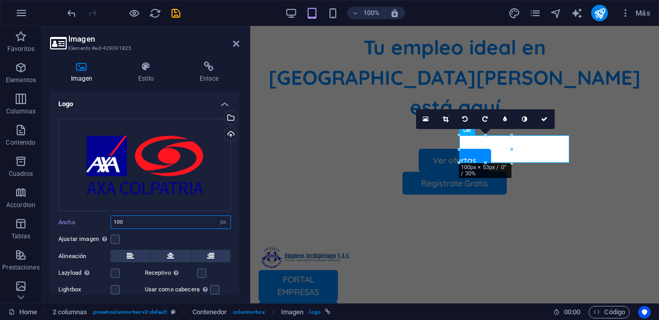
type input "100"
click at [148, 230] on div "Arrastra archivos aquí, haz clic para escoger archivos o selecciona archivos de…" at bounding box center [144, 216] width 189 height 212
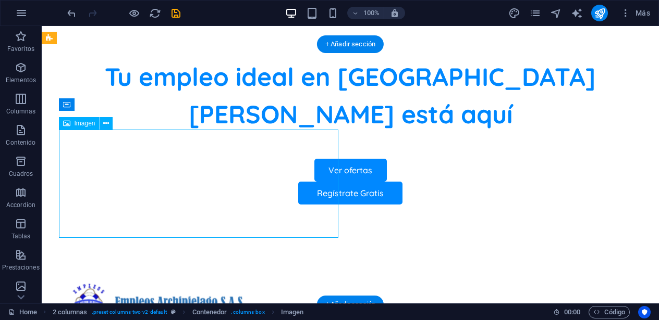
select select "%"
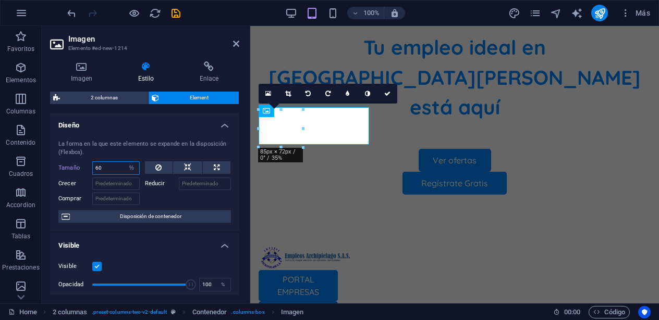
click at [106, 168] on input "60" at bounding box center [116, 168] width 46 height 13
click at [81, 68] on icon at bounding box center [81, 66] width 63 height 10
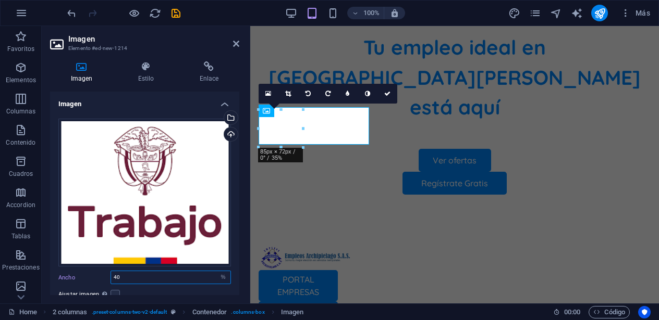
click at [135, 274] on input "40" at bounding box center [170, 277] width 119 height 13
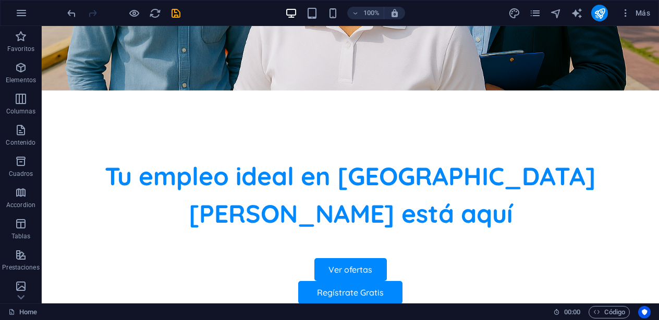
scroll to position [218, 0]
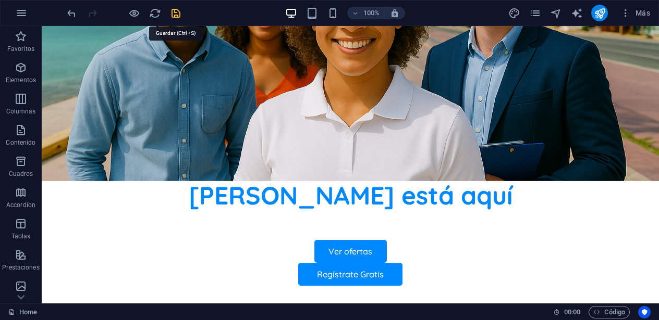
click at [175, 9] on icon "save" at bounding box center [176, 13] width 12 height 12
click at [175, 9] on div at bounding box center [123, 13] width 117 height 17
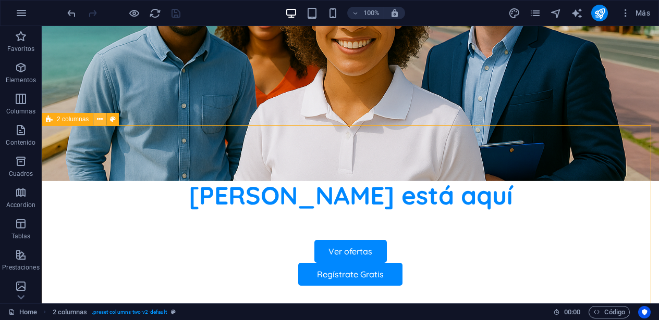
click at [101, 121] on icon at bounding box center [100, 119] width 6 height 11
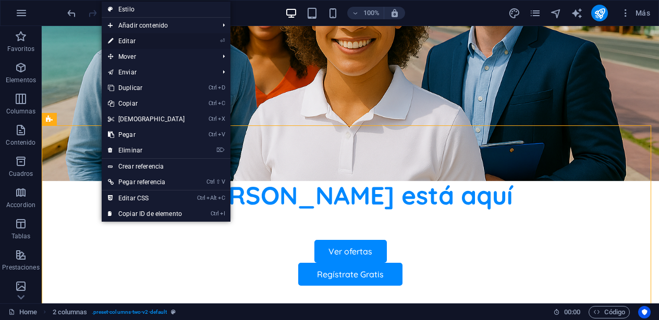
click at [156, 41] on link "⏎ Editar" at bounding box center [147, 41] width 90 height 16
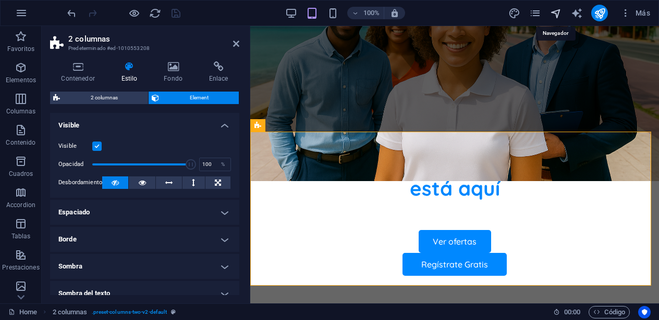
click at [556, 15] on icon "navigator" at bounding box center [556, 13] width 12 height 12
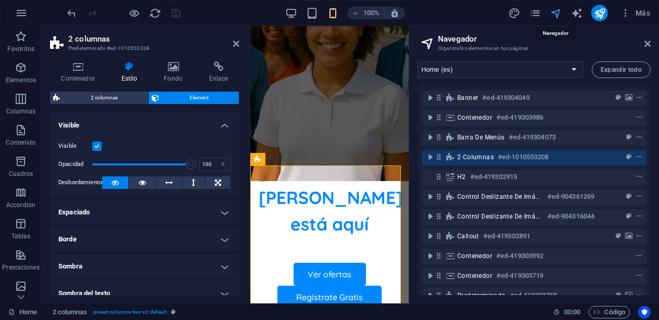
click at [556, 15] on icon "navigator" at bounding box center [556, 13] width 12 height 12
drag, startPoint x: 619, startPoint y: 11, endPoint x: 609, endPoint y: 11, distance: 10.4
click at [612, 11] on div "Más" at bounding box center [580, 13] width 146 height 17
click at [603, 11] on icon "publish" at bounding box center [599, 13] width 12 height 12
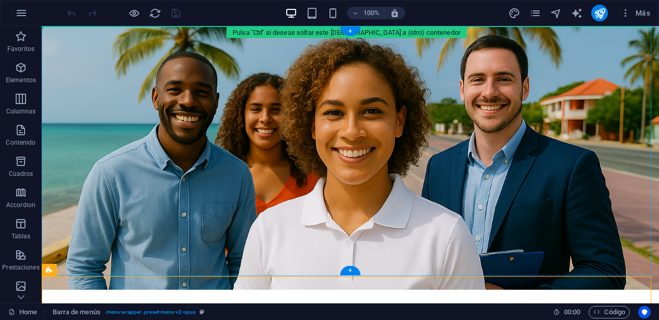
drag, startPoint x: 97, startPoint y: 152, endPoint x: 65, endPoint y: 31, distance: 125.5
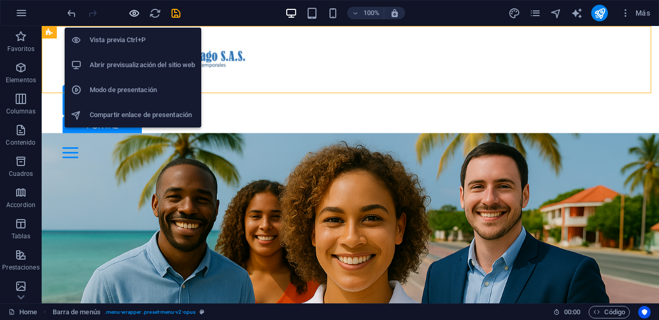
click at [137, 11] on icon "button" at bounding box center [134, 13] width 12 height 12
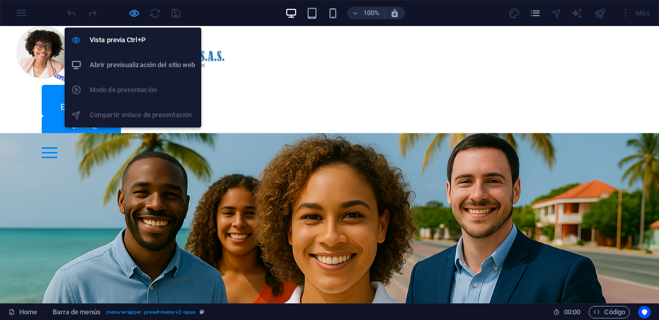
click at [132, 10] on icon "button" at bounding box center [134, 13] width 12 height 12
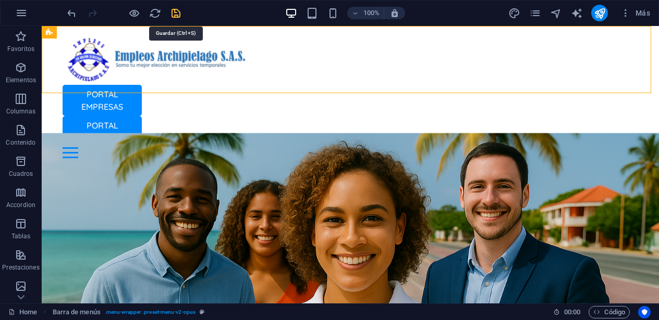
click at [170, 15] on icon "save" at bounding box center [176, 13] width 12 height 12
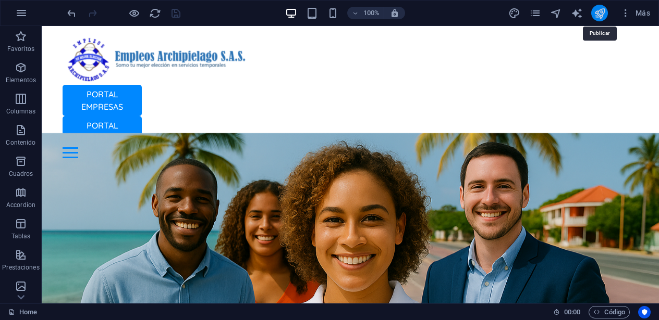
click at [601, 11] on icon "publish" at bounding box center [599, 13] width 12 height 12
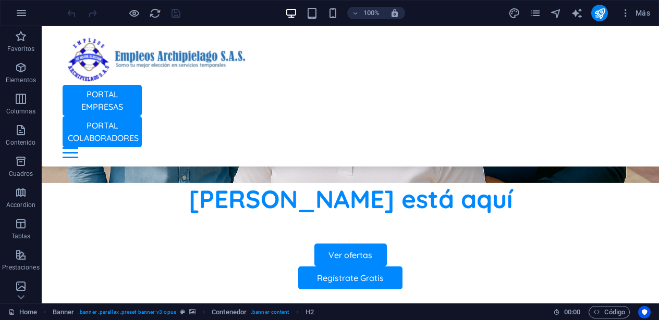
scroll to position [290, 0]
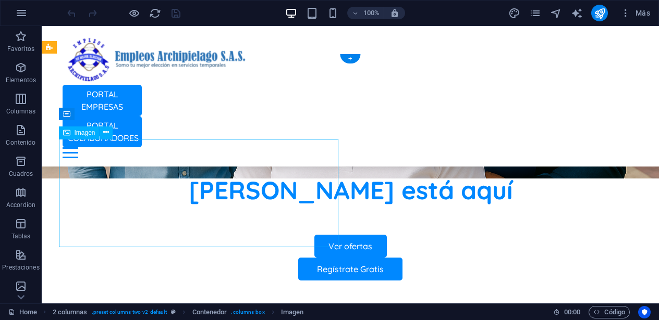
select select "%"
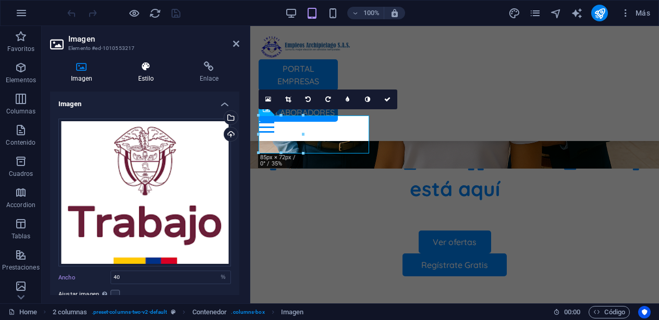
click at [146, 76] on h4 "Estilo" at bounding box center [147, 72] width 61 height 22
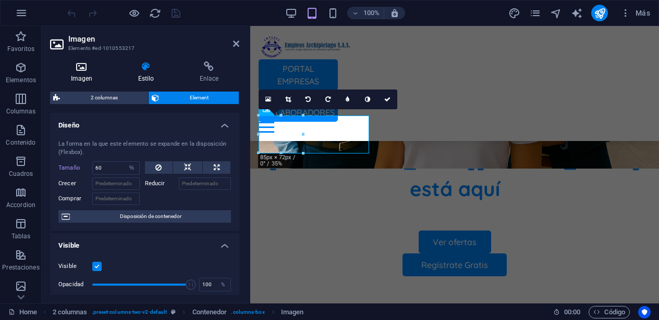
click at [75, 78] on h4 "Imagen" at bounding box center [83, 72] width 67 height 22
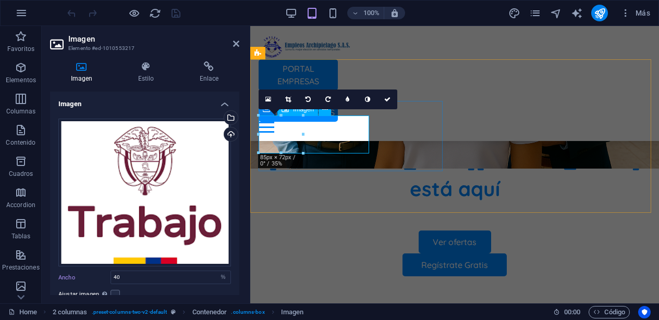
click at [144, 71] on icon at bounding box center [145, 66] width 57 height 10
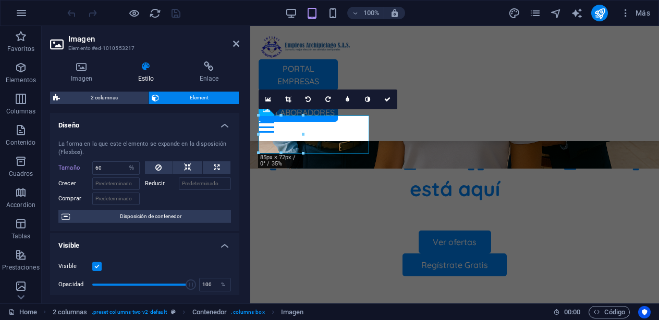
click at [115, 160] on div "La forma en la que este elemento se expande en la disposición (Flexbox). Tamaño…" at bounding box center [144, 182] width 189 height 100
click at [111, 168] on input "60" at bounding box center [116, 168] width 46 height 13
drag, startPoint x: 106, startPoint y: 170, endPoint x: 85, endPoint y: 171, distance: 21.4
click at [85, 171] on div "Tamaño 60 Predeterminado automático px % 1/1 1/2 1/3 1/4 1/5 1/6 1/7 1/8 1/9 1/…" at bounding box center [98, 169] width 81 height 14
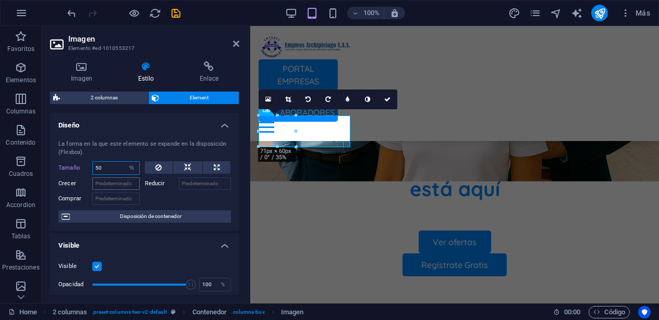
type input "50"
click at [104, 183] on input "Crecer" at bounding box center [115, 184] width 47 height 13
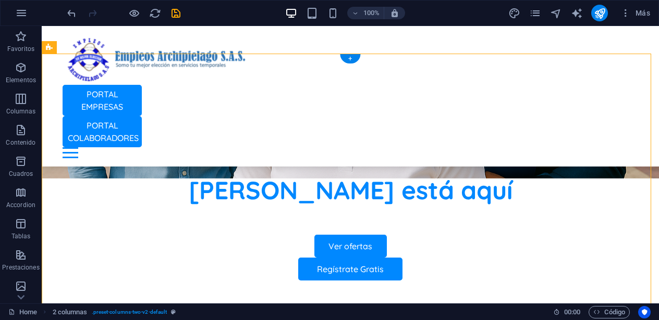
drag, startPoint x: 192, startPoint y: 174, endPoint x: 381, endPoint y: 104, distance: 201.6
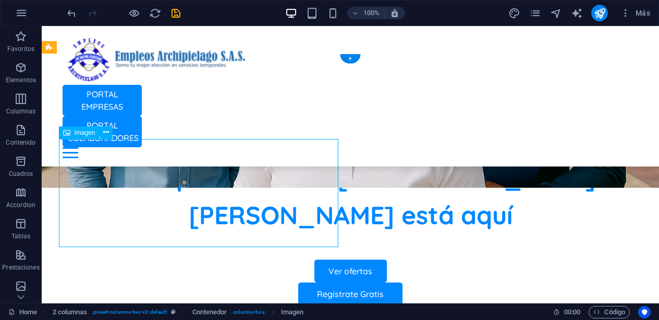
select select "%"
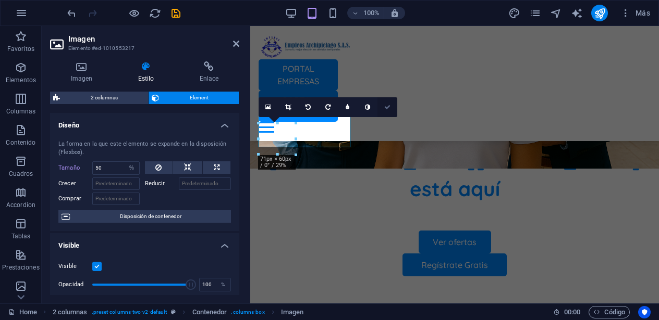
click at [384, 107] on icon at bounding box center [387, 107] width 6 height 6
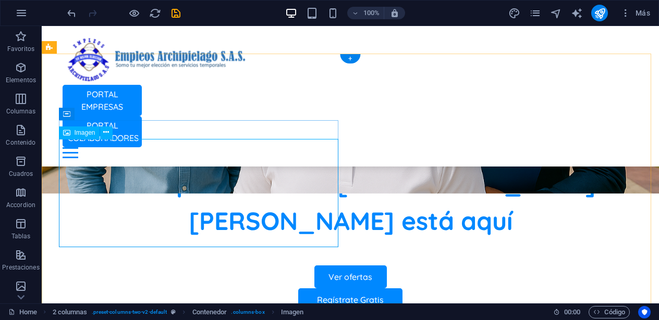
select select "%"
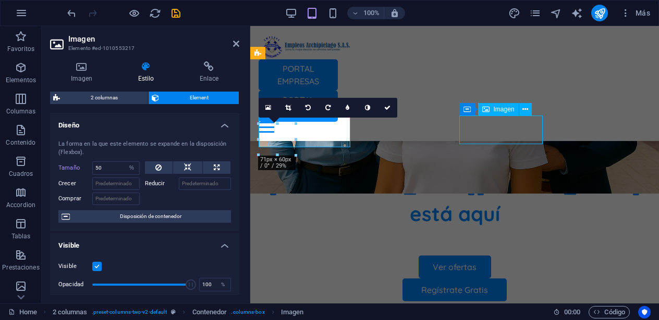
select select "px"
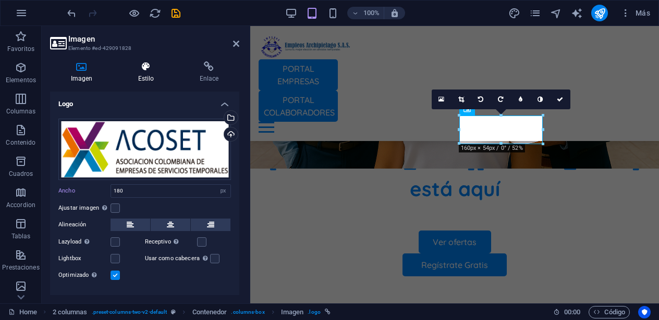
click at [147, 72] on h4 "Estilo" at bounding box center [147, 72] width 61 height 22
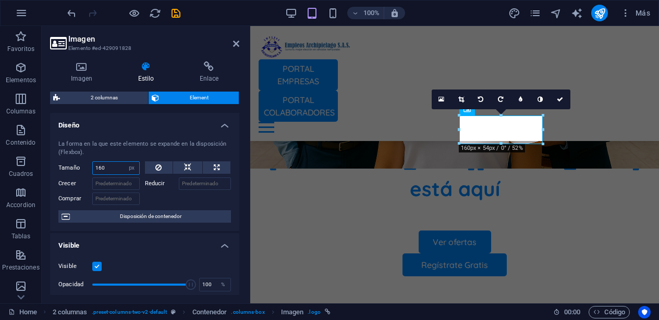
click at [112, 168] on input "160" at bounding box center [116, 168] width 46 height 13
drag, startPoint x: 112, startPoint y: 168, endPoint x: 67, endPoint y: 163, distance: 44.6
click at [67, 163] on div "Tamaño 160 Predeterminado automático px % 1/1 1/2 1/3 1/4 1/5 1/6 1/7 1/8 1/9 1…" at bounding box center [98, 169] width 81 height 14
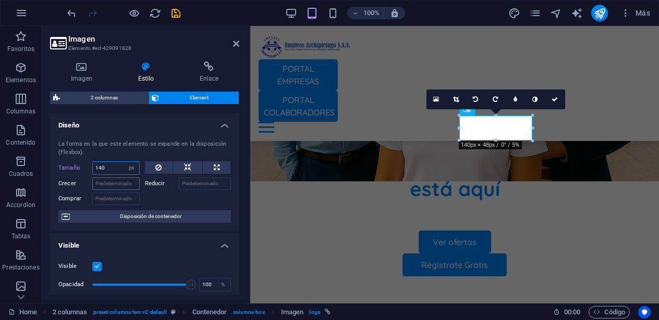
type input "140"
click at [104, 180] on input "Crecer" at bounding box center [115, 184] width 47 height 13
click at [85, 76] on h4 "Imagen" at bounding box center [83, 72] width 67 height 22
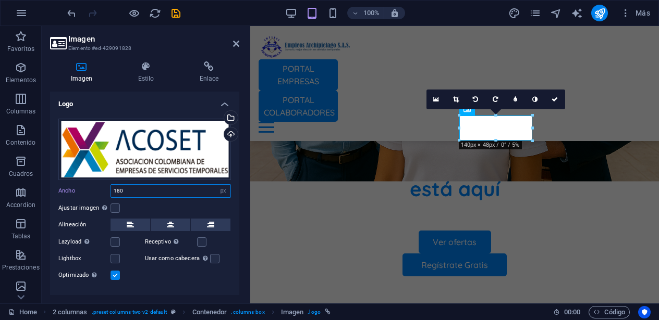
click at [139, 187] on input "180" at bounding box center [170, 191] width 119 height 13
drag, startPoint x: 139, startPoint y: 187, endPoint x: 97, endPoint y: 179, distance: 42.4
click at [97, 179] on div "Arrastra archivos aquí, haz clic para escoger archivos o selecciona archivos de…" at bounding box center [144, 200] width 189 height 180
type input "200"
click at [168, 202] on div "Ajustar imagen Ajustar imagen automáticamente a un ancho y alto fijo" at bounding box center [144, 208] width 172 height 13
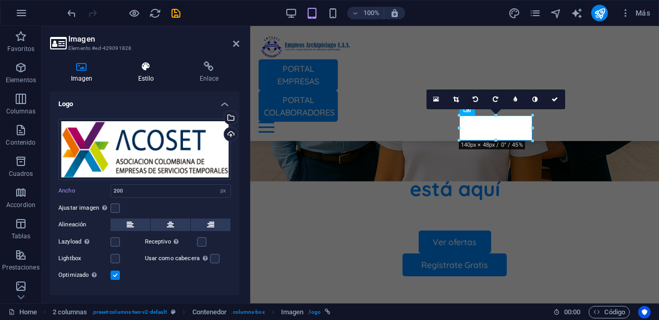
click at [147, 79] on h4 "Estilo" at bounding box center [147, 72] width 61 height 22
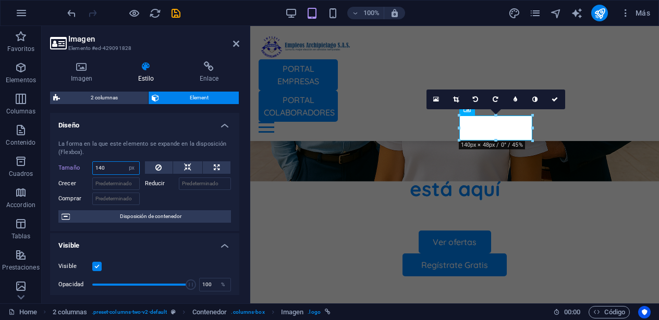
click at [112, 166] on input "140" at bounding box center [116, 168] width 46 height 13
click at [559, 98] on link at bounding box center [555, 100] width 20 height 20
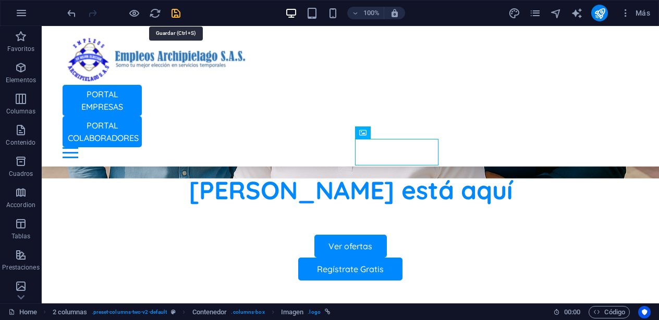
click at [177, 10] on icon "save" at bounding box center [176, 13] width 12 height 12
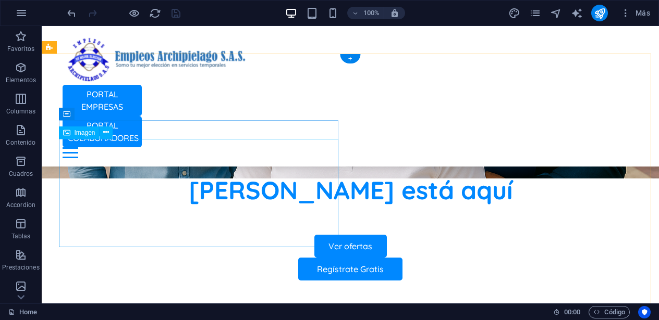
select select "%"
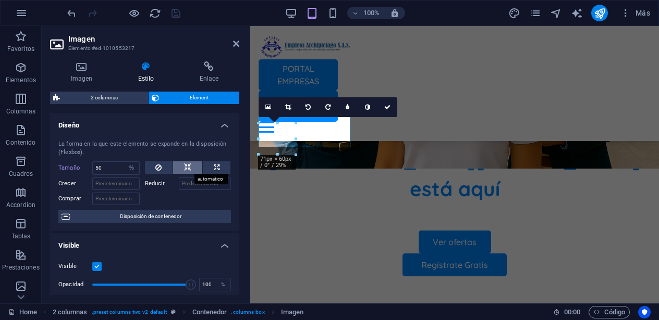
click at [188, 168] on icon at bounding box center [187, 168] width 7 height 13
select select "DISABLED_OPTION_VALUE"
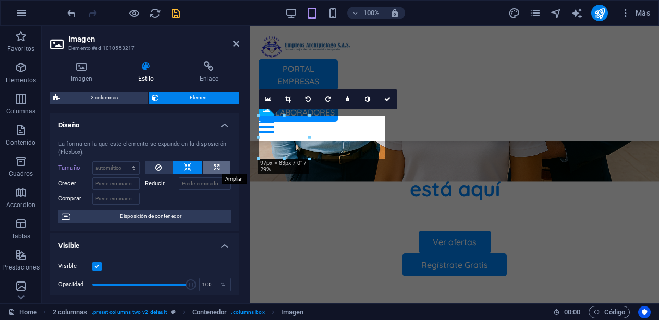
click at [218, 169] on button at bounding box center [217, 168] width 28 height 13
type input "100"
select select "%"
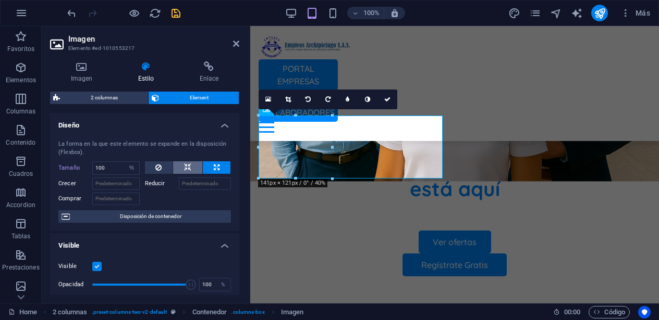
click at [197, 169] on button at bounding box center [187, 168] width 29 height 13
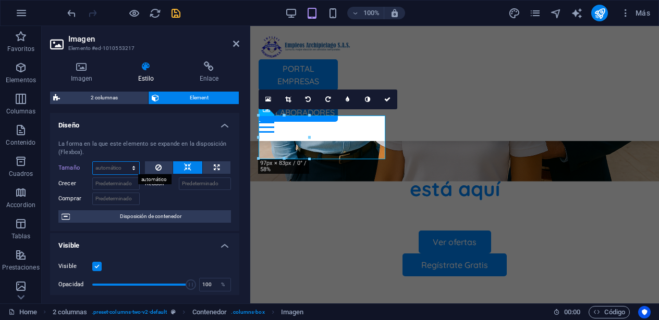
click at [115, 169] on select "Predeterminado automático px % 1/1 1/2 1/3 1/4 1/5 1/6 1/7 1/8 1/9 1/10" at bounding box center [116, 168] width 46 height 13
select select "px"
click at [123, 162] on select "Predeterminado automático px % 1/1 1/2 1/3 1/4 1/5 1/6 1/7 1/8 1/9 1/10" at bounding box center [116, 168] width 46 height 13
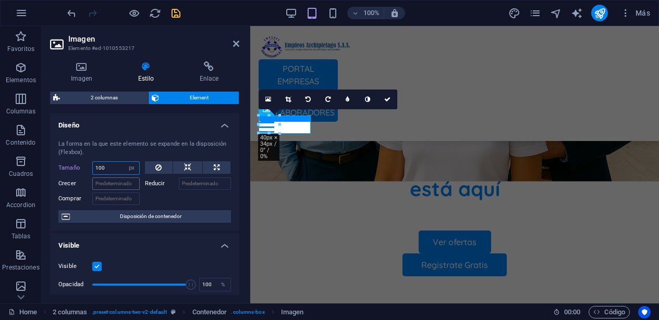
type input "100"
click at [108, 185] on input "Crecer" at bounding box center [115, 184] width 47 height 13
click at [392, 100] on link at bounding box center [387, 100] width 20 height 20
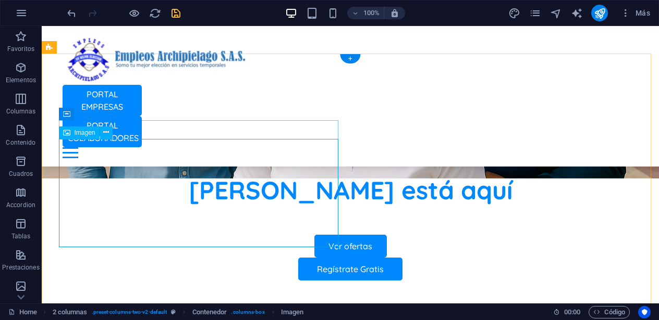
select select "px"
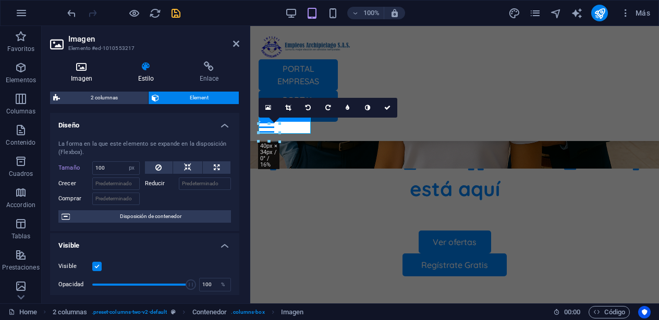
click at [78, 66] on icon at bounding box center [81, 66] width 63 height 10
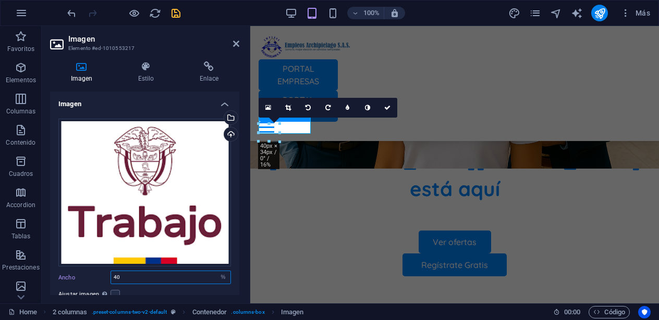
click at [144, 276] on input "40" at bounding box center [170, 277] width 119 height 13
drag, startPoint x: 236, startPoint y: 161, endPoint x: 238, endPoint y: 188, distance: 27.2
click at [238, 188] on div "Imagen Arrastra archivos aquí, haz clic para escoger archivos o selecciona arch…" at bounding box center [144, 194] width 189 height 204
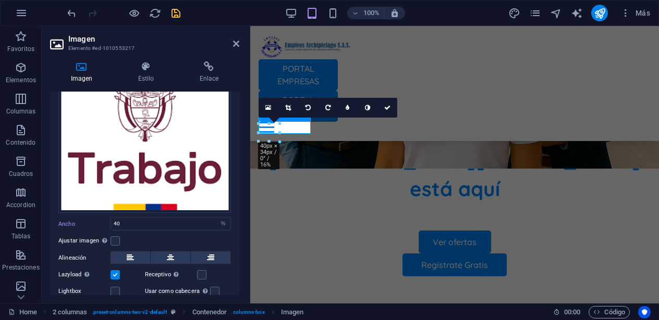
scroll to position [54, 0]
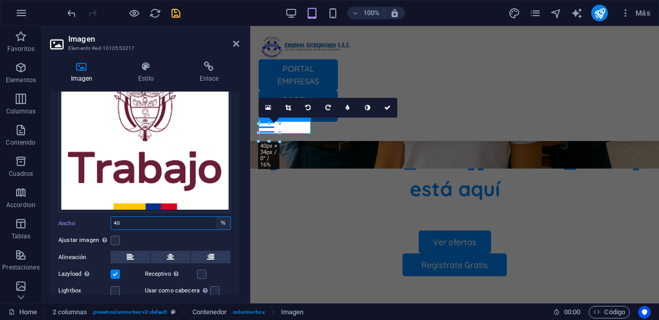
click at [221, 219] on select "Predeterminado automático px rem % em vh vw" at bounding box center [223, 223] width 15 height 13
select select "px"
click at [216, 217] on select "Predeterminado automático px rem % em vh vw" at bounding box center [223, 223] width 15 height 13
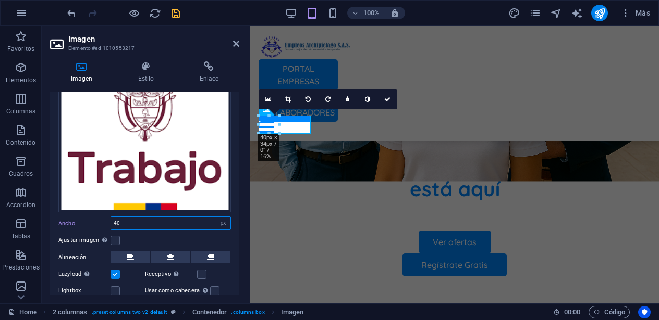
click at [134, 221] on input "40" at bounding box center [170, 223] width 119 height 13
drag, startPoint x: 134, startPoint y: 221, endPoint x: 83, endPoint y: 220, distance: 50.5
click at [83, 220] on div "Ancho 40 Predeterminado automático px rem % em vh vw" at bounding box center [144, 224] width 172 height 14
type input "80"
click at [214, 240] on div "Ajustar imagen Ajustar imagen automáticamente a un ancho y alto fijo" at bounding box center [144, 240] width 172 height 13
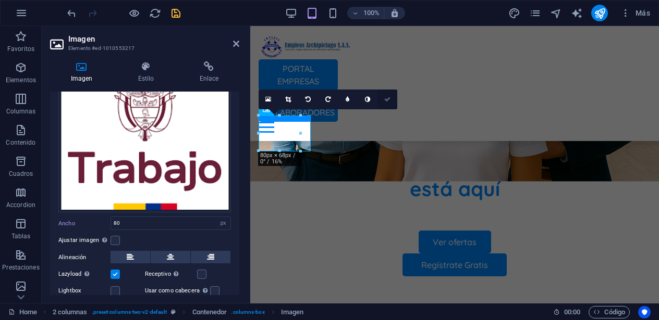
click at [388, 97] on icon at bounding box center [387, 99] width 6 height 6
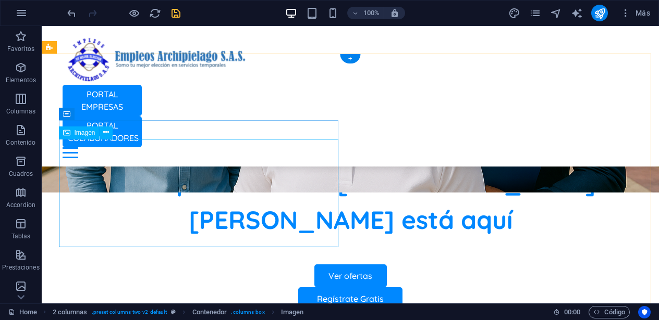
select select "px"
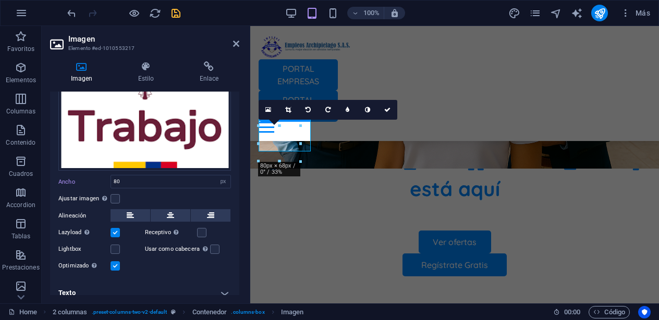
scroll to position [105, 0]
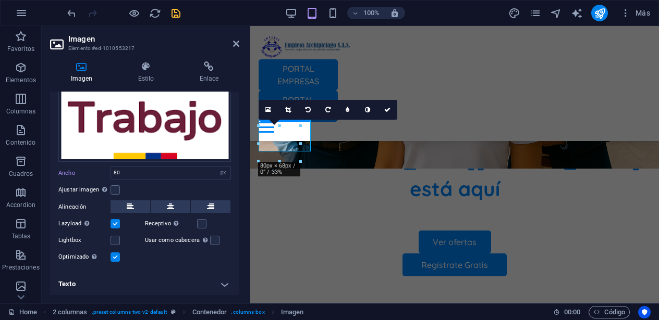
click at [119, 222] on label at bounding box center [114, 223] width 9 height 9
click at [0, 0] on input "Lazyload La carga de imágenes tras la carga de la página mejora la velocidad de…" at bounding box center [0, 0] width 0 height 0
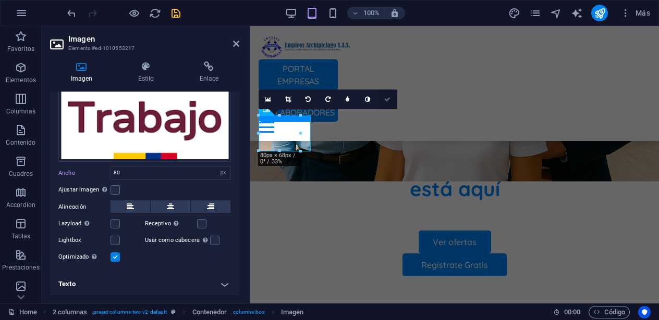
click at [384, 101] on icon at bounding box center [387, 99] width 6 height 6
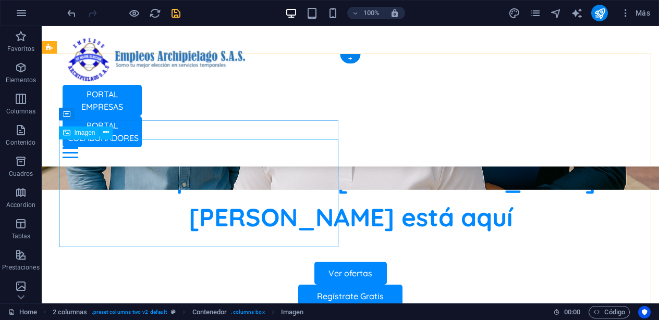
select select "px"
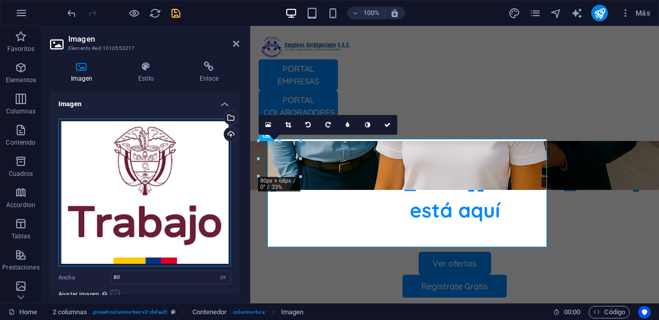
click at [100, 179] on div "Arrastra archivos aquí, haz clic para escoger archivos o selecciona archivos de…" at bounding box center [144, 193] width 172 height 148
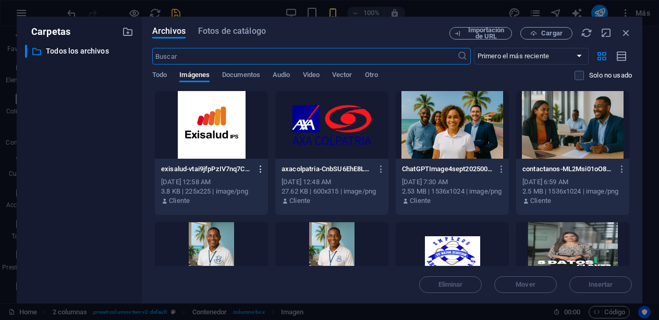
click at [261, 169] on icon "button" at bounding box center [261, 169] width 10 height 9
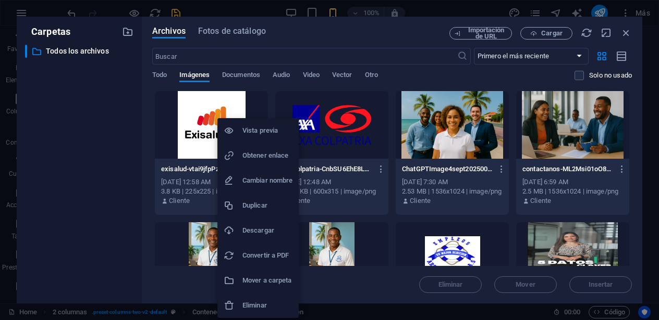
click at [258, 303] on h6 "Eliminar" at bounding box center [267, 306] width 50 height 13
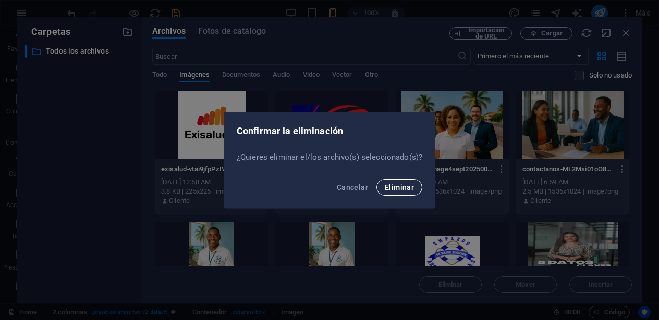
click at [404, 193] on button "Eliminar" at bounding box center [399, 187] width 46 height 17
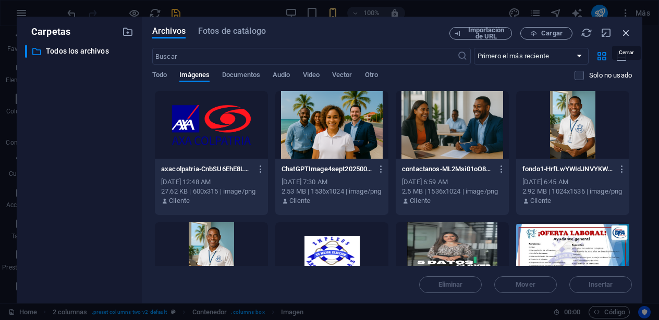
click at [628, 29] on icon "button" at bounding box center [625, 32] width 11 height 11
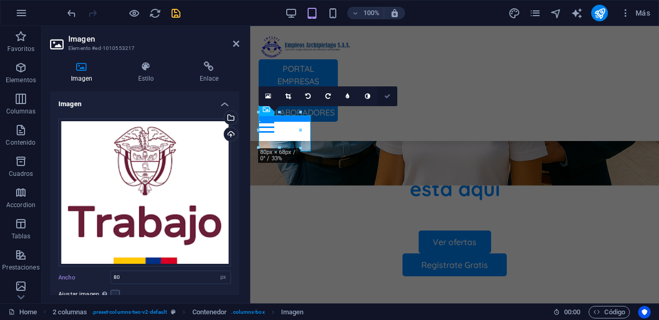
click at [391, 92] on link at bounding box center [387, 96] width 20 height 20
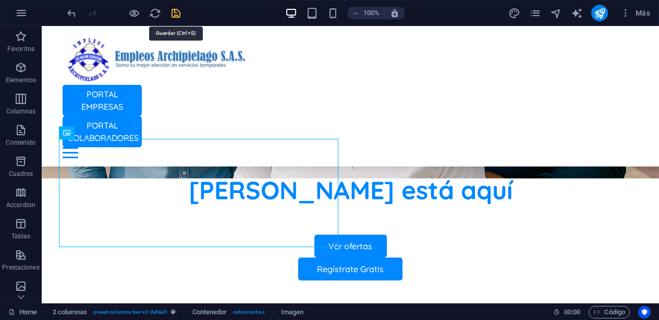
click at [175, 13] on icon "save" at bounding box center [176, 13] width 12 height 12
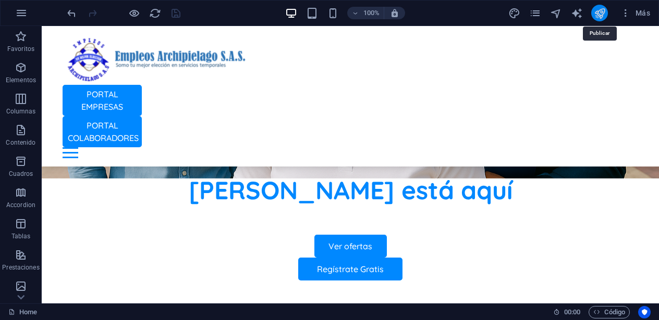
click at [596, 15] on icon "publish" at bounding box center [599, 13] width 12 height 12
